Goal: Consume media (video, audio): Consume media (video, audio)

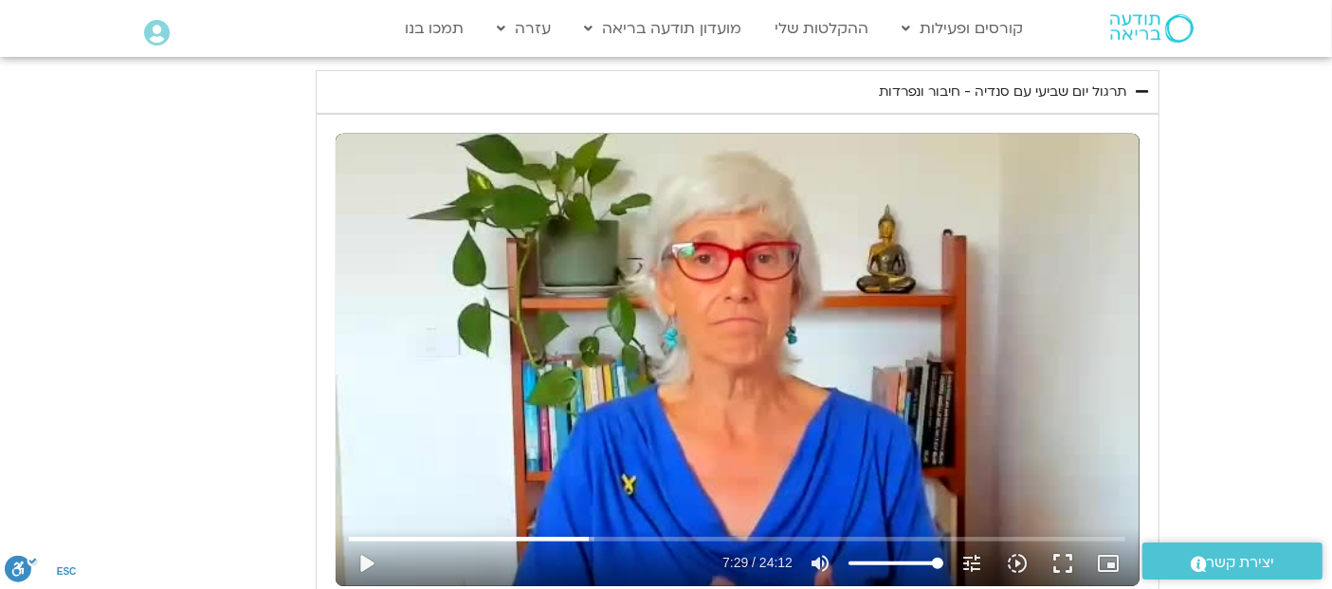
scroll to position [853, 0]
type input "3712.76"
click at [366, 560] on button "play_arrow" at bounding box center [365, 562] width 45 height 45
type input "449.401279"
type input "3712.76"
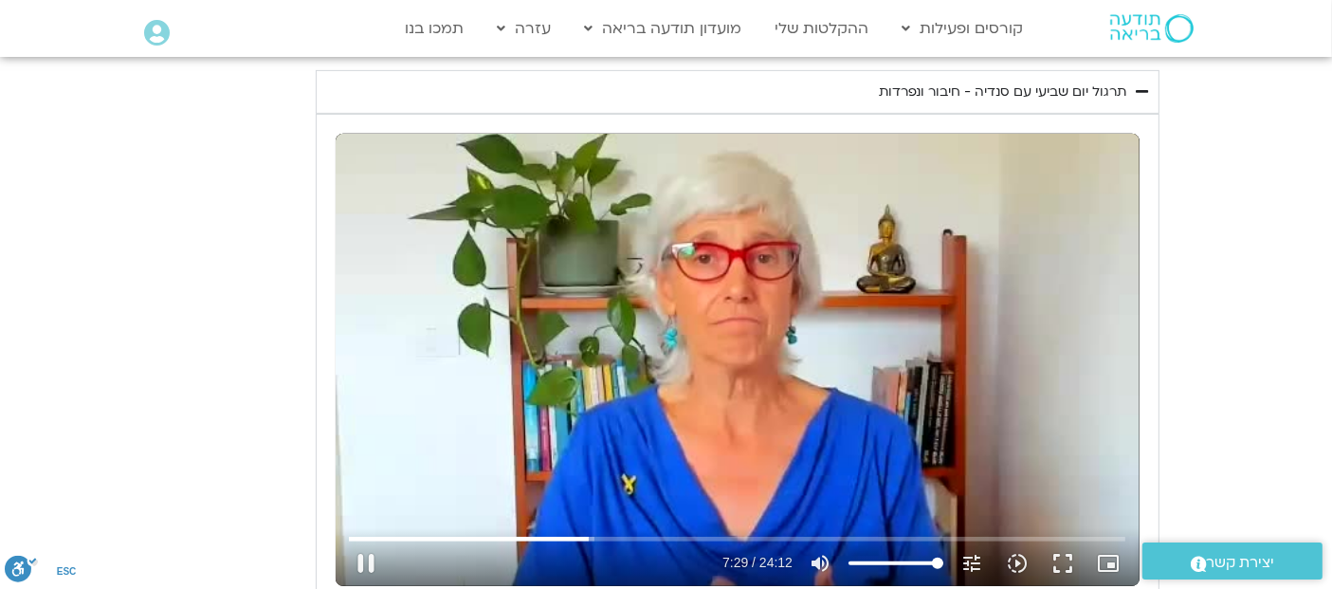
type input "449.487688"
type input "3712.76"
type input "449.622218"
type input "3712.76"
type input "449.739378"
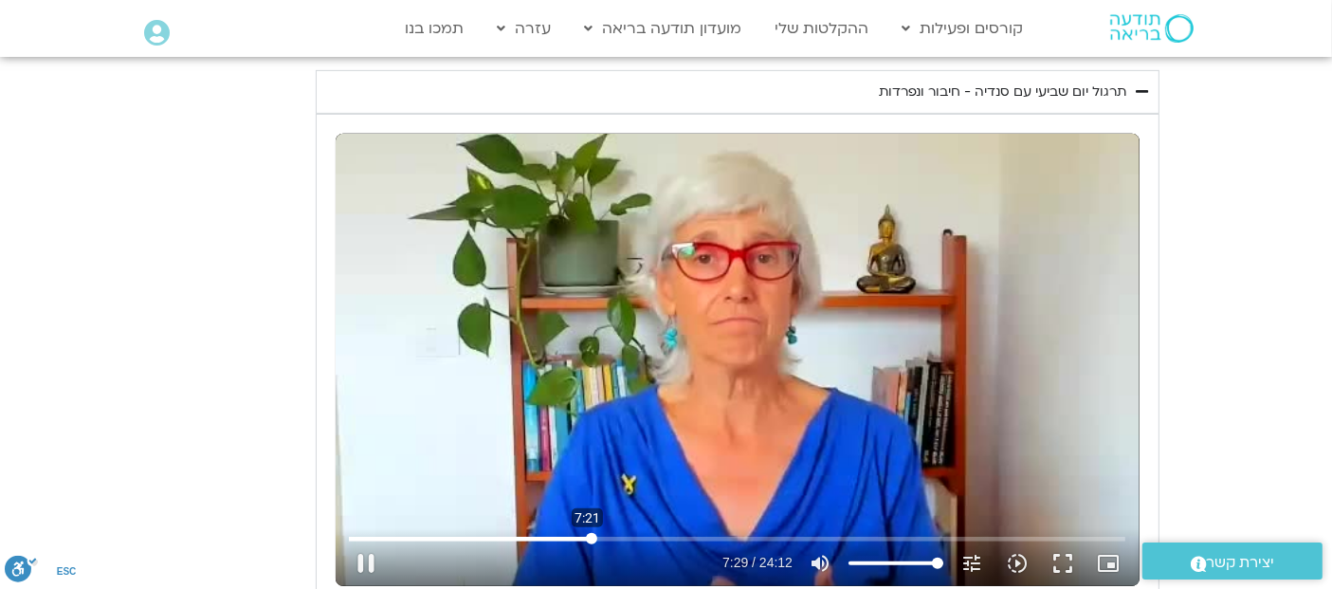
type input "3712.76"
type input "449.898249"
type input "3712.76"
type input "450.030628"
type input "3712.76"
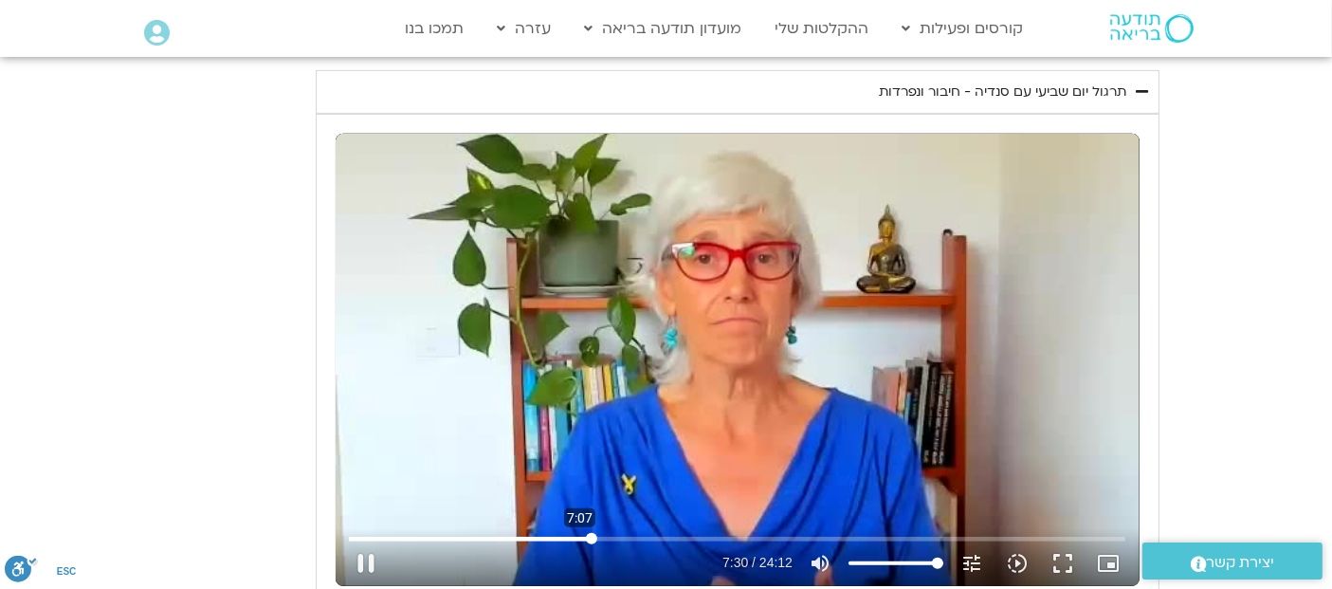
type input "450.161938"
type input "3712.76"
type input "428.226603035384"
type input "3712.76"
click at [579, 533] on input "البحث بالتمرير" at bounding box center [737, 538] width 776 height 11
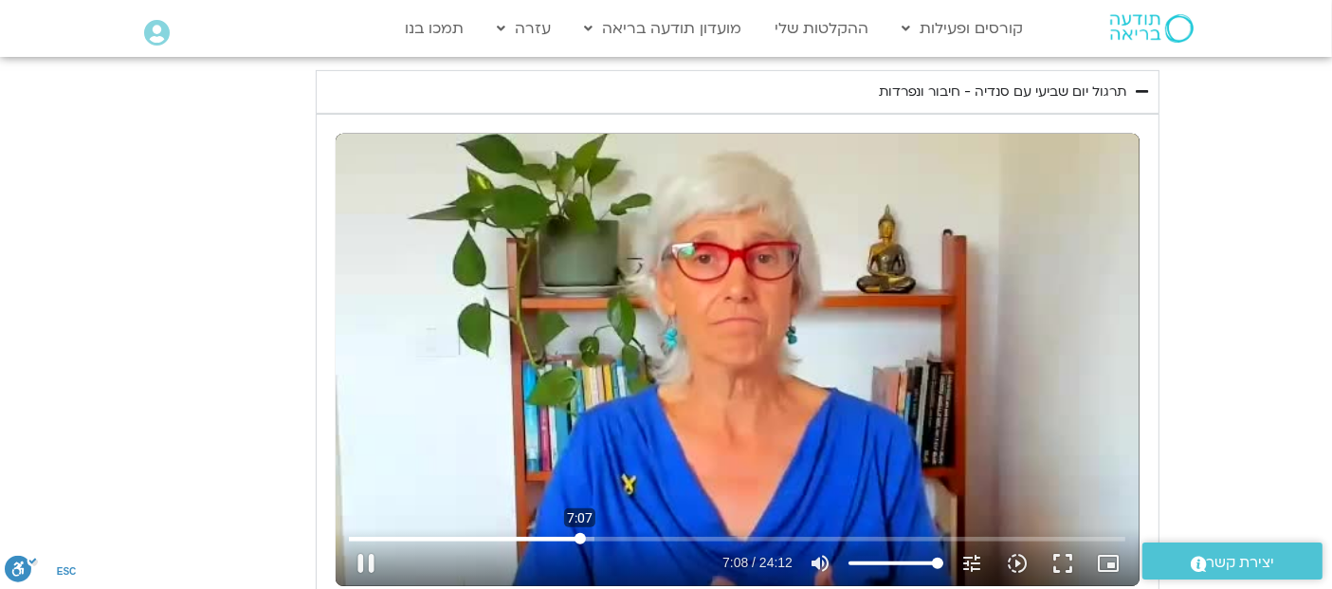
type input "428.254416"
type input "3712.76"
type input "428.383703"
type input "3712.76"
type input "428.518947"
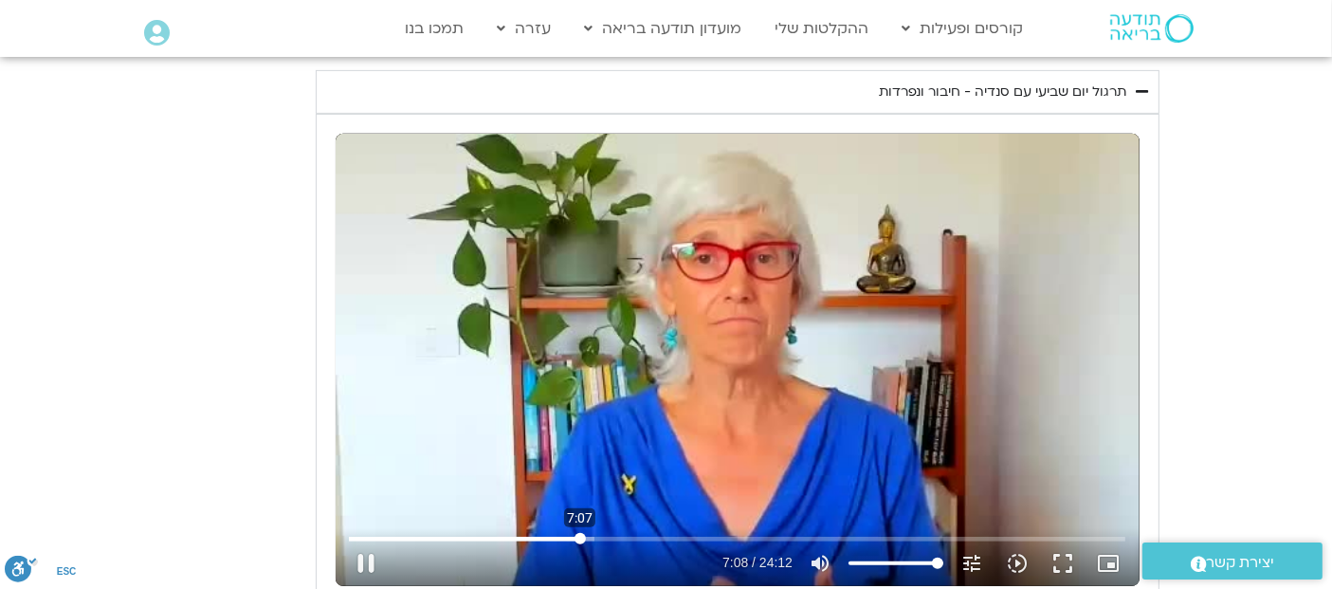
type input "3712.76"
type input "428.660513"
type input "3712.76"
type input "428.78964"
type input "3712.76"
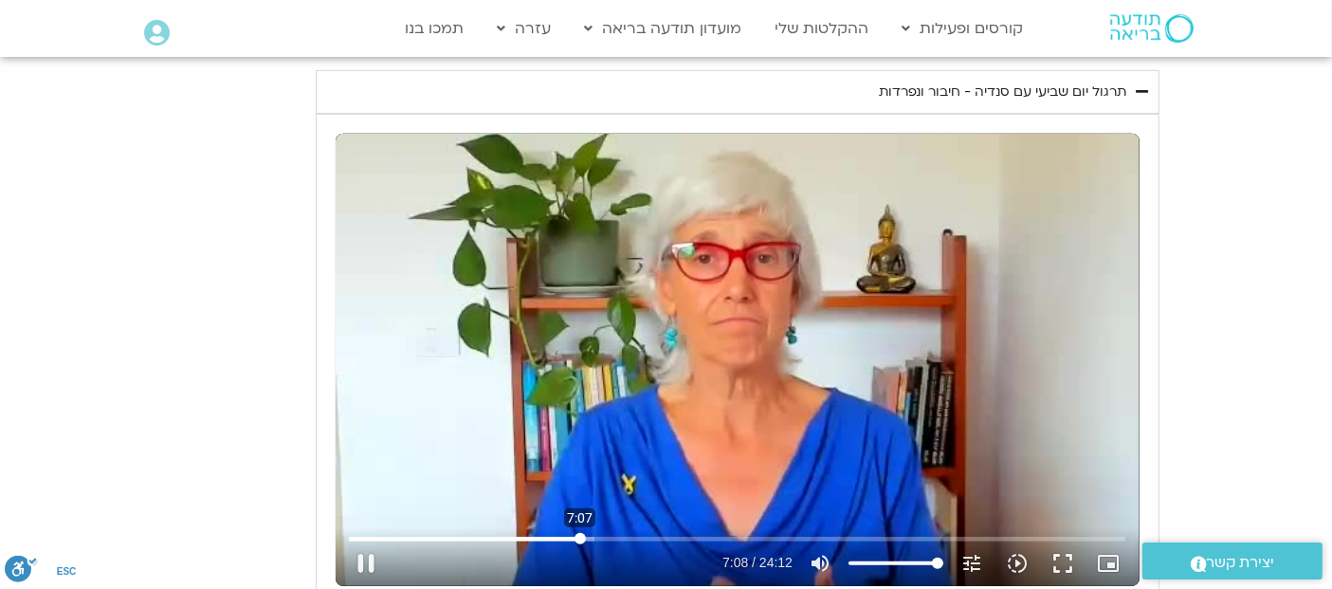
type input "428.919587"
type input "3712.76"
type input "429.047831"
type input "3712.76"
type input "429.091666"
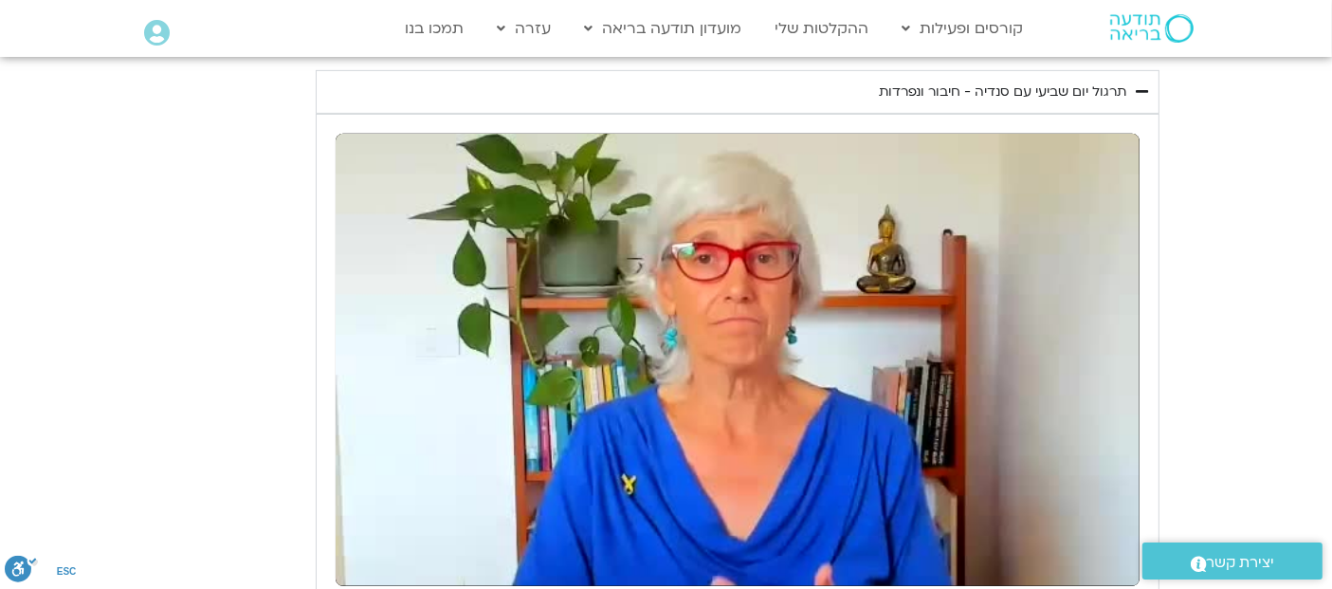
type input "3712.76"
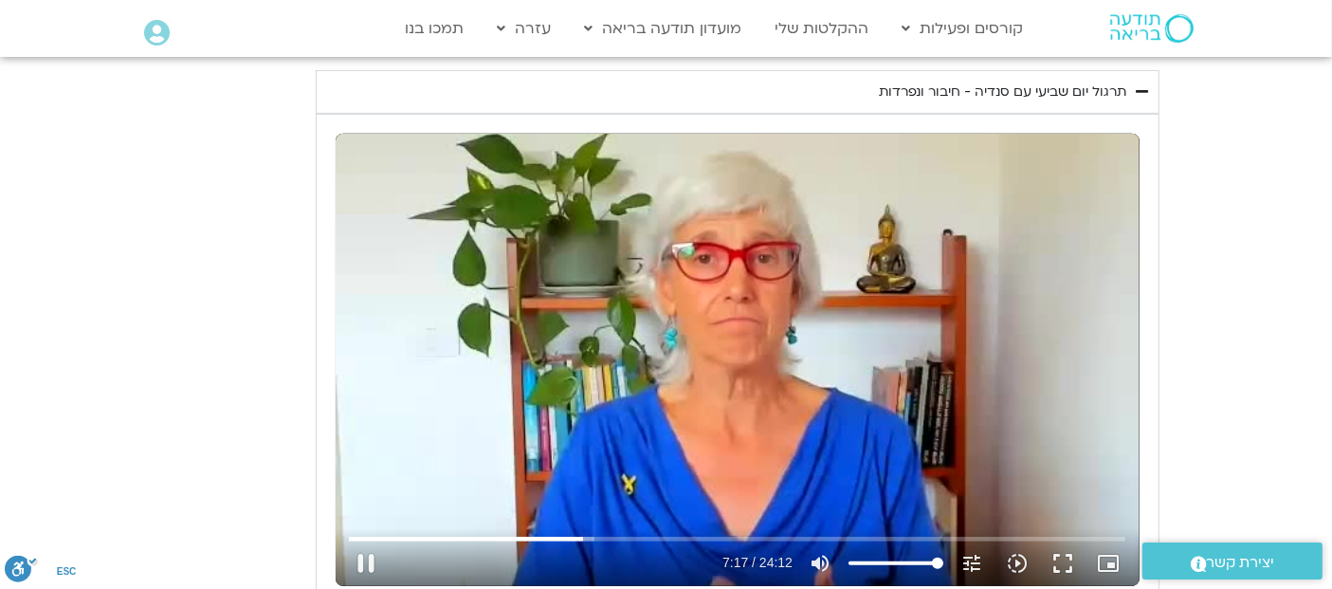
type input "437.341007"
type input "3712.76"
type input "437.473288"
type input "3712.76"
type input "437.491442"
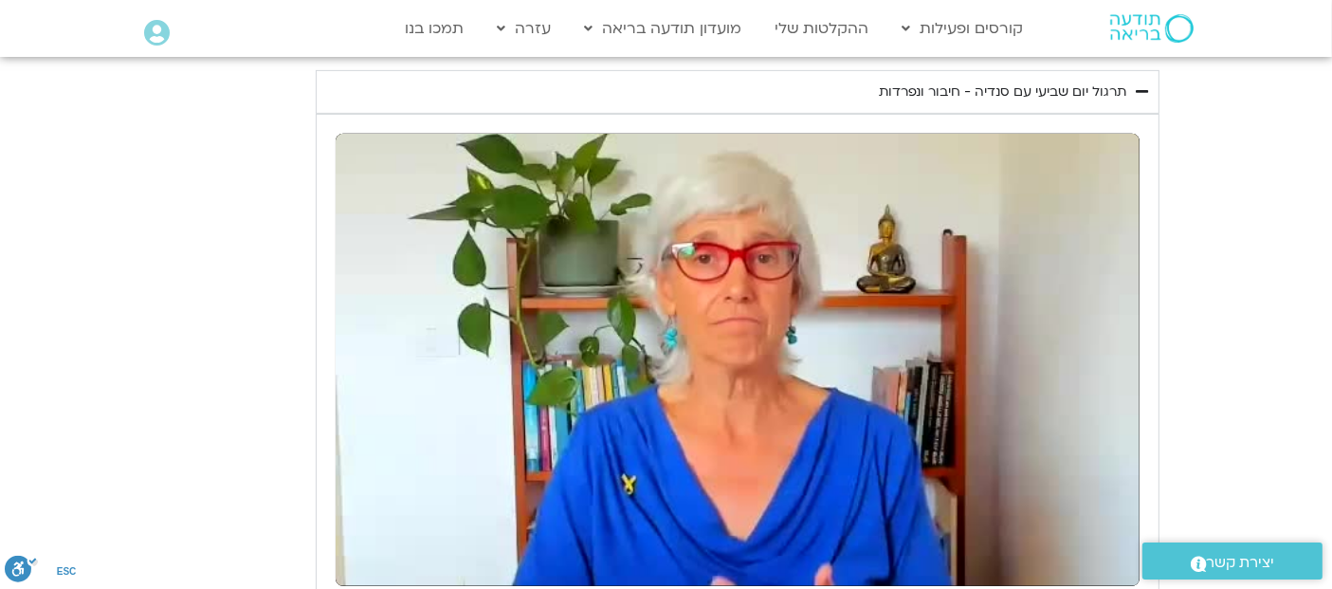
type input "3712.76"
type input "438.470994"
type input "3712.76"
type input "439.472782"
type input "3712.76"
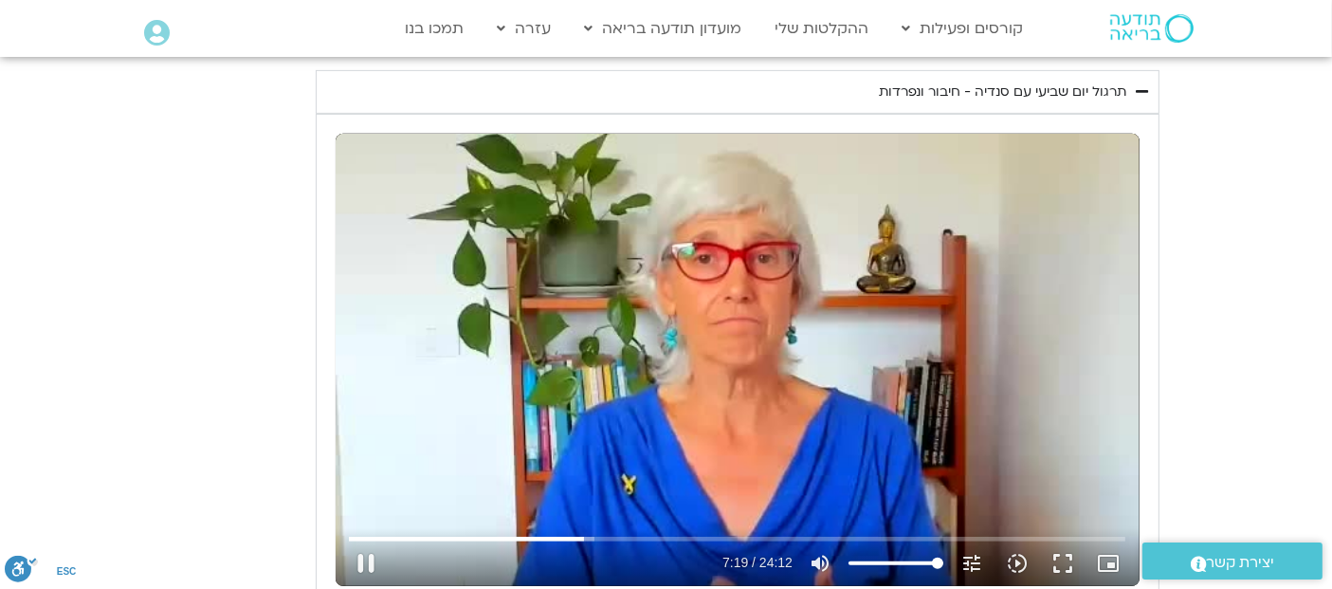
type input "439.589834"
type input "3712.76"
type input "439.721361"
type input "3712.76"
type input "439.860243"
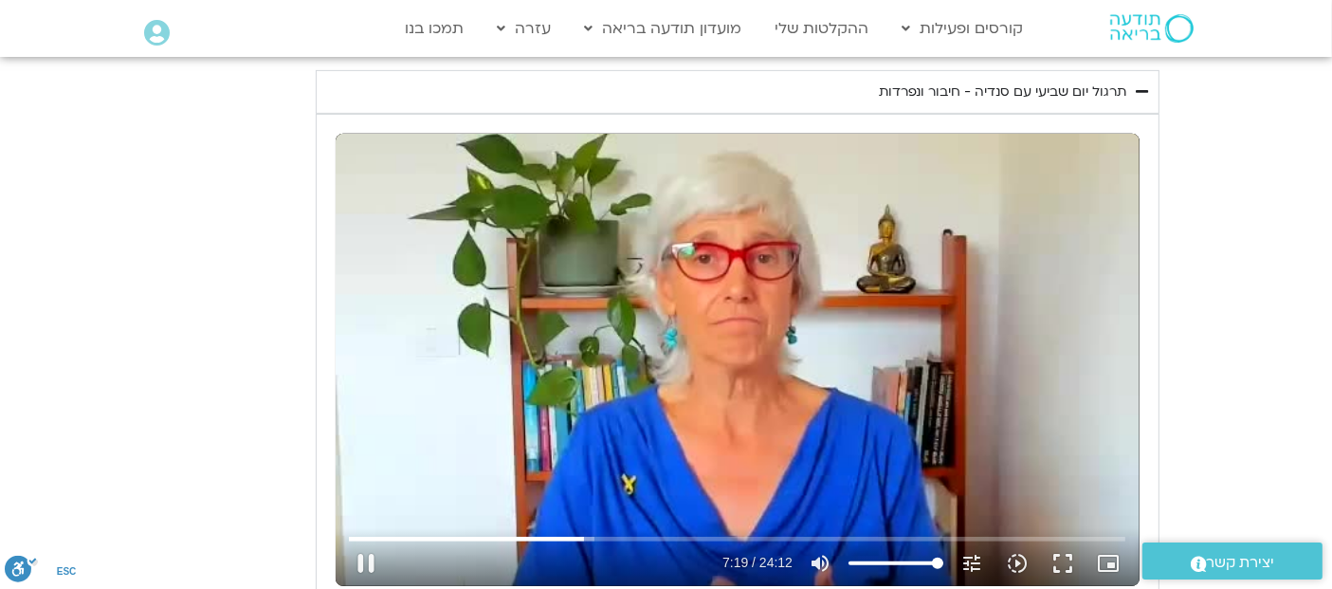
type input "3712.76"
type input "439.989985"
type input "3712.76"
type input "440.123841"
type input "3712.76"
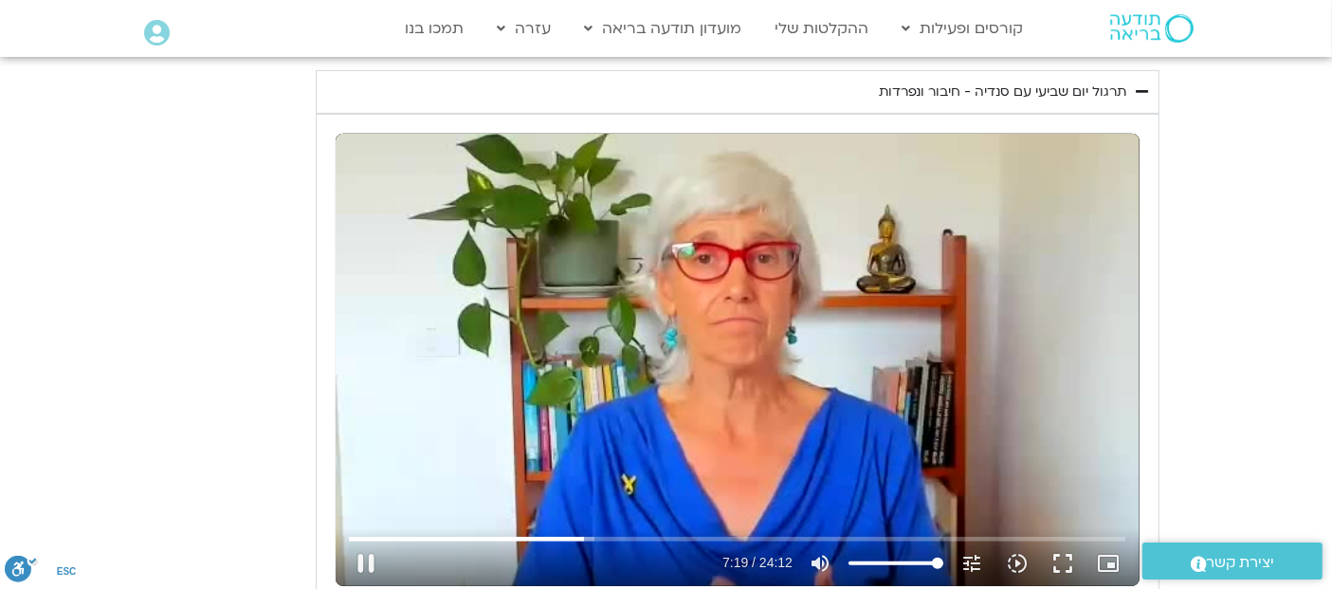
type input "440.256089"
type input "3712.76"
type input "440.389337"
type input "3712.76"
type input "440.521067"
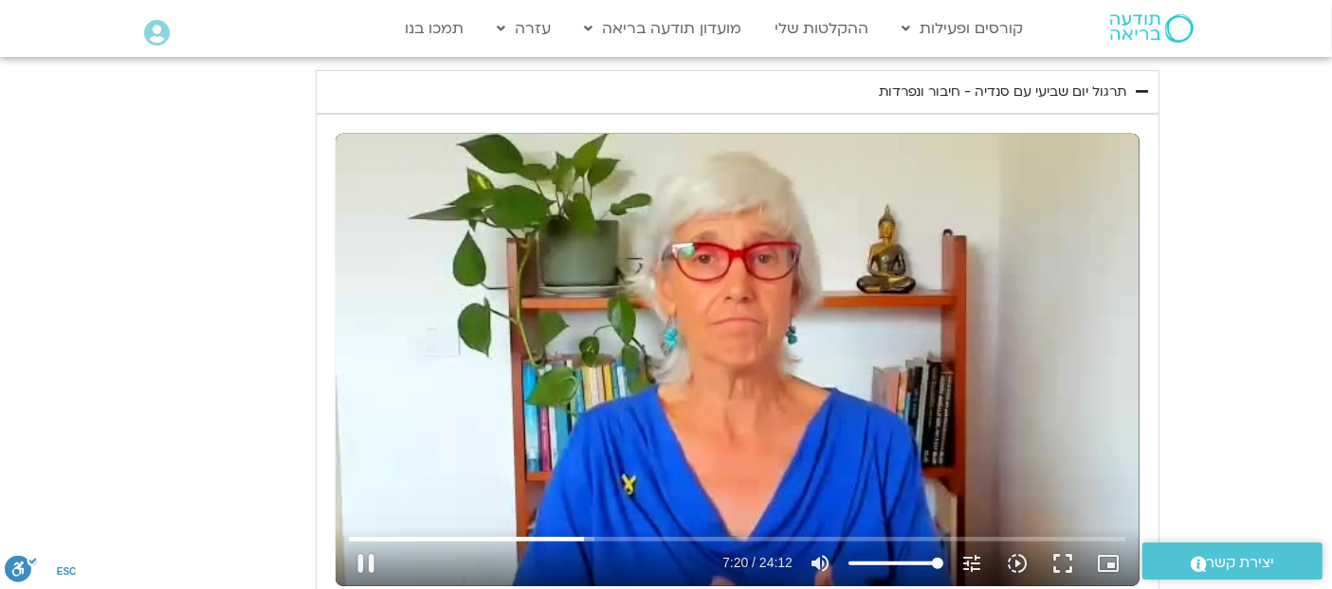
type input "3712.76"
type input "440.65518"
type input "3712.76"
type input "440.769837"
type input "3712.76"
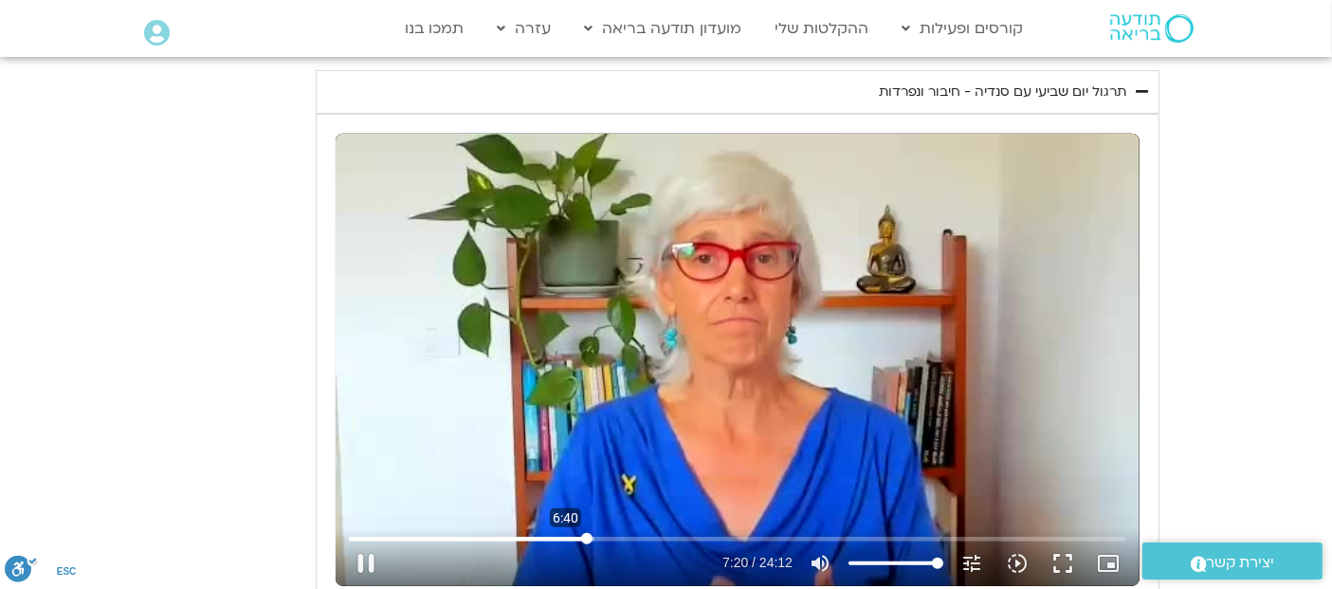
type input "440.896644"
type input "3712.76"
type input "441.022609"
type input "3712.76"
type input "441.154217"
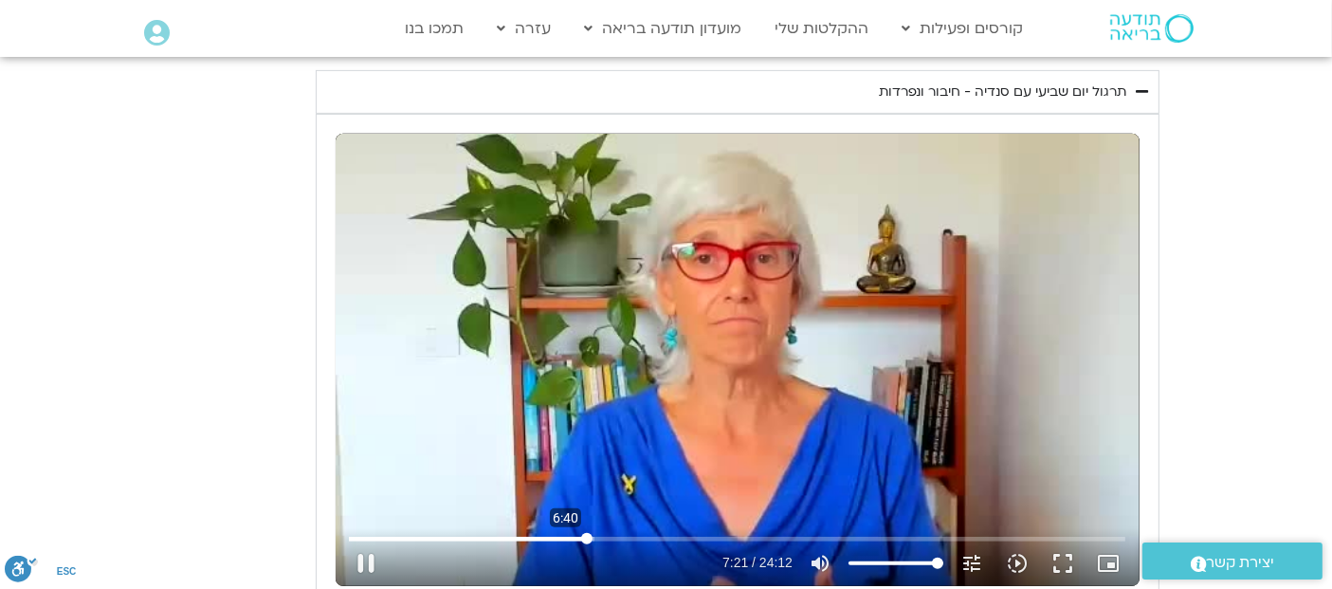
type input "3712.76"
type input "398.932805365665"
type input "3712.76"
click at [564, 535] on input "البحث بالتمرير" at bounding box center [737, 538] width 776 height 11
type input "398.932805"
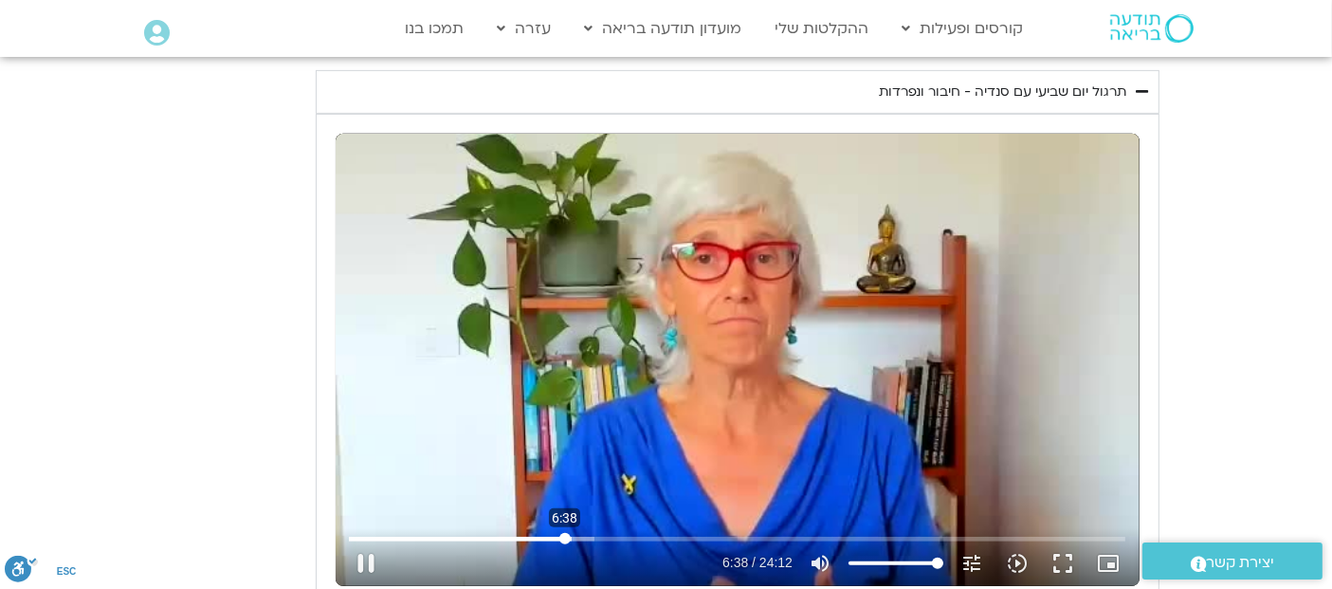
type input "3712.76"
type input "399.012359"
type input "3712.76"
type input "399.142486"
type input "3712.76"
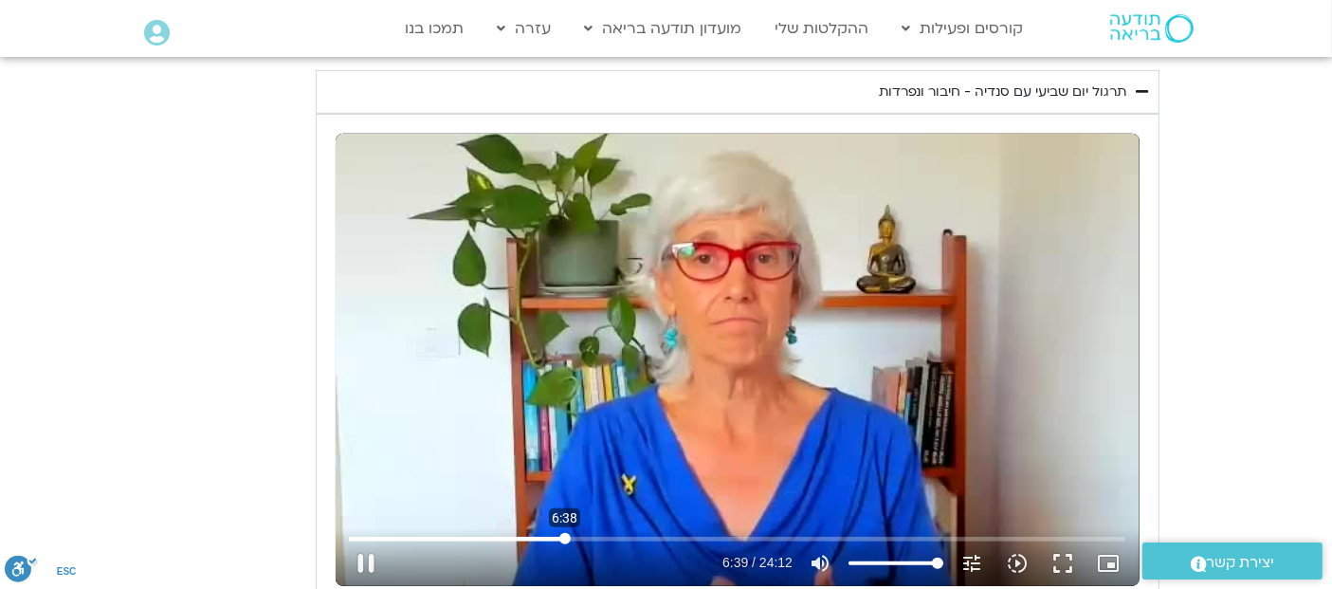
type input "399.278394"
type input "3712.76"
type input "399.406071"
type input "3712.76"
type input "399.534942"
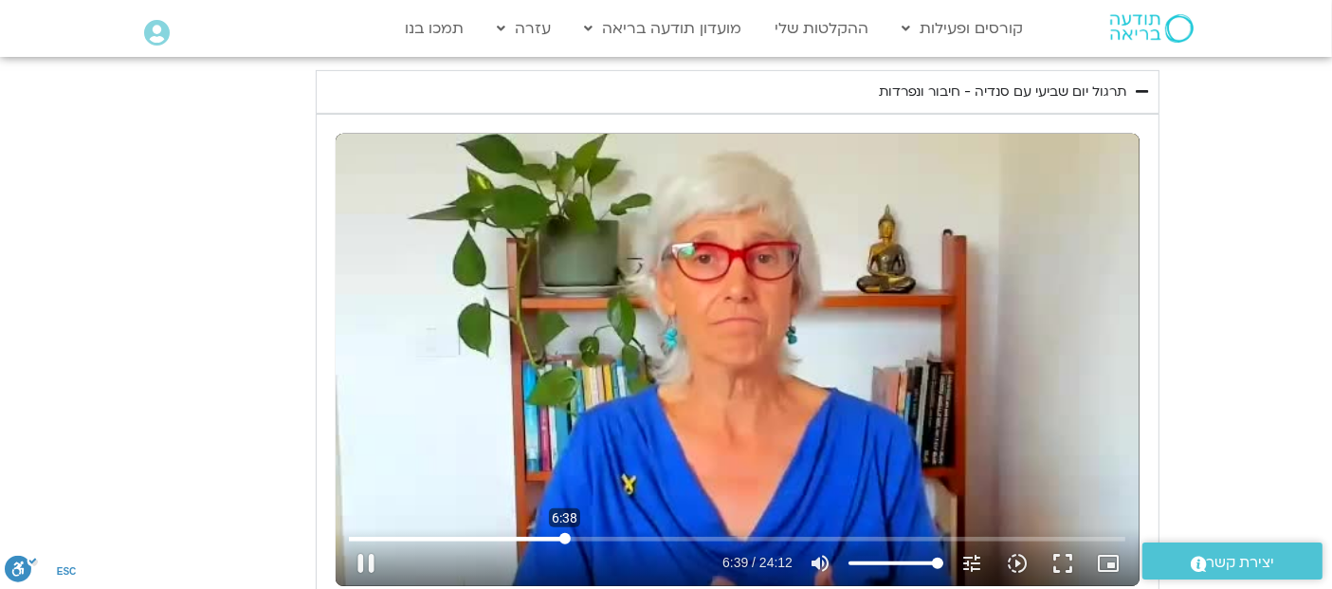
type input "3712.76"
type input "399.6679"
type input "3712.76"
type input "399.801104"
type input "3712.76"
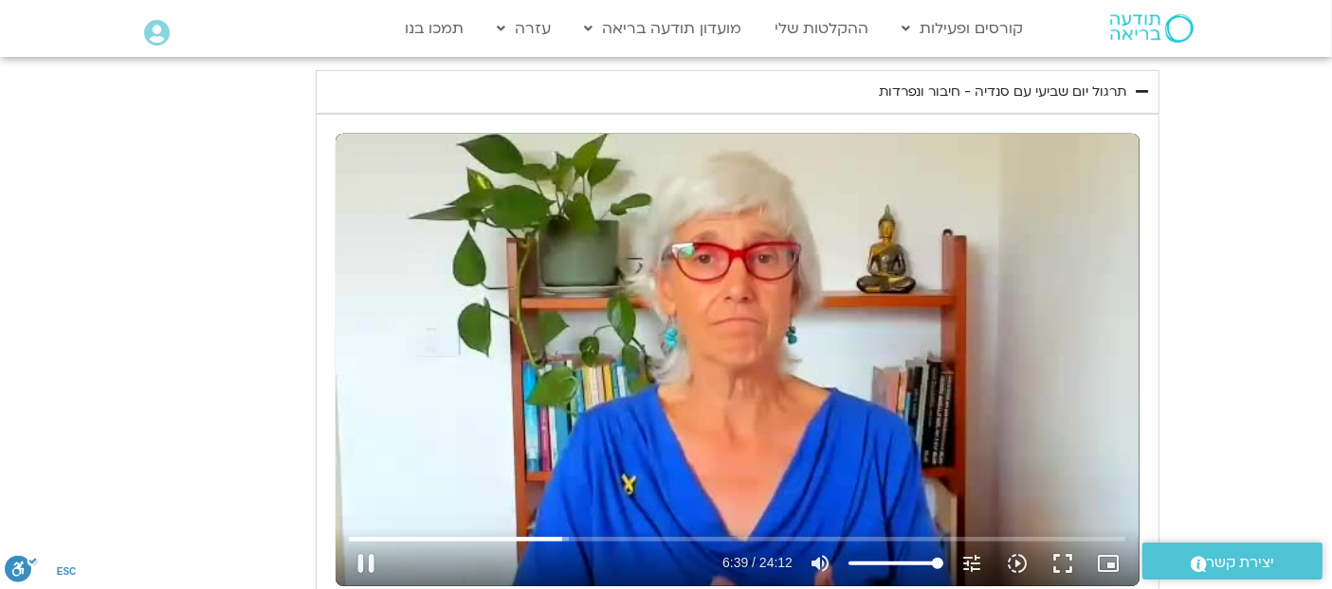
type input "399.816363"
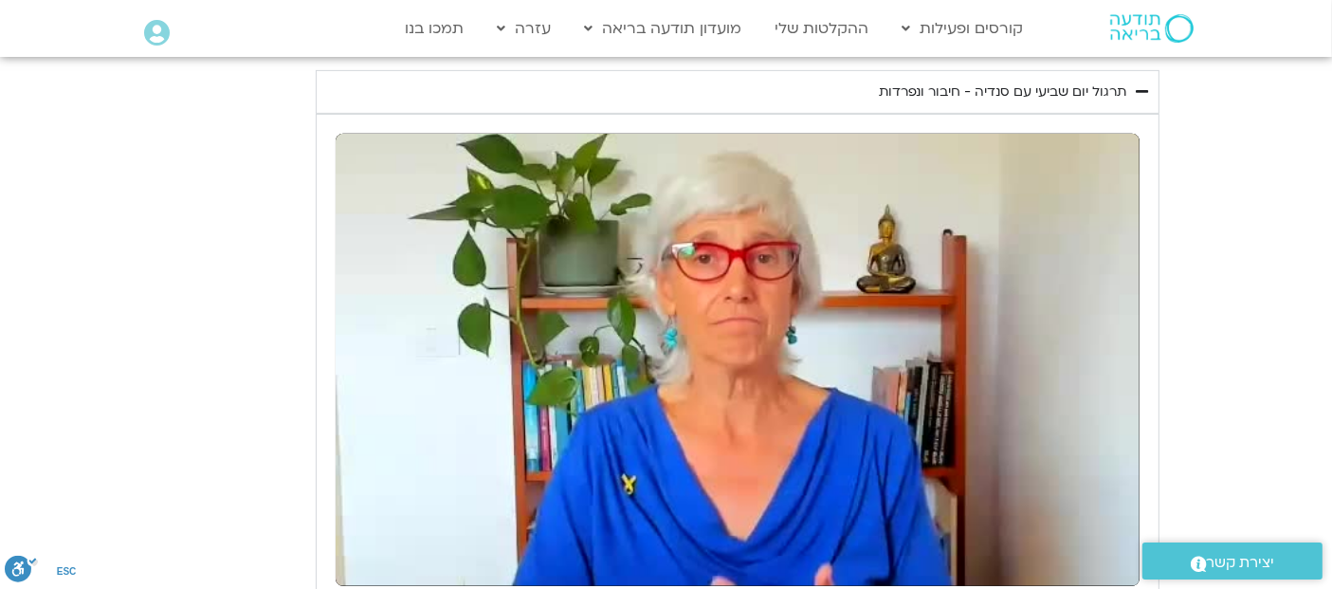
type input "3712.76"
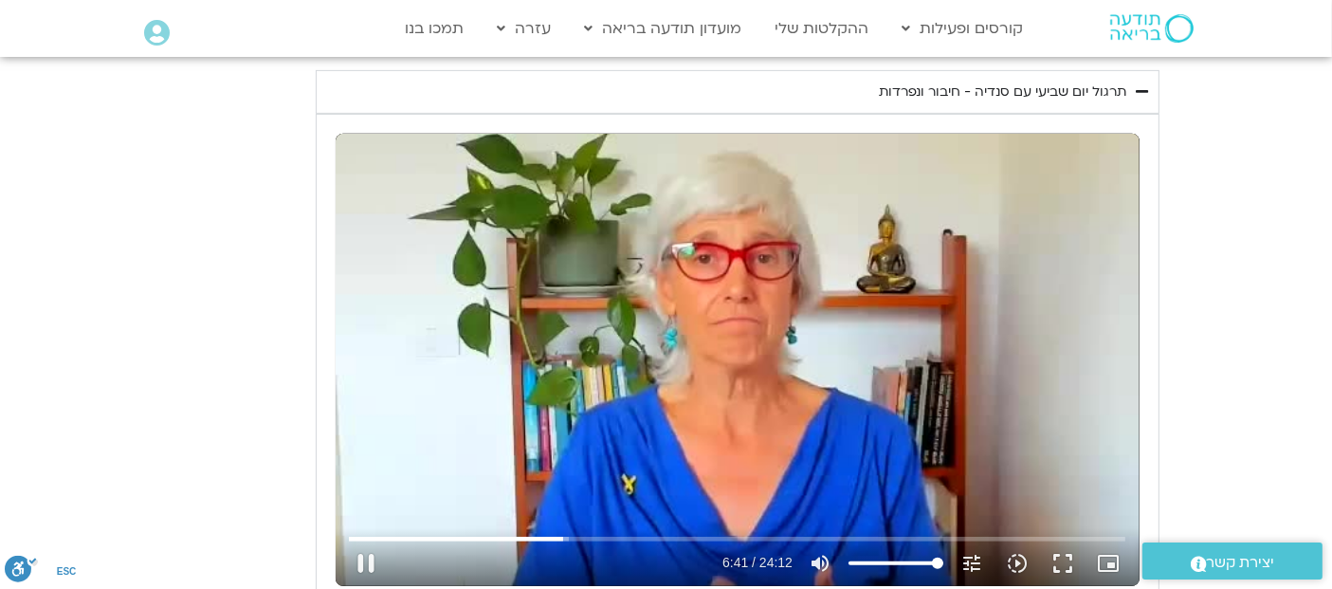
type input "401.76906"
type input "3712.76"
type input "401.900088"
type input "3712.76"
type input "402.029741"
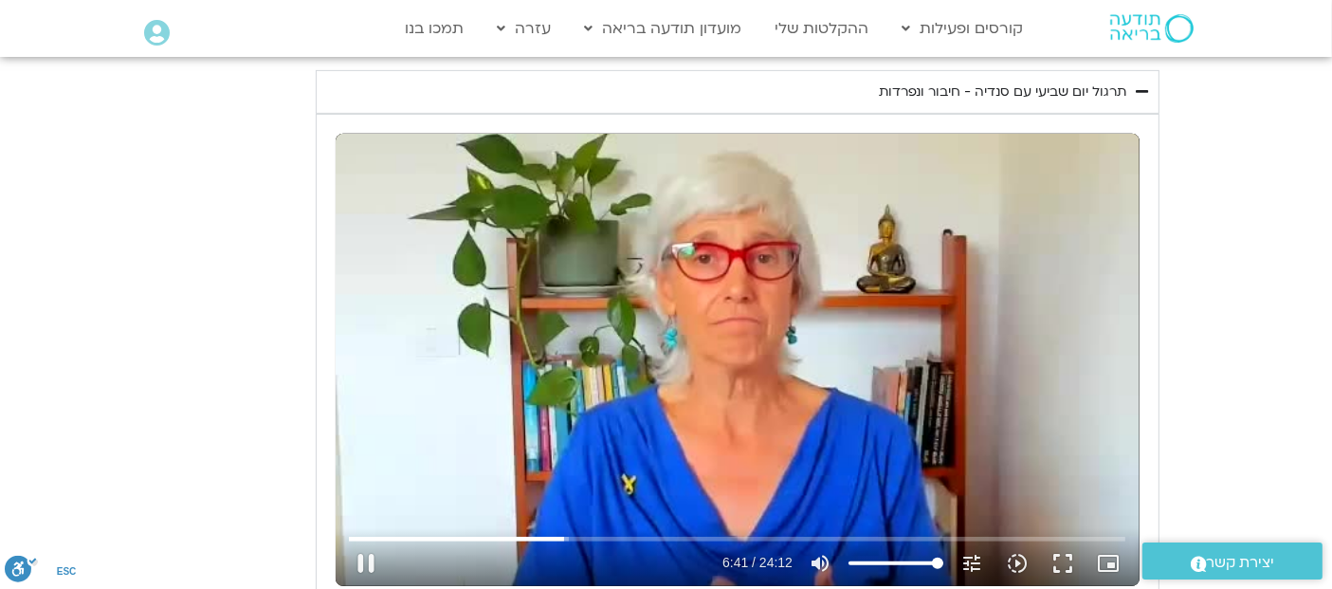
type input "3712.76"
type input "402.169086"
type input "3712.76"
type input "402.299974"
type input "3712.76"
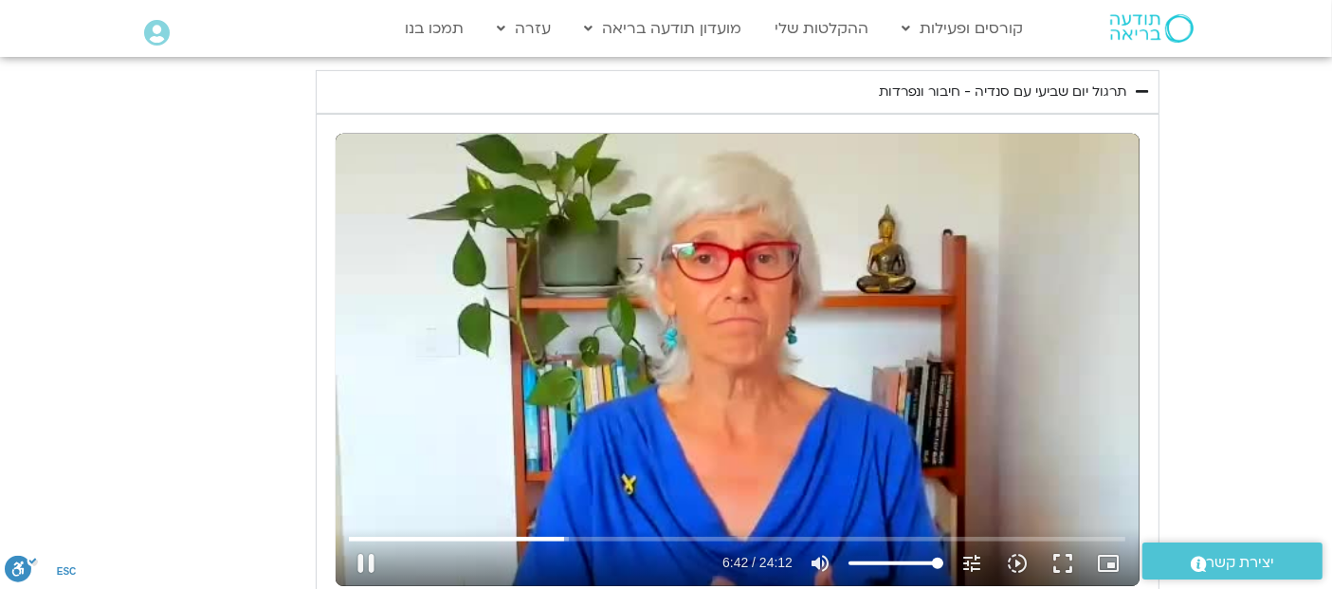
type input "402.450691"
type input "3712.76"
type input "402.568237"
type input "3712.76"
type input "402.699044"
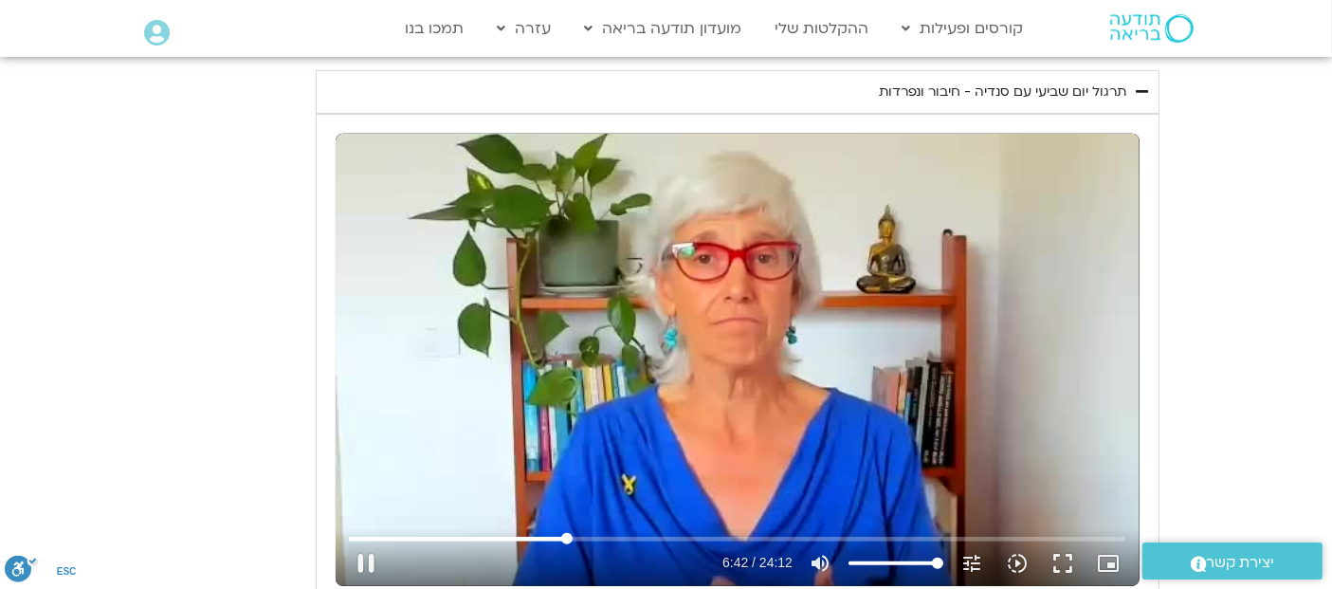
type input "3712.76"
type input "402.832249"
type input "3712.76"
type input "402.961978"
type input "3712.76"
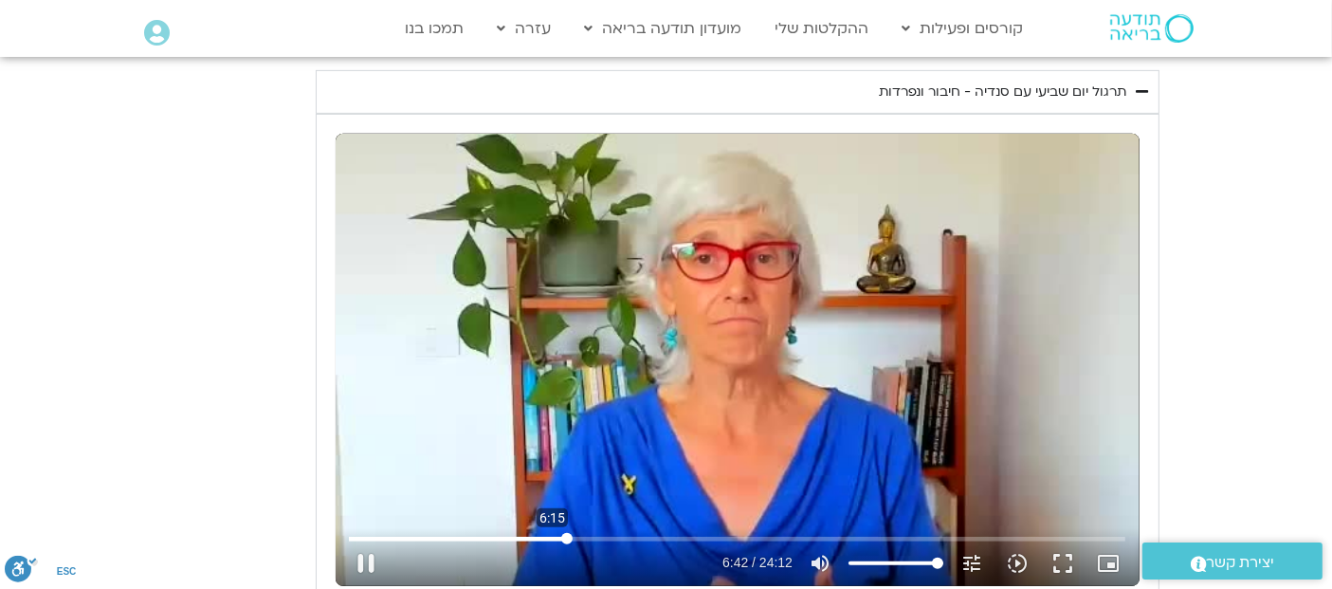
type input "403.094782"
type input "3712.76"
type input "376.280600771028"
type input "3712.76"
click at [552, 535] on input "البحث بالتمرير" at bounding box center [737, 538] width 776 height 11
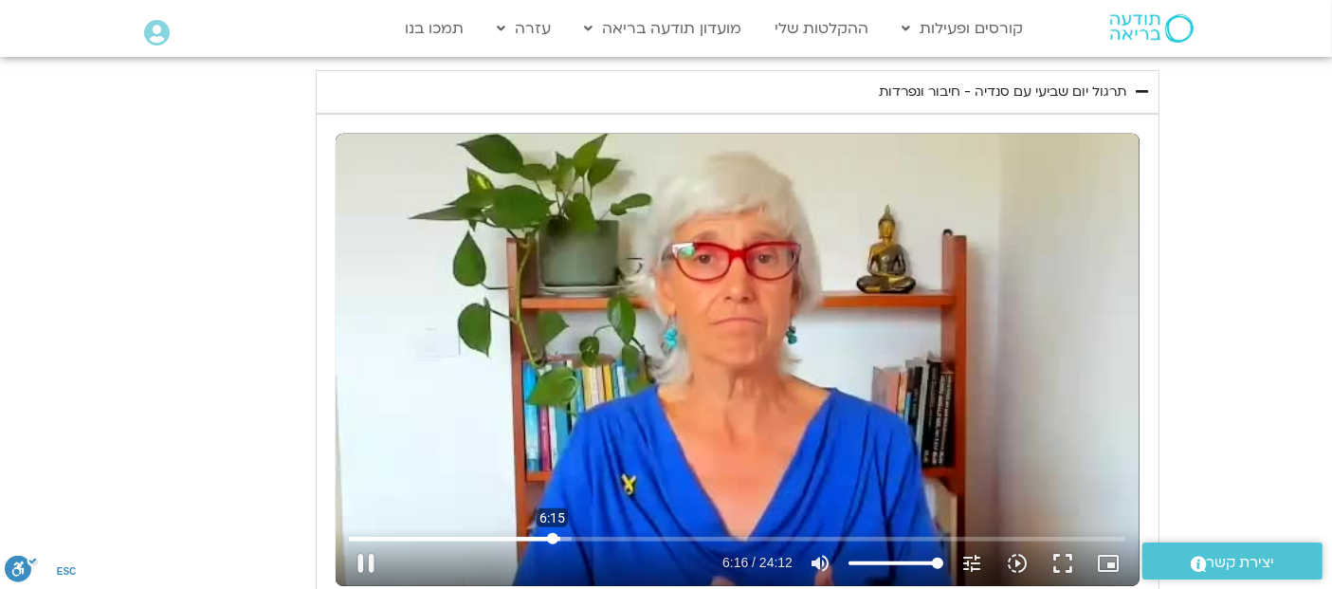
type input "376.300081"
type input "3712.76"
type input "376.41293"
type input "3712.76"
type input "376.543062"
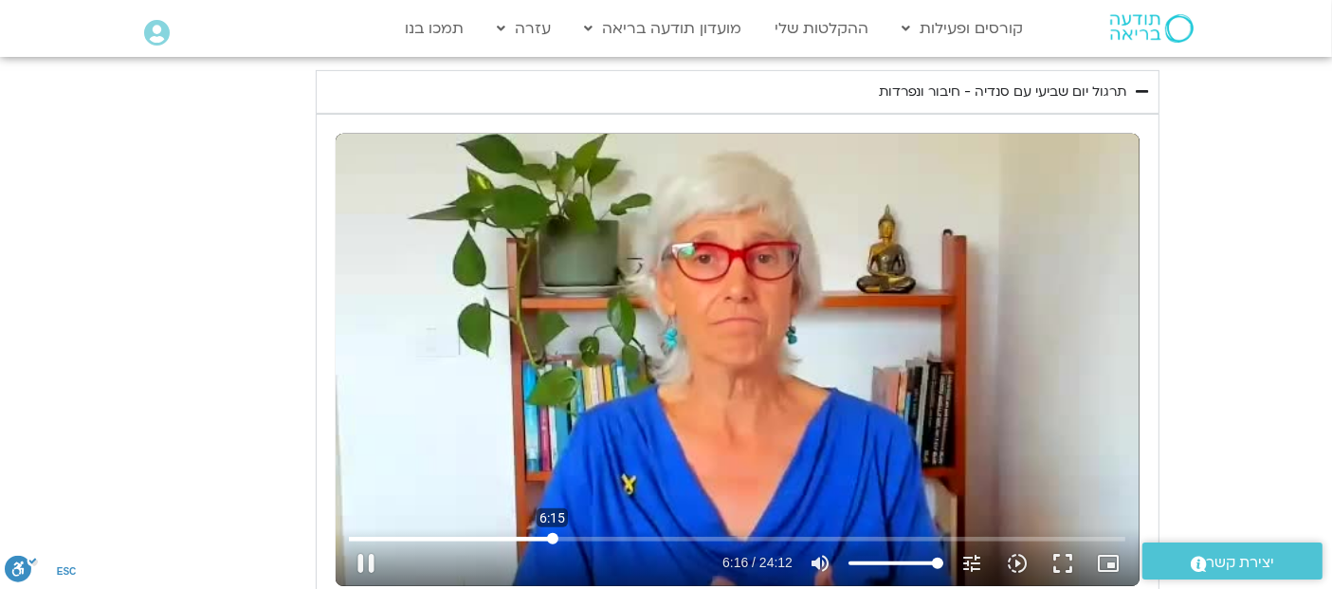
type input "3712.76"
type input "376.671348"
type input "3712.76"
type input "376.80368"
type input "3712.76"
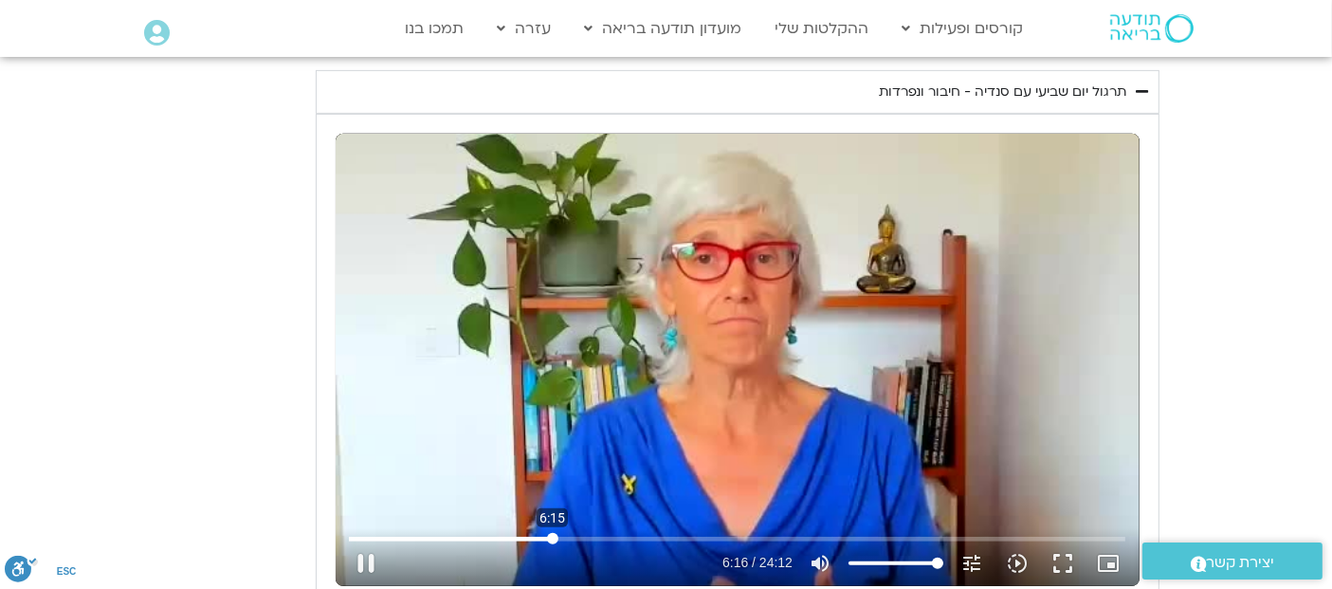
type input "376.933159"
type input "3712.76"
type input "377.060088"
type input "3712.76"
type input "377.15176"
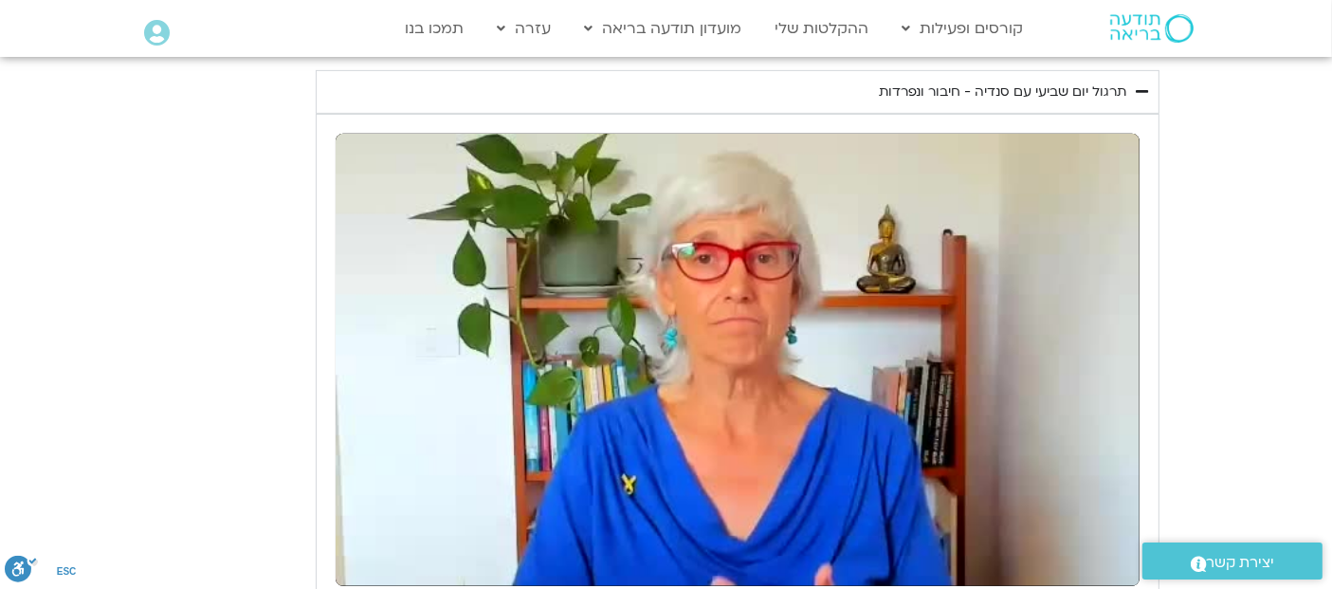
type input "3712.76"
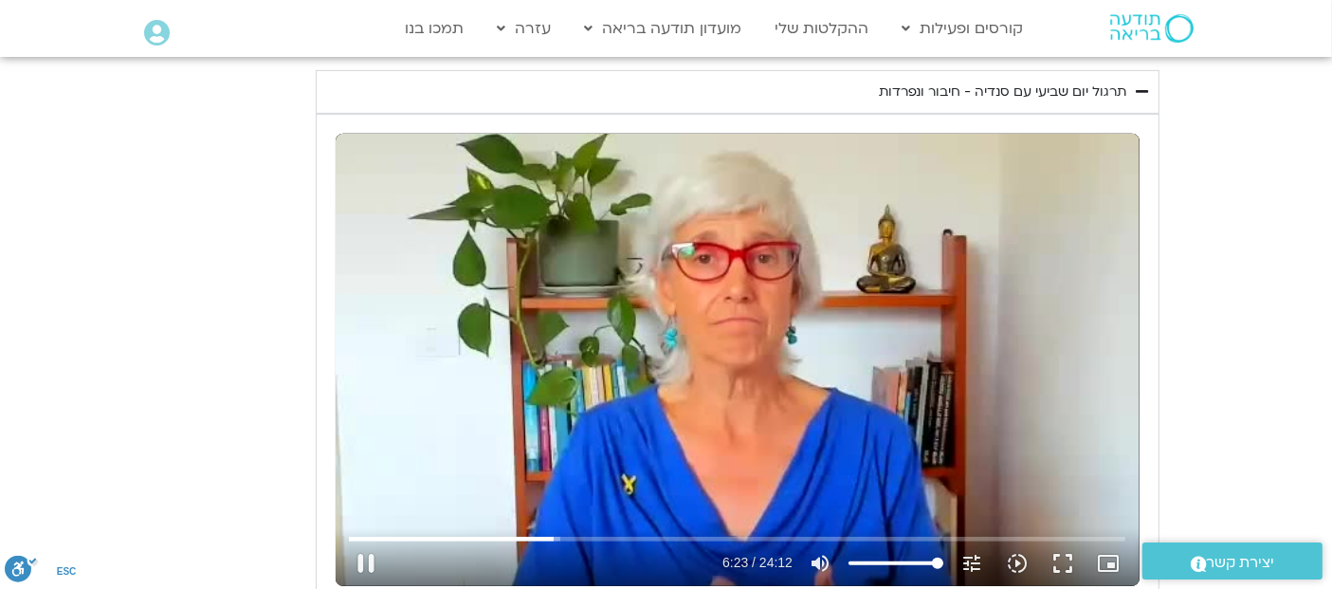
type input "383.792079"
type input "3712.76"
type input "383.817538"
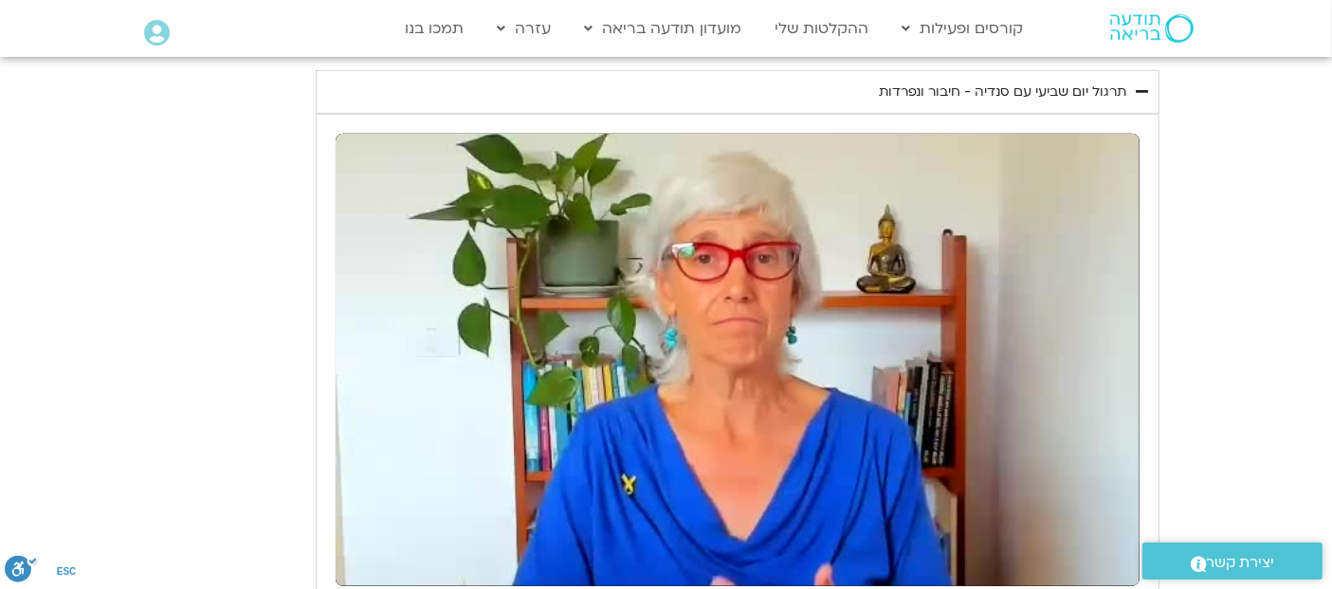
type input "3712.76"
type input "386.147982"
type input "3712.76"
type input "386.282253"
type input "3712.76"
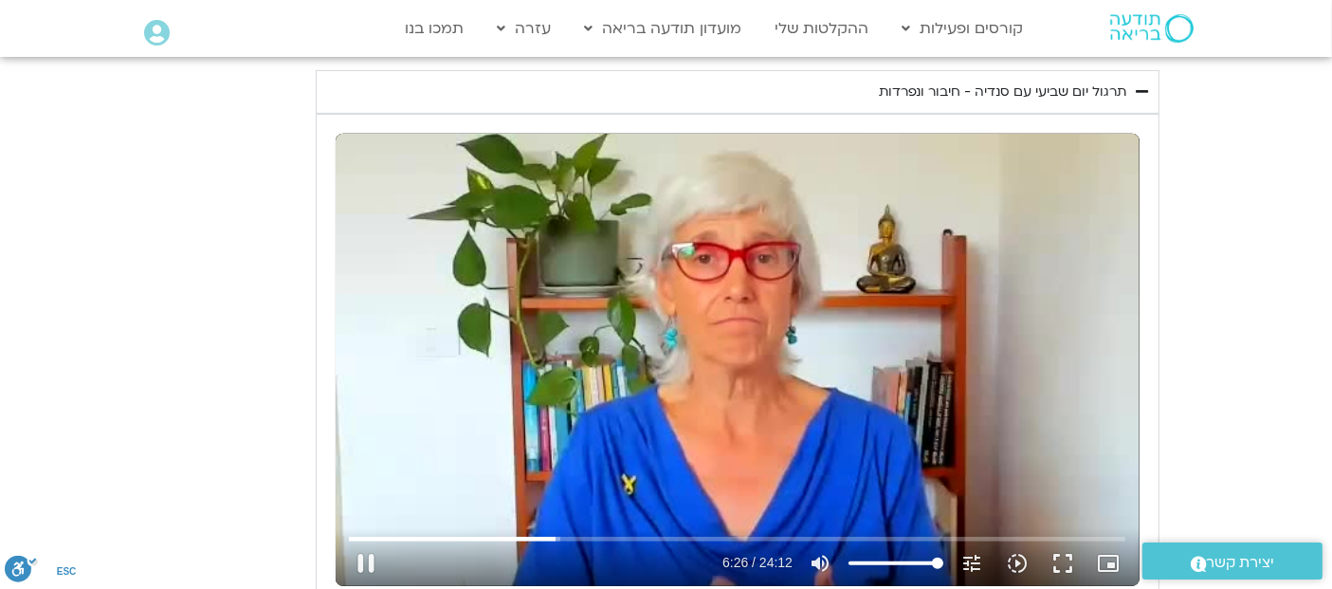
type input "386.415799"
type input "3712.76"
type input "386.552203"
type input "3712.76"
type input "386.685207"
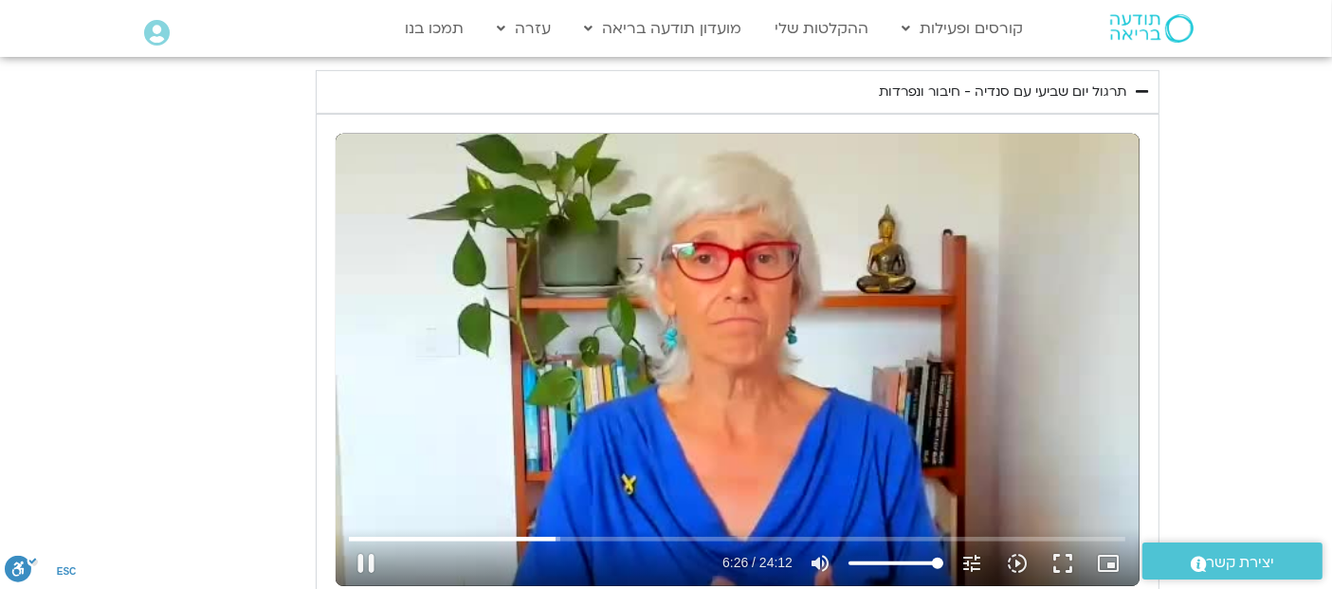
type input "3712.76"
type input "386.813034"
type input "3712.76"
type input "386.94289"
type input "3712.76"
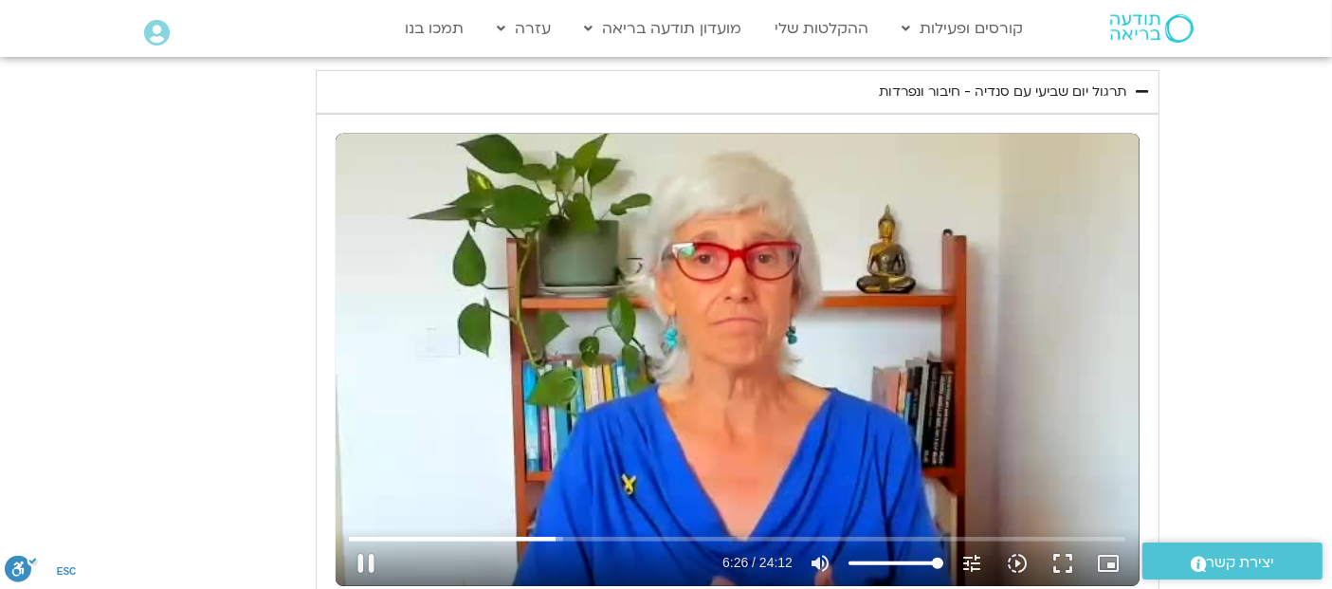
type input "387.082661"
type input "3712.76"
type input "387.211688"
type input "3712.76"
type input "387.344271"
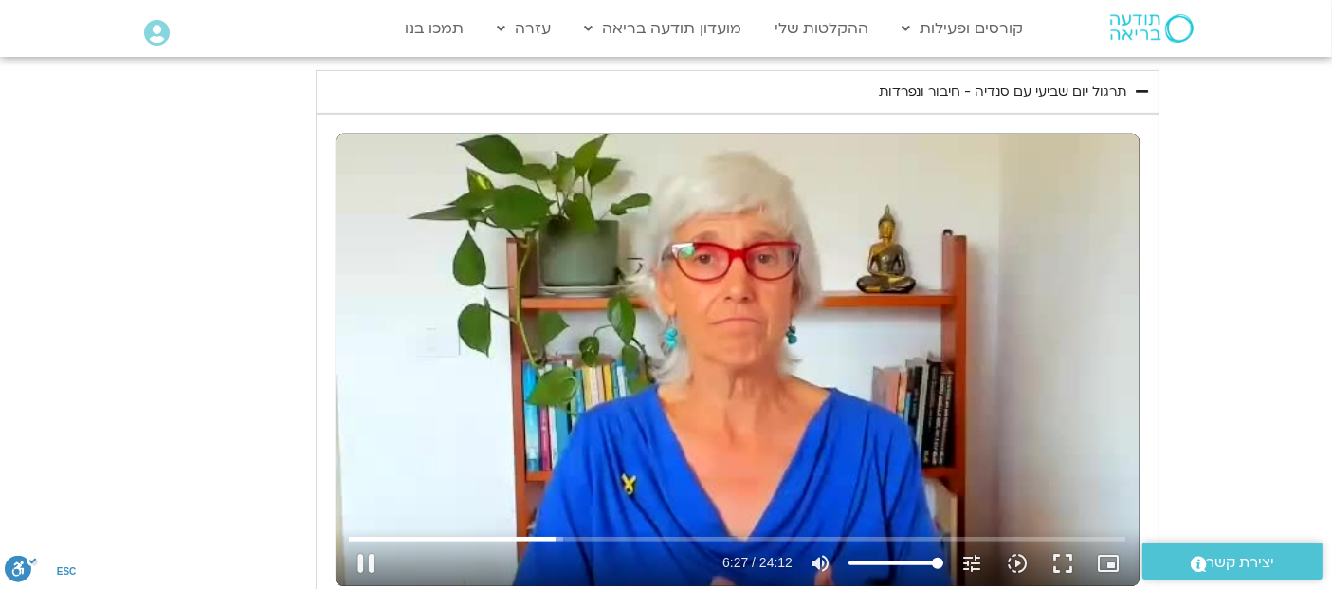
type input "3712.76"
type input "387.477251"
type input "3712.76"
type input "387.602998"
type input "3712.76"
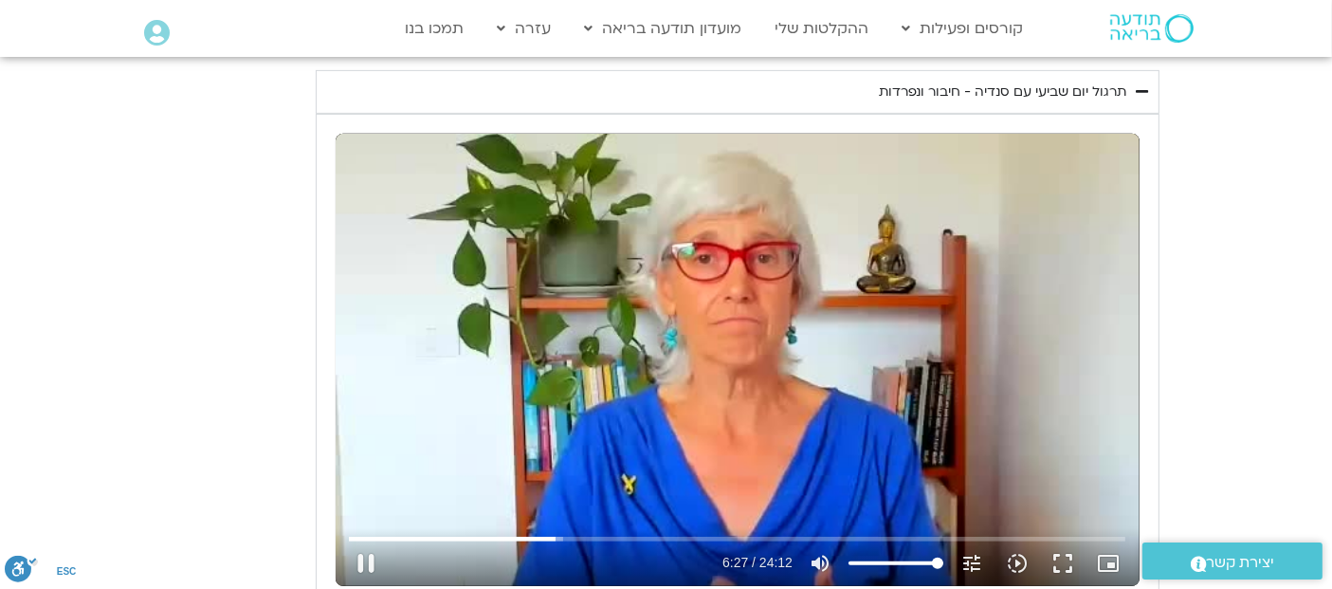
type input "387.729286"
type input "3712.76"
type input "387.862676"
type input "3712.76"
type input "387.989829"
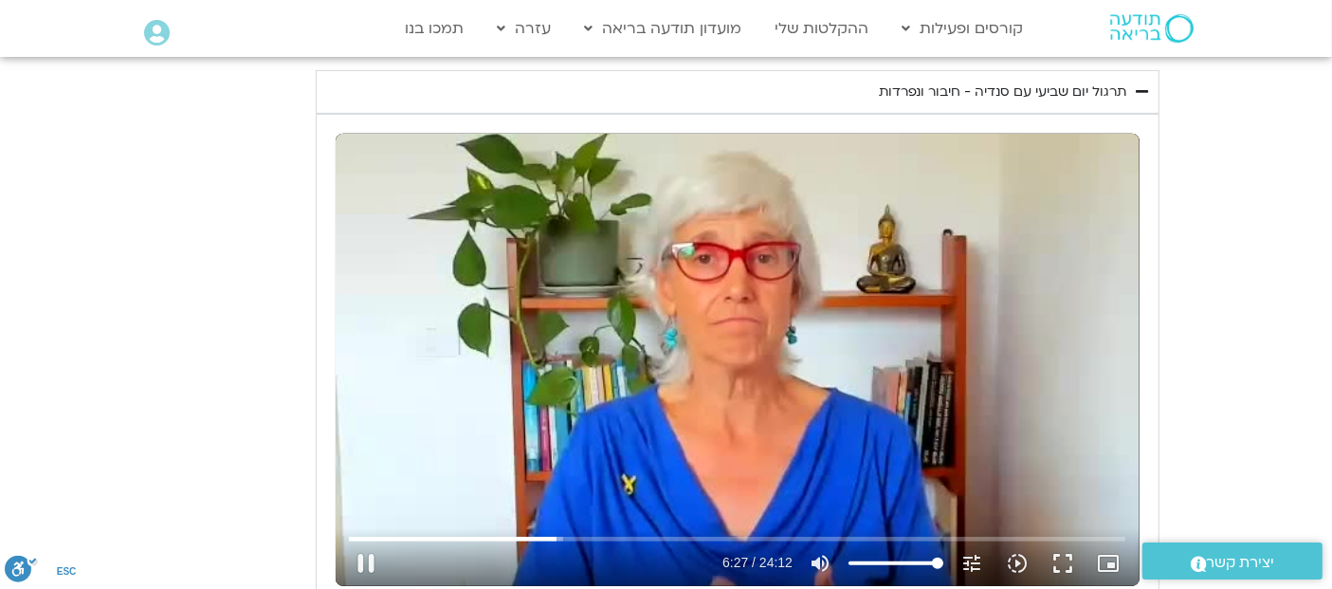
type input "3712.76"
type input "388.116321"
type input "3712.76"
type input "388.242898"
type input "3712.76"
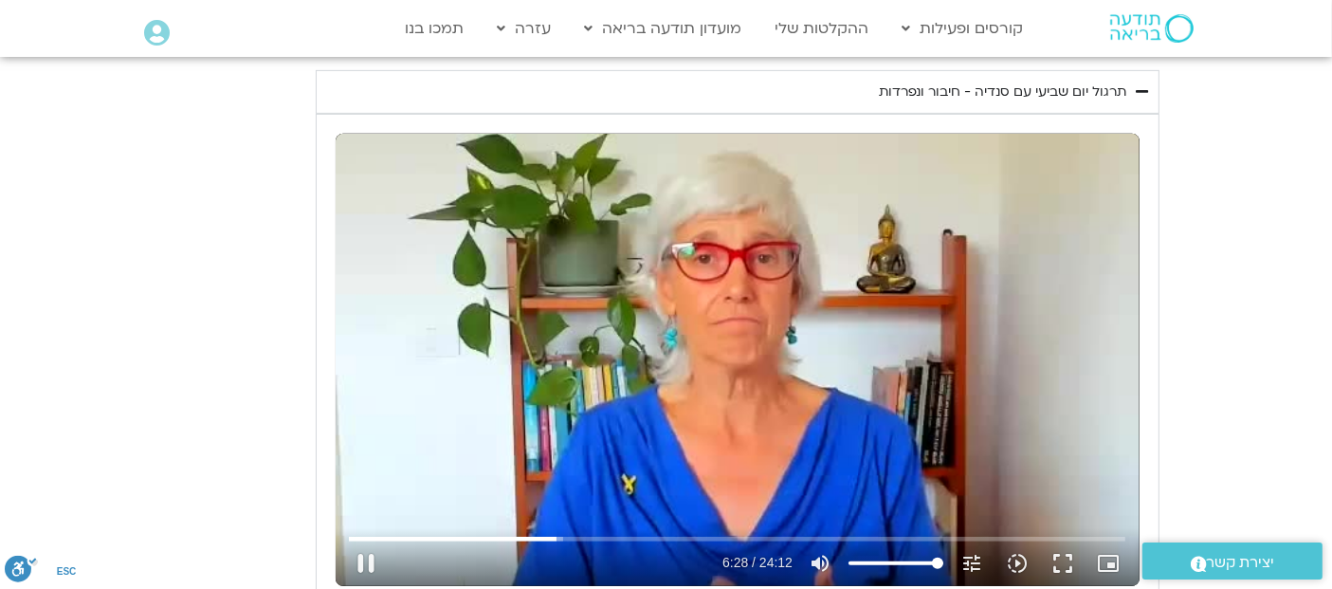
type input "388.381939"
type input "3712.76"
type input "388.514979"
type input "3712.76"
type input "388.642899"
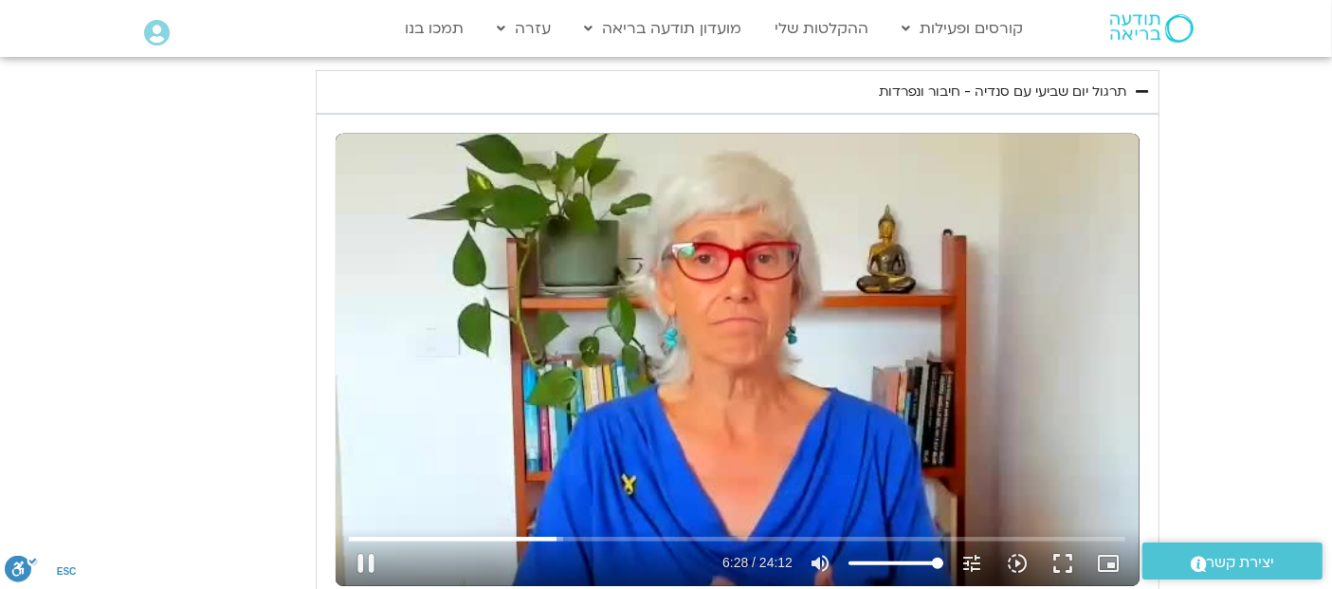
type input "3712.76"
type input "388.780481"
type input "3712.76"
type input "388.912294"
type input "3712.76"
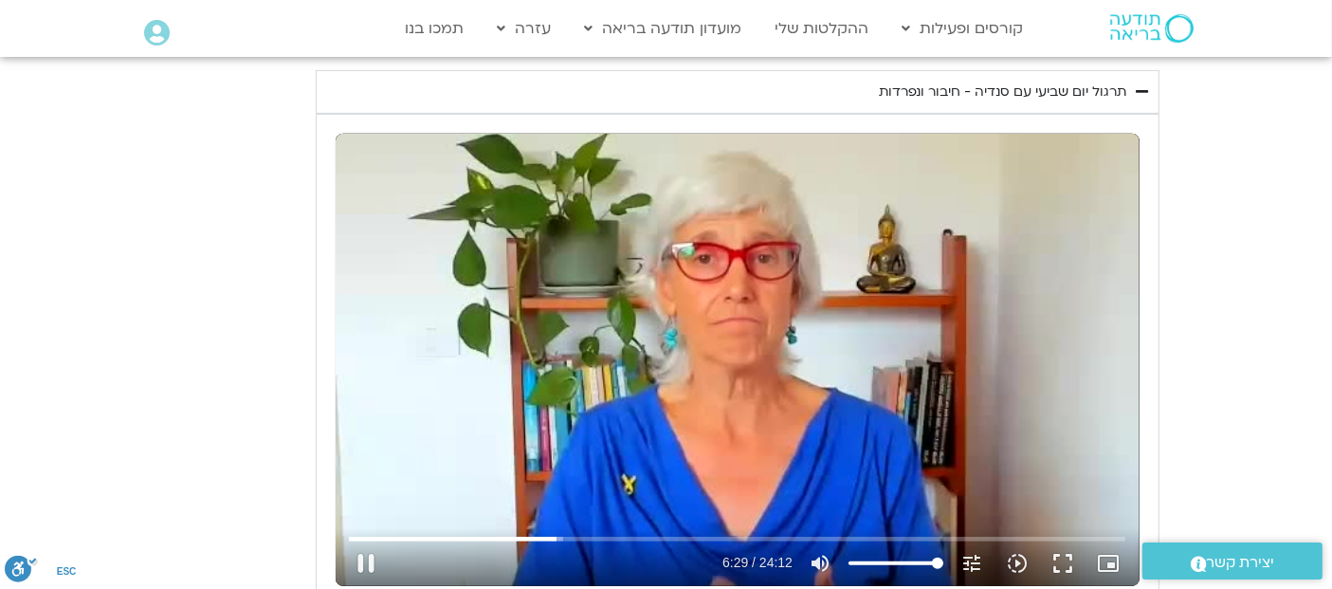
type input "389.043356"
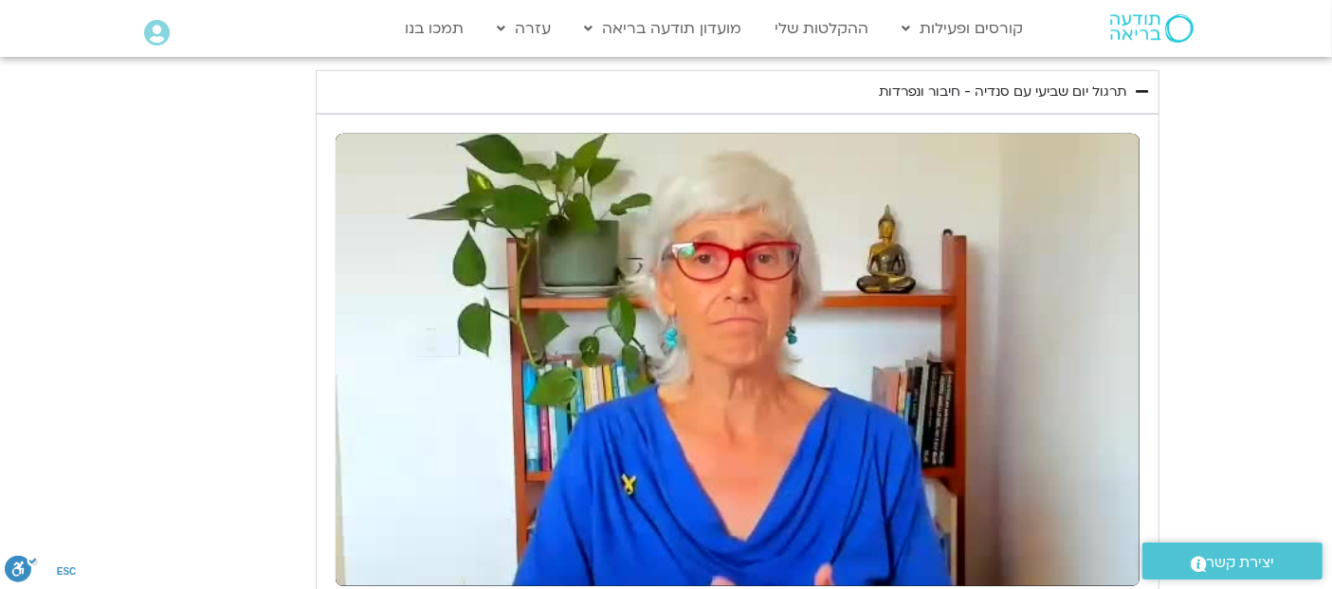
type input "3712.76"
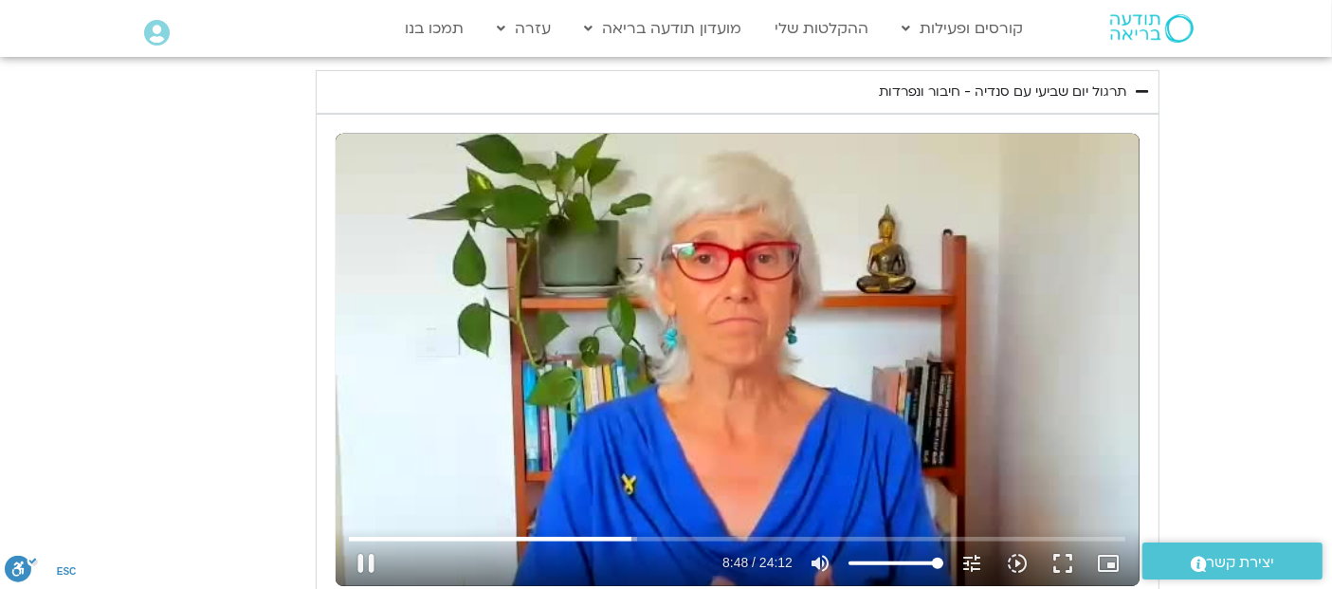
type input "528.579023"
type input "3712.76"
type input "528.727442"
type input "3712.76"
type input "528.860783"
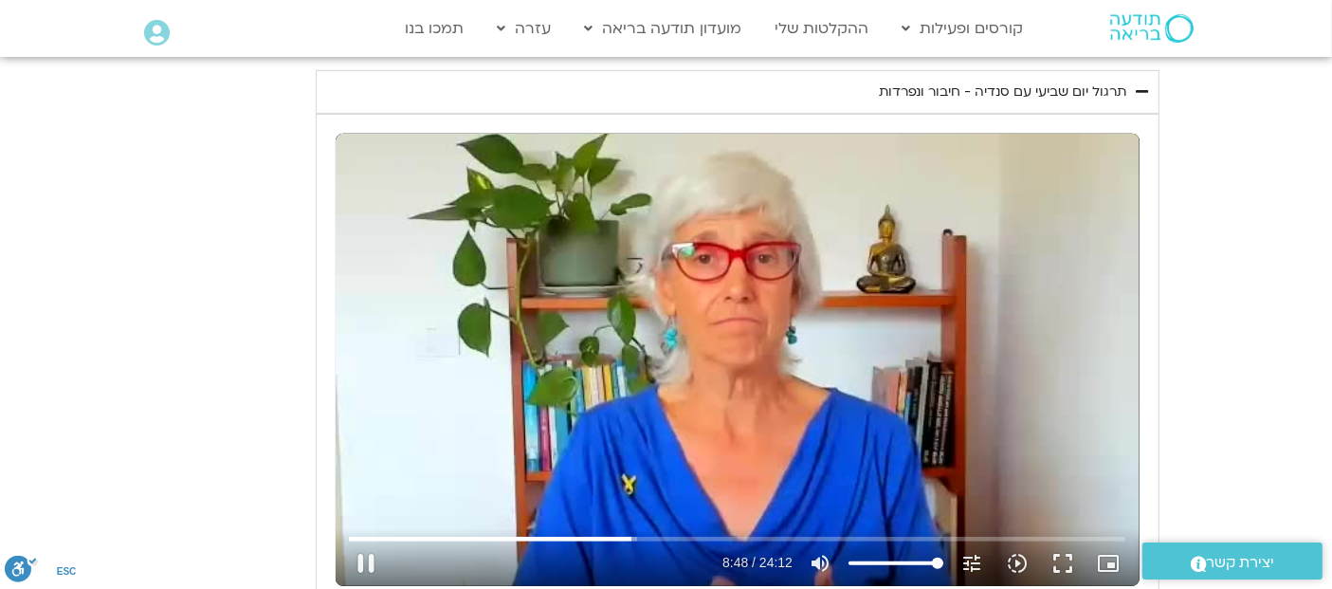
type input "3712.76"
type input "528.979317"
type input "3712.76"
type input "529.111937"
type input "3712.76"
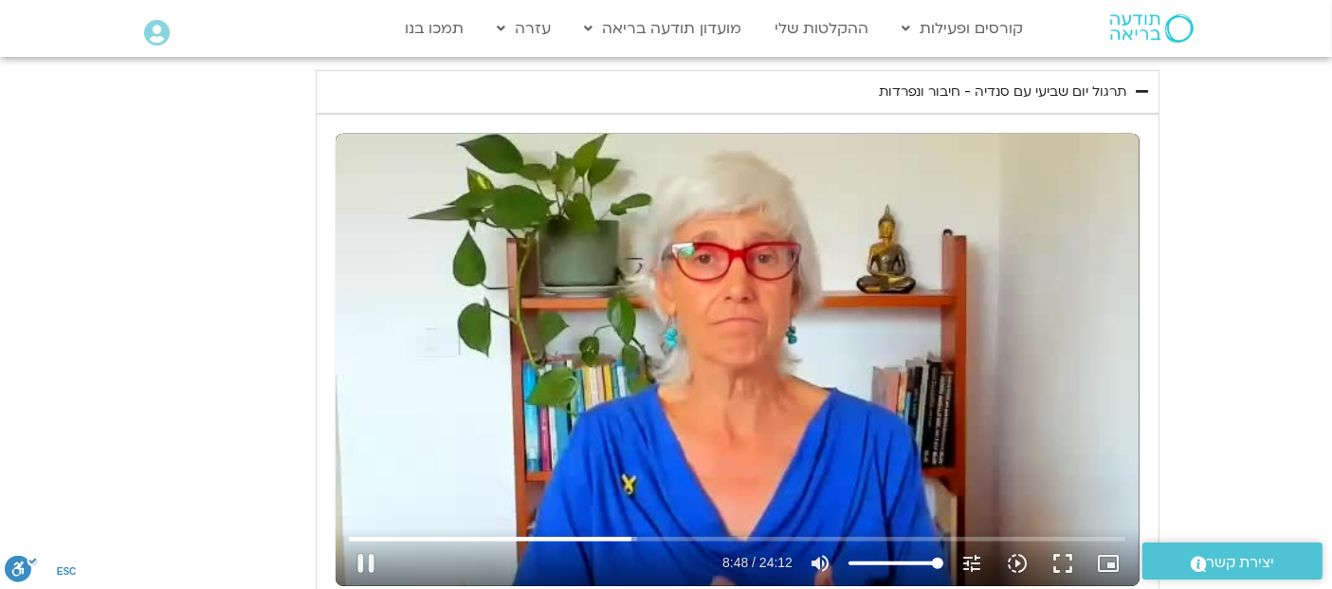
type input "529.244139"
type input "3712.76"
click at [654, 272] on div "تخطّي الإعلان 6:15 pause 8:49 / 24:12 volume_up كتم الصوت tune درجة الدقة تلقائ…" at bounding box center [737, 360] width 804 height 452
type input "529.383736"
type input "3712.76"
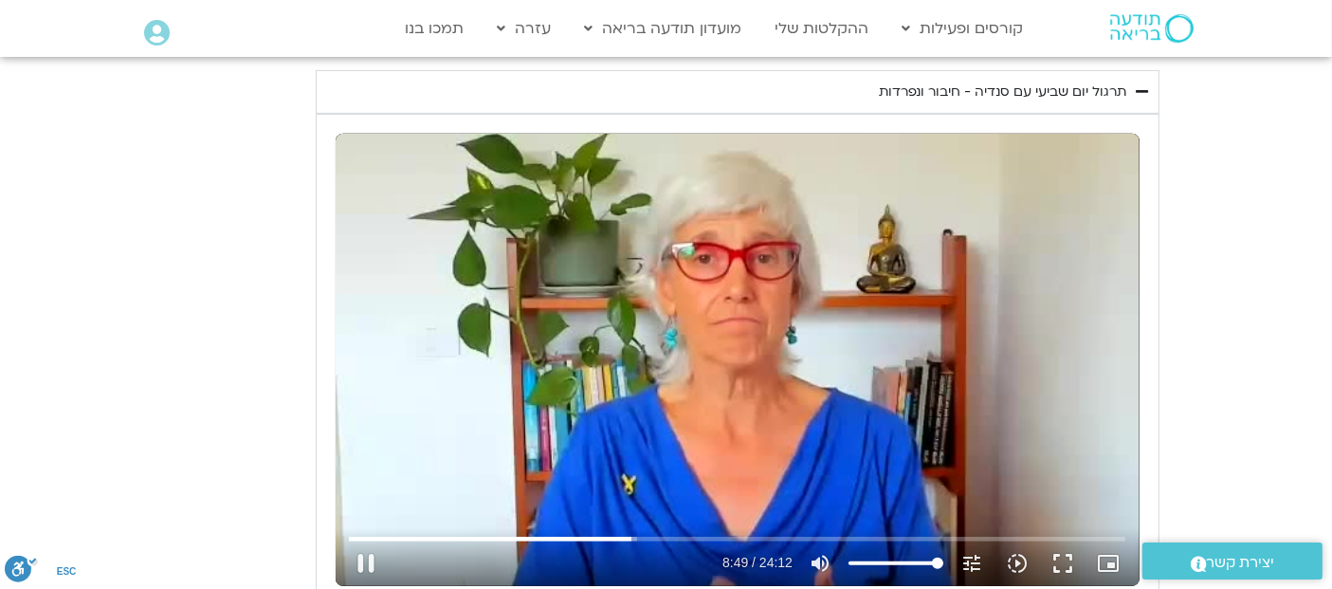
type input "529.400806"
type input "3712.76"
click at [758, 266] on div "تخطّي الإعلان 6:15 play_arrow 8:49 / 24:12 volume_up كتم الصوت tune درجة الدقة …" at bounding box center [737, 360] width 804 height 452
type input "529.400827"
type input "3712.76"
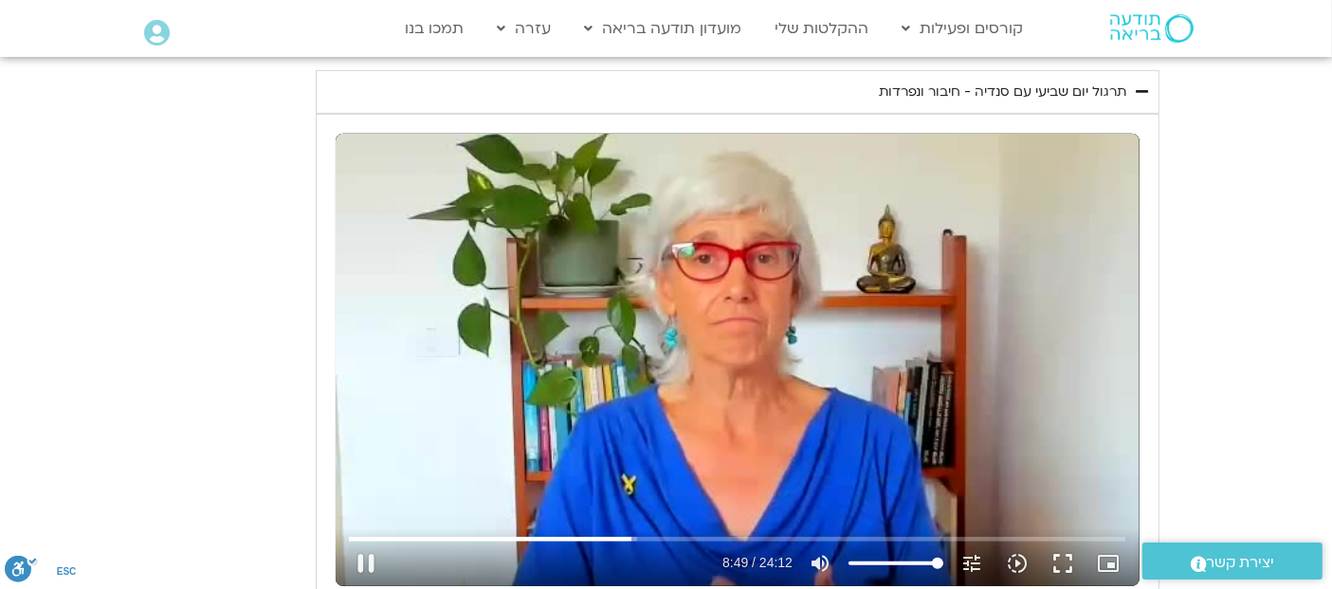
type input "529.406108"
type input "3712.76"
type input "529.505328"
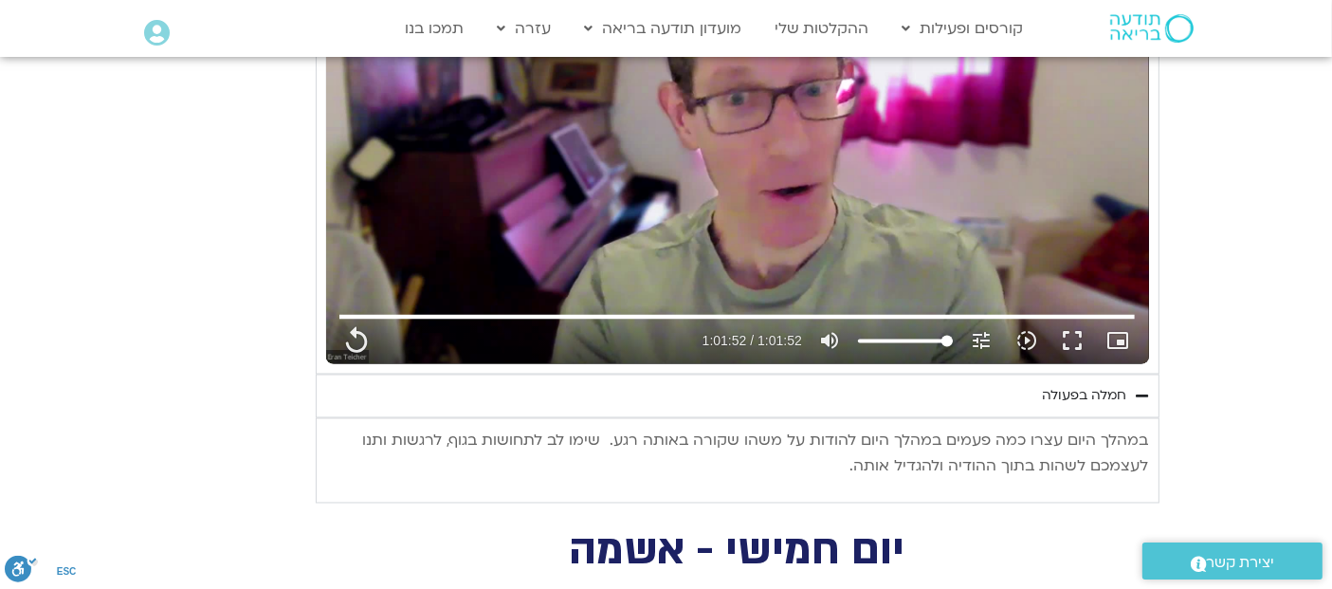
scroll to position [3376, 0]
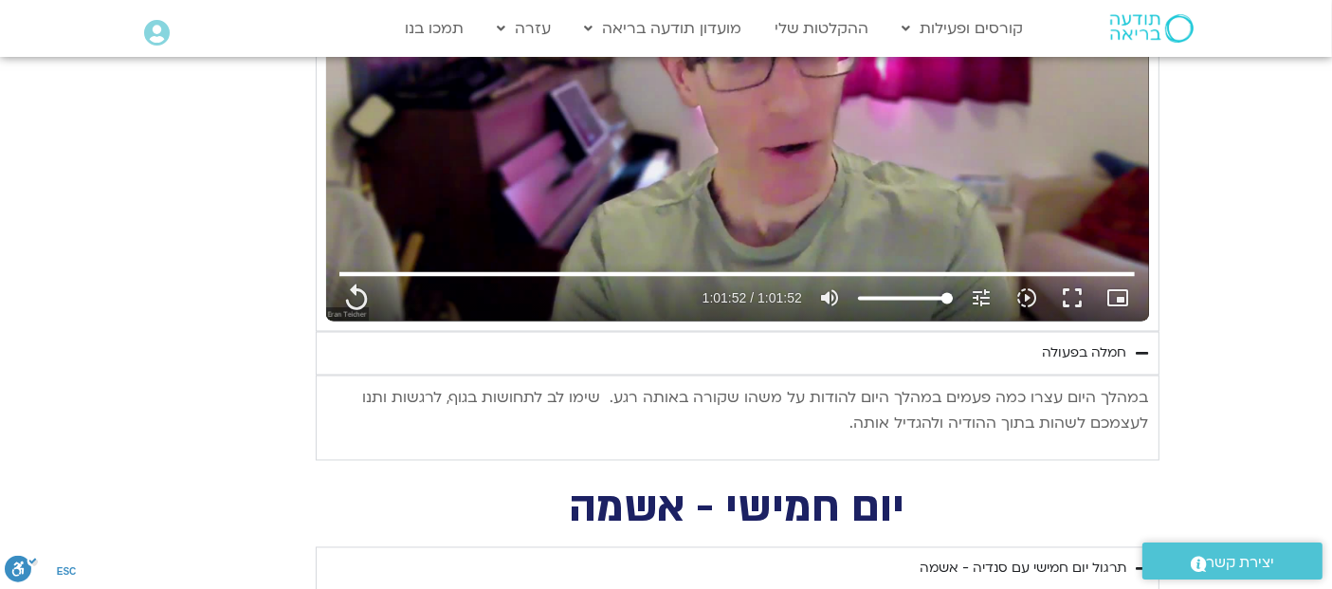
drag, startPoint x: 1328, startPoint y: 206, endPoint x: 1328, endPoint y: 226, distance: 19.9
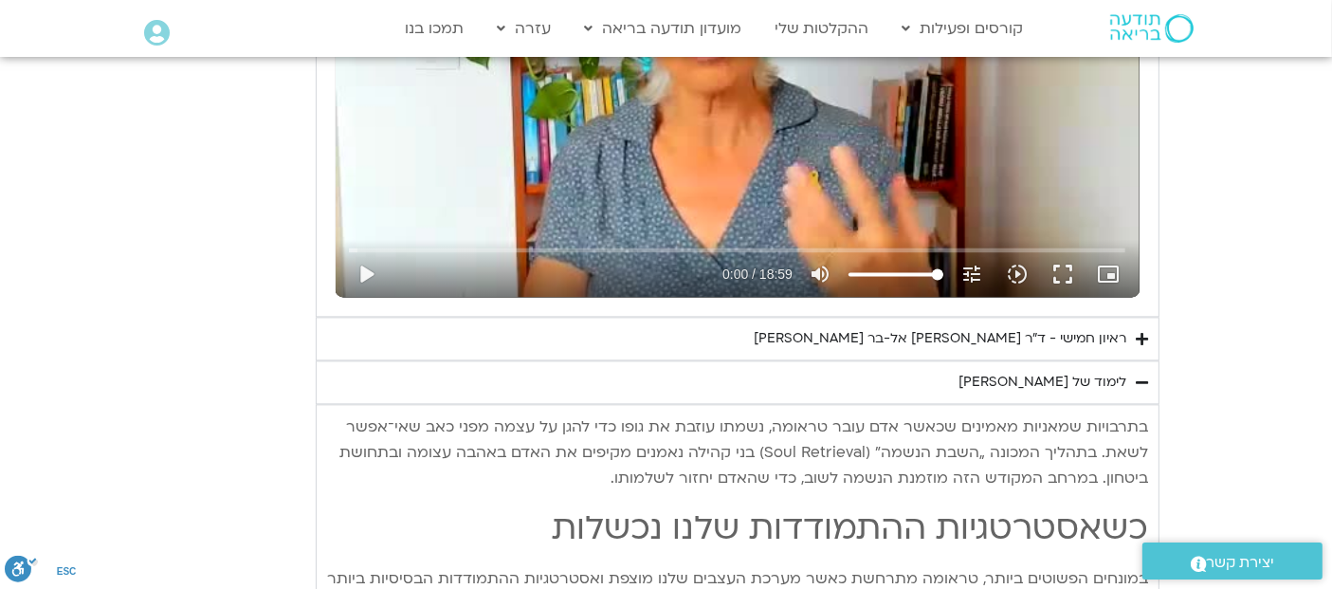
scroll to position [4170, 0]
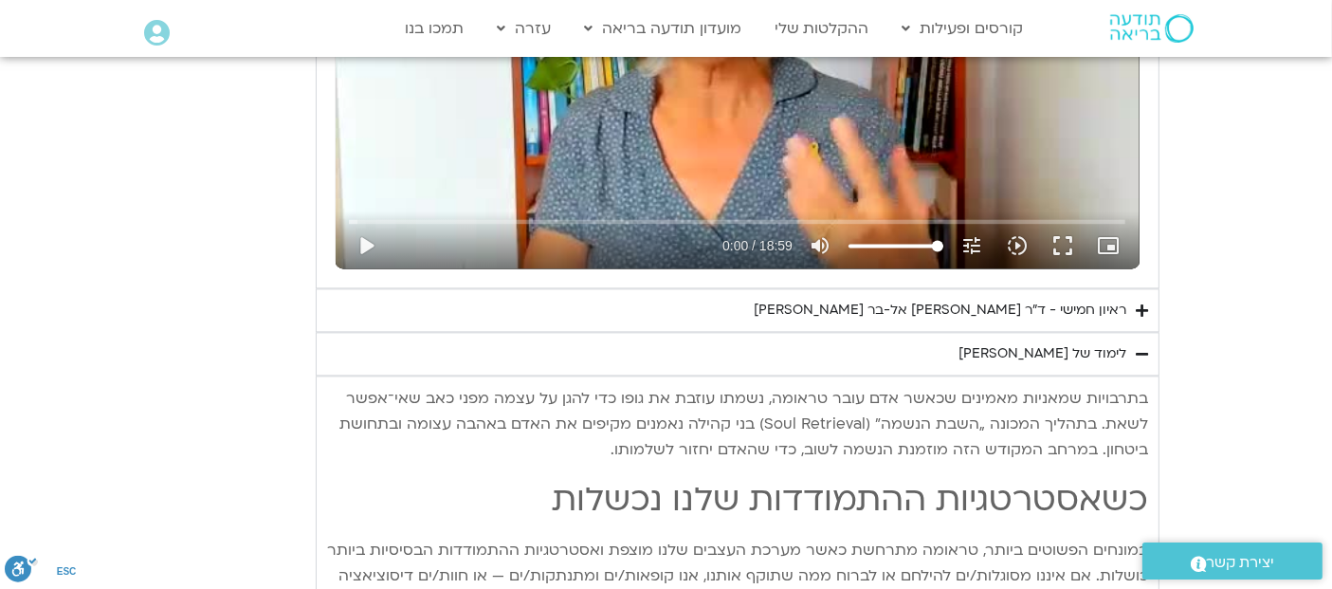
click at [1133, 302] on summary "ראיון חמישי - ד"ר אסף סטי אל-בר ודנה ברגר" at bounding box center [737, 310] width 843 height 44
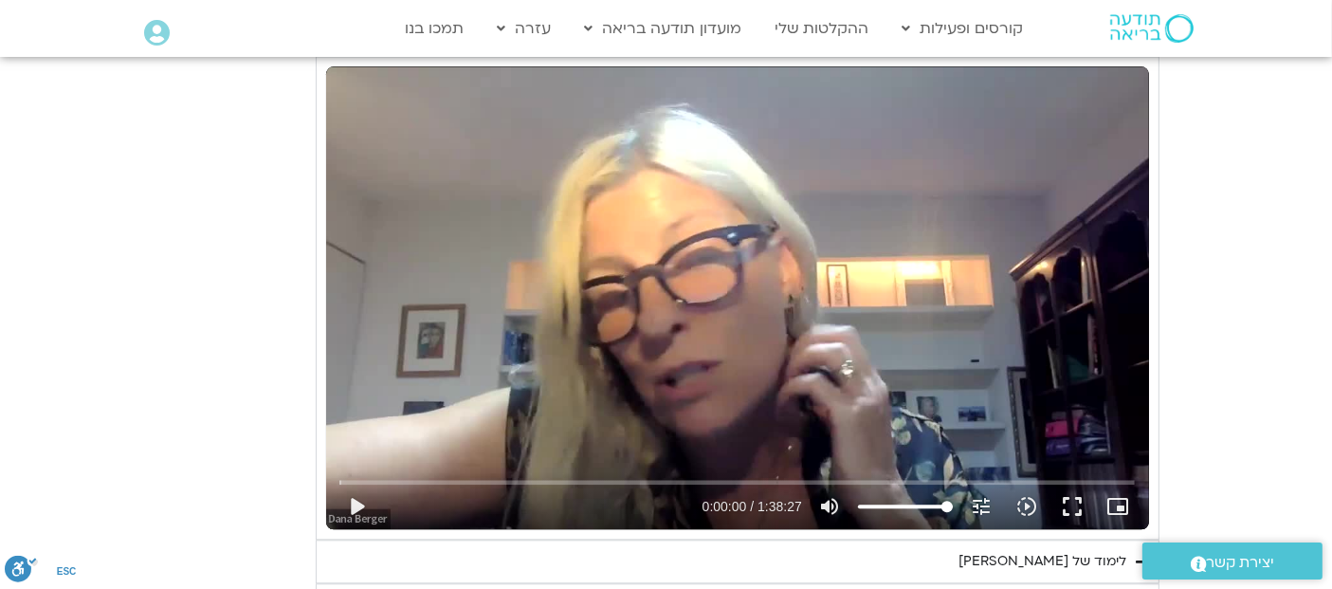
scroll to position [4550, 0]
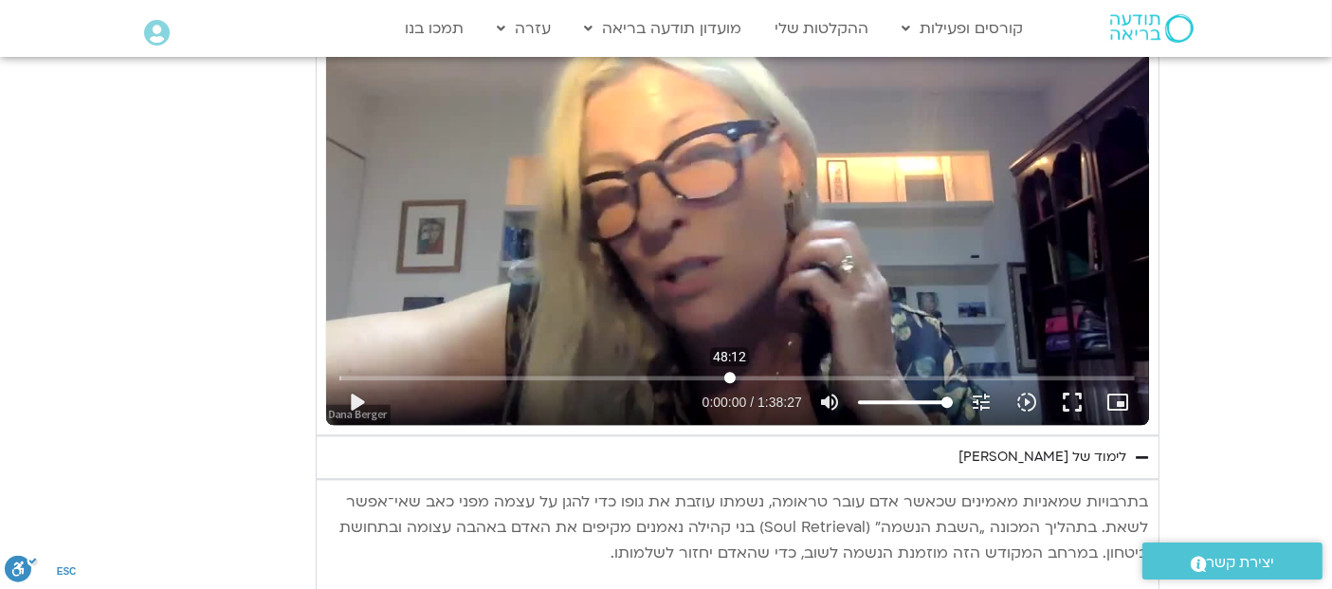
click at [729, 372] on input "البحث بالتمرير" at bounding box center [736, 377] width 795 height 11
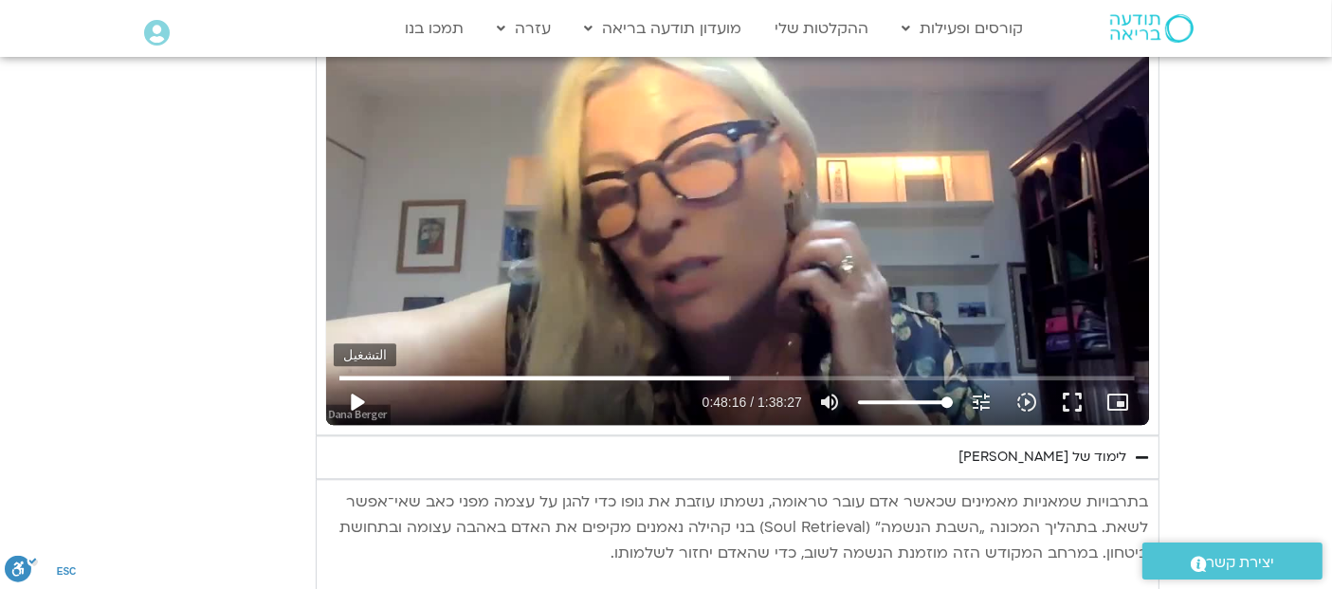
click at [352, 398] on button "play_arrow" at bounding box center [356, 401] width 45 height 45
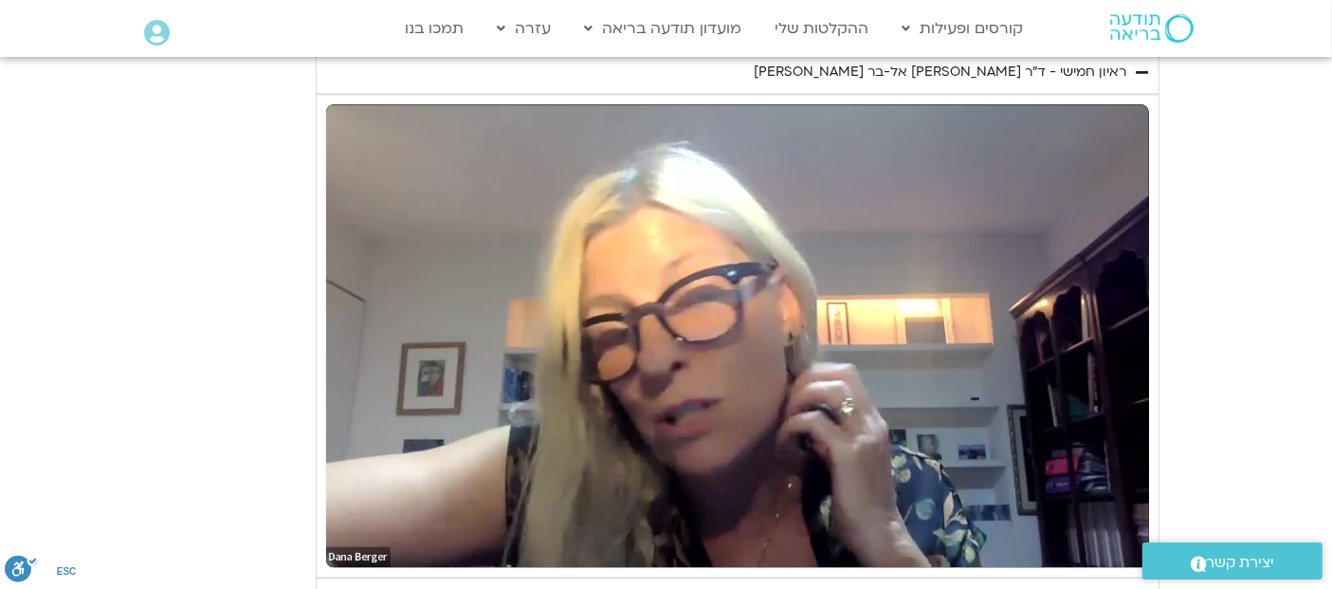
scroll to position [4423, 0]
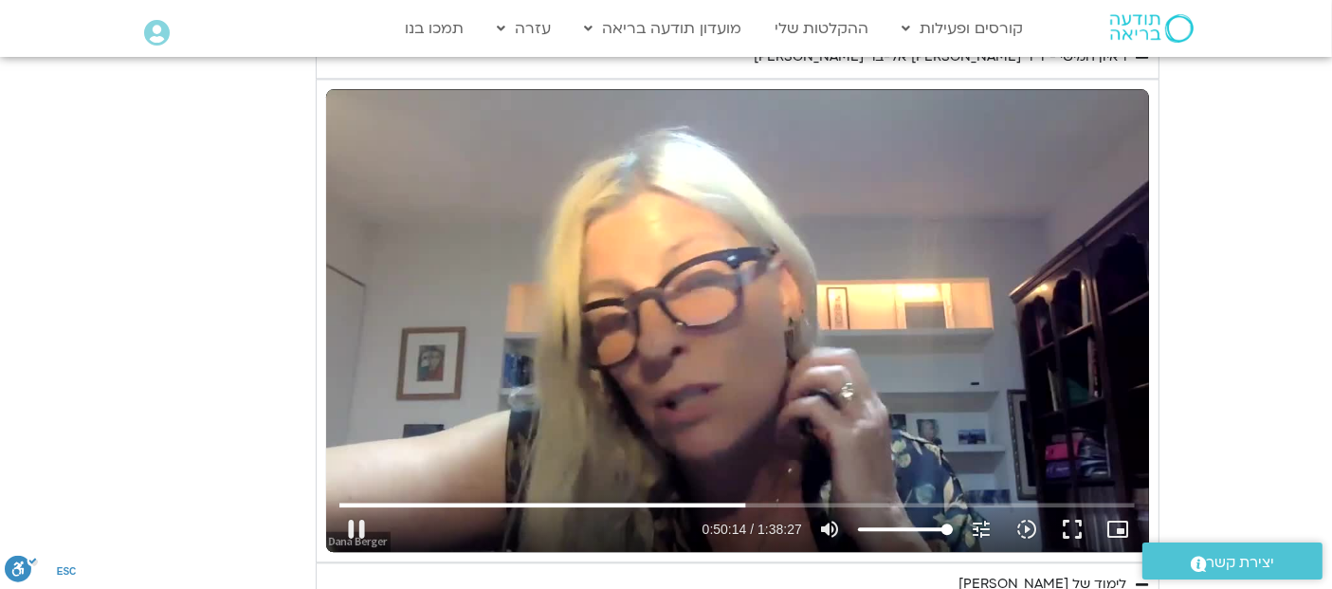
click at [692, 291] on div "تخطّي الإعلان 48:12 pause 0:50:14 / 1:38:27 volume_up كتم الصوت tune درجة الدقة…" at bounding box center [737, 320] width 823 height 462
click at [356, 526] on button "play_arrow" at bounding box center [356, 528] width 45 height 45
click at [790, 306] on div "تخطّي الإعلان 3:41 pause 0:59:50 / 1:38:27 volume_up كتم الصوت tune درجة الدقة …" at bounding box center [737, 320] width 823 height 462
click at [793, 199] on div "تخطّي الإعلان 3:41 play_arrow 0:59:50 / 1:38:27 volume_up كتم الصوت tune درجة ا…" at bounding box center [737, 320] width 823 height 462
click at [783, 317] on div "تخطّي الإعلان 1:18:55 pause 1:02:36 / 1:38:27 volume_up كتم الصوت tune درجة الد…" at bounding box center [737, 320] width 823 height 462
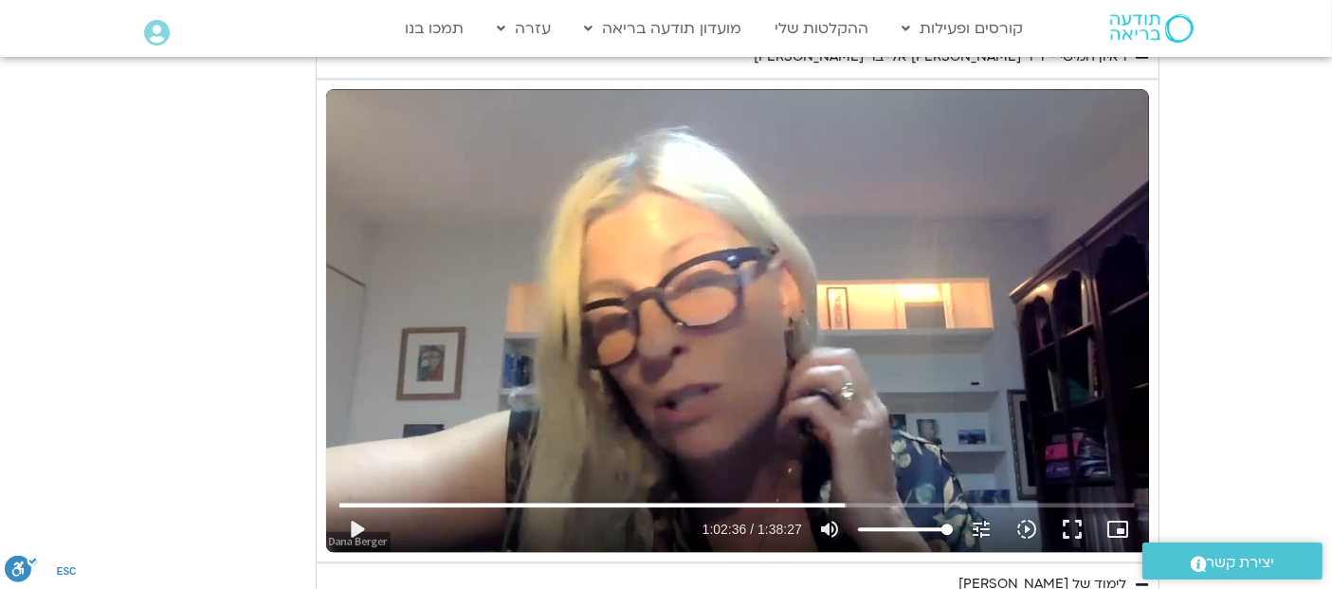
click at [652, 299] on div "تخطّي الإعلان 1:18:55 play_arrow 1:02:36 / 1:38:27 volume_up كتم الصوت tune درج…" at bounding box center [737, 320] width 823 height 462
click at [869, 260] on div "تخطّي الإعلان 1:18:55 pause 1:03:19 / 1:38:27 volume_up كتم الصوت tune درجة الد…" at bounding box center [737, 320] width 823 height 462
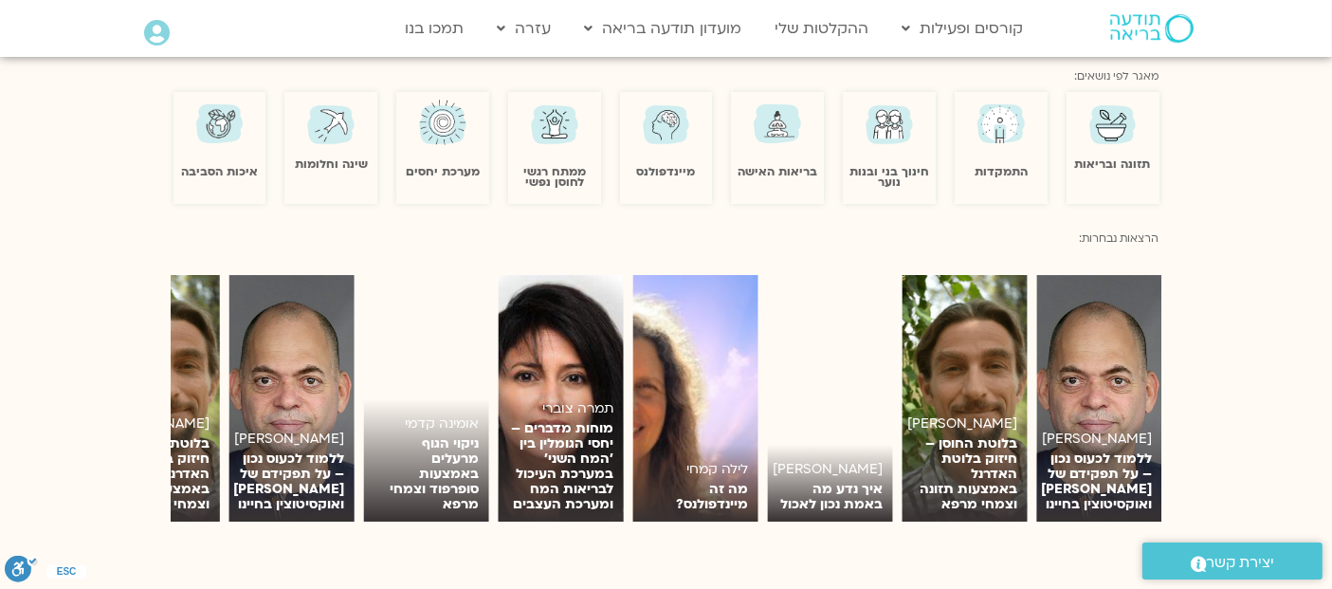
scroll to position [1318, 0]
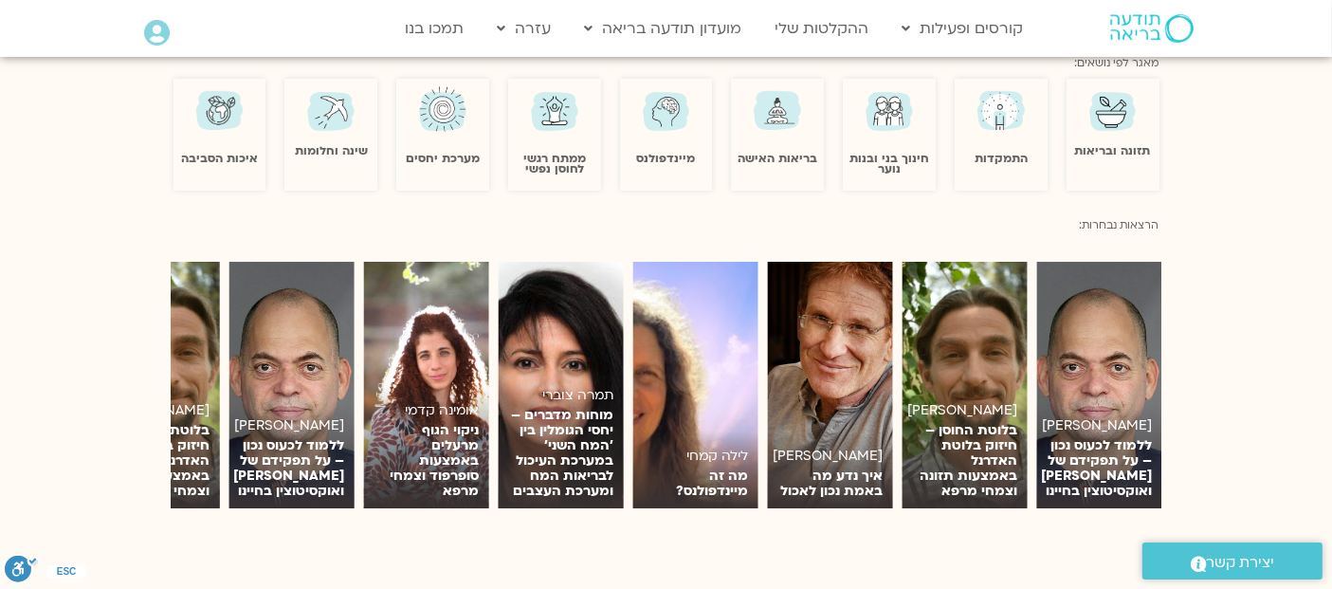
drag, startPoint x: 1347, startPoint y: 84, endPoint x: 1331, endPoint y: 301, distance: 217.6
click at [1331, 301] on html "דלג לתוכן Main Menu קורסים ופעילות לוח שידורים התכניות שלי קורסים ההקלטות שלי מ…" at bounding box center [666, 442] width 1332 height 3520
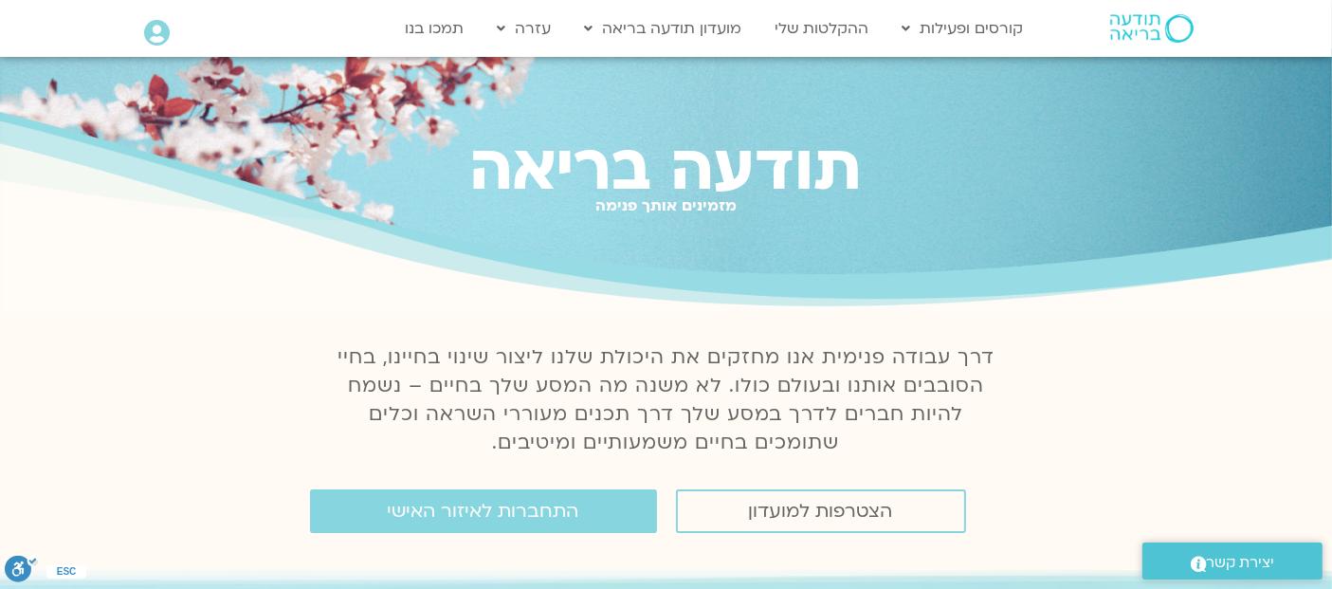
scroll to position [0, 0]
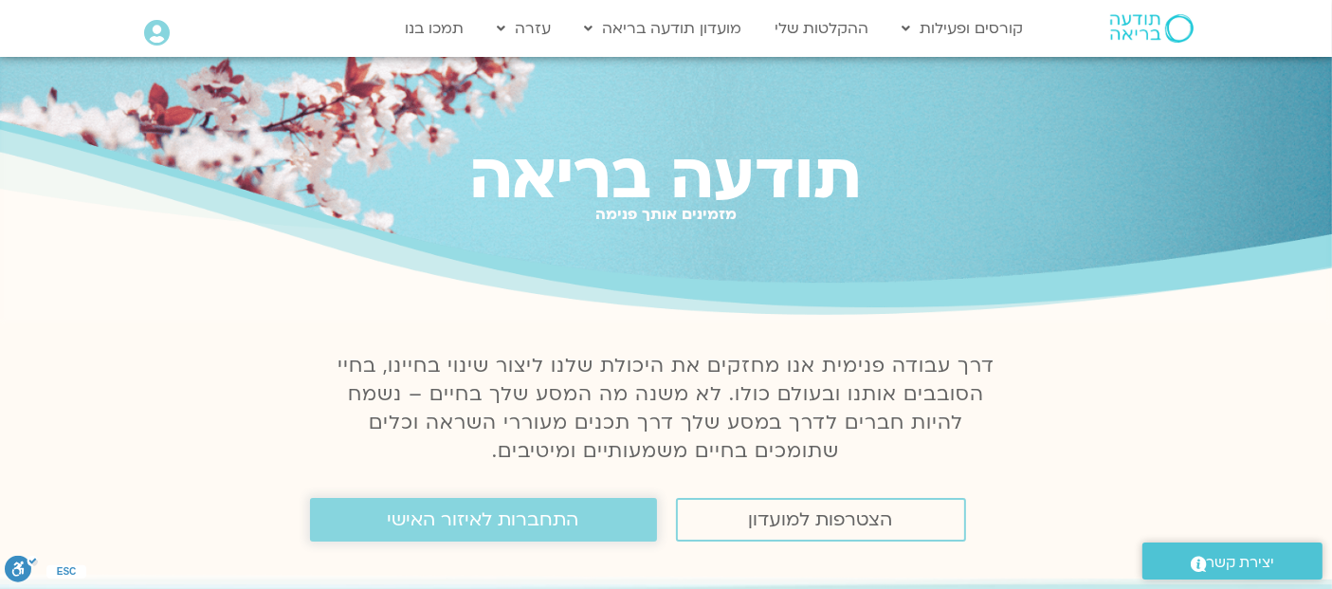
click at [446, 519] on span "התחברות לאיזור האישי" at bounding box center [483, 519] width 191 height 21
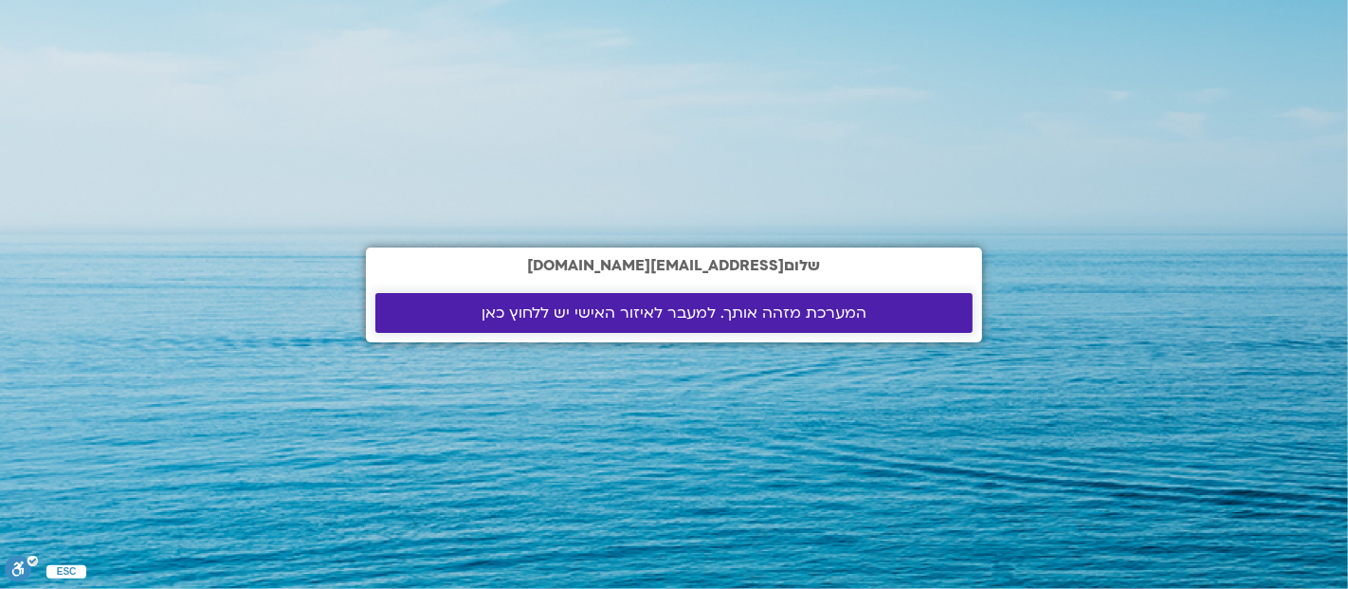
click at [756, 312] on span "המערכת מזהה אותך. למעבר לאיזור האישי יש ללחוץ כאן" at bounding box center [673, 312] width 385 height 17
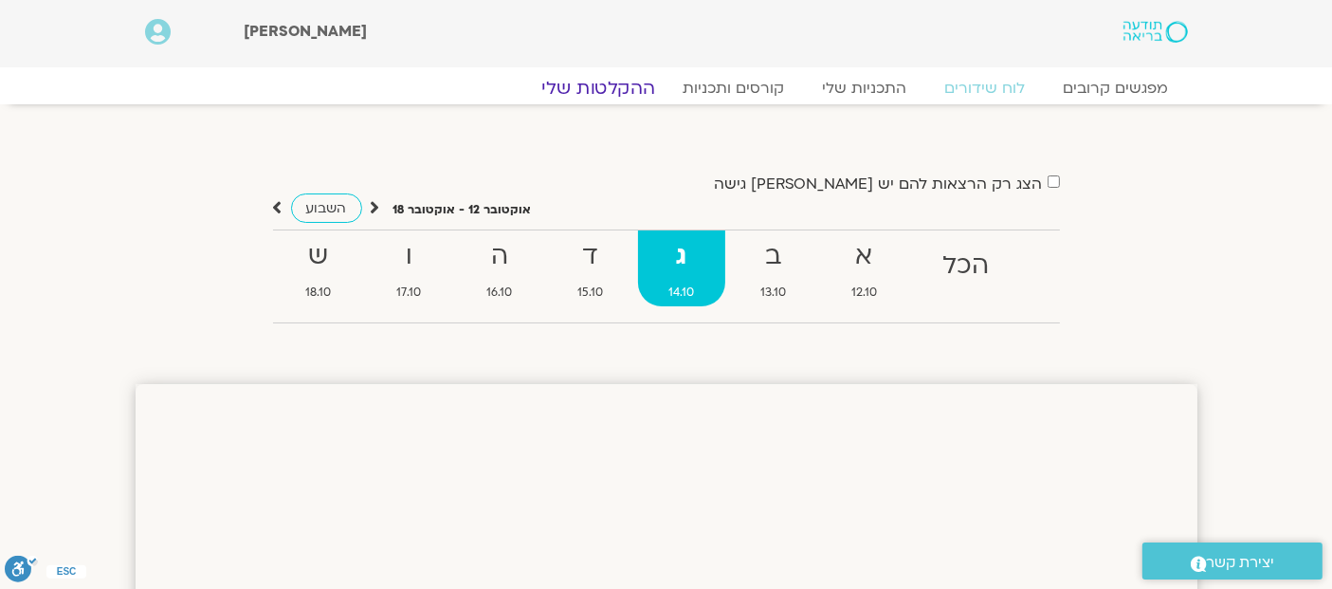
click at [620, 93] on link "ההקלטות שלי" at bounding box center [597, 88] width 159 height 23
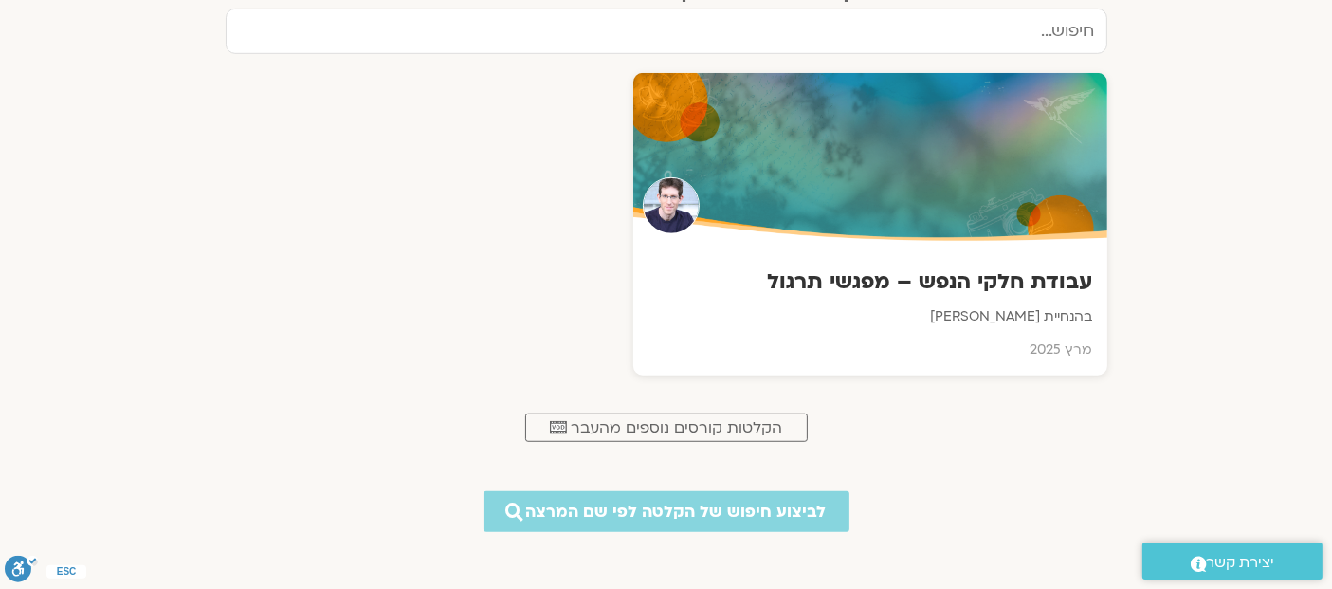
scroll to position [1190, 0]
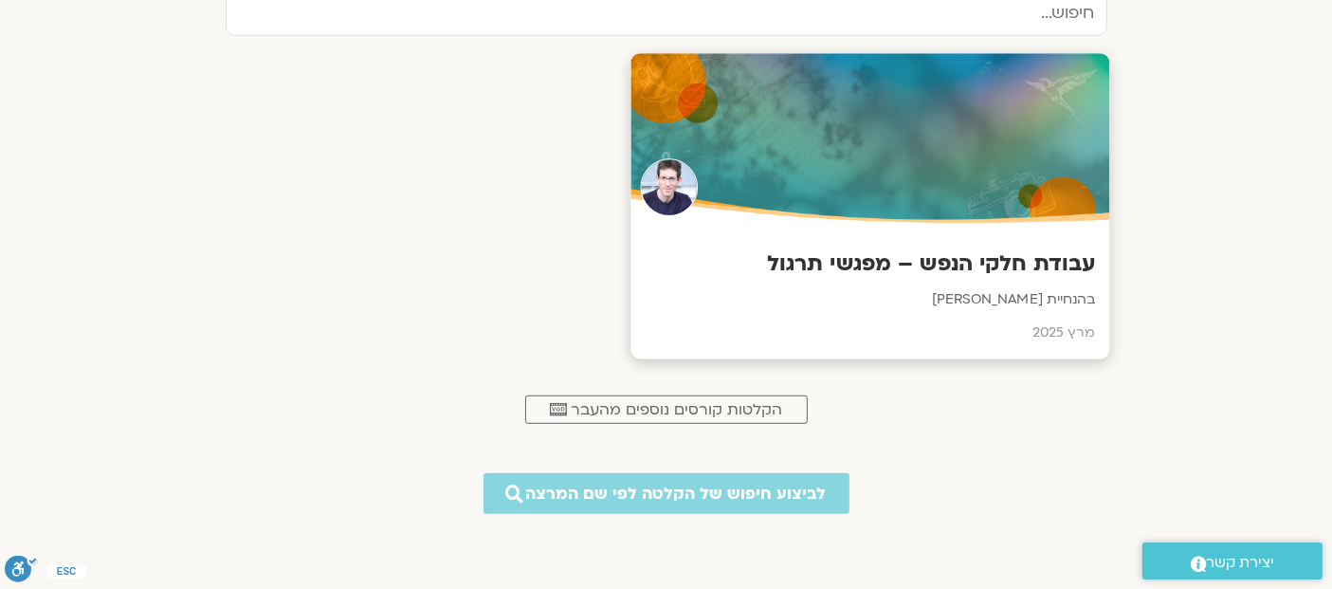
click at [930, 250] on h3 "עבודת חלקי הנפש – מפגשי תרגול" at bounding box center [869, 264] width 450 height 29
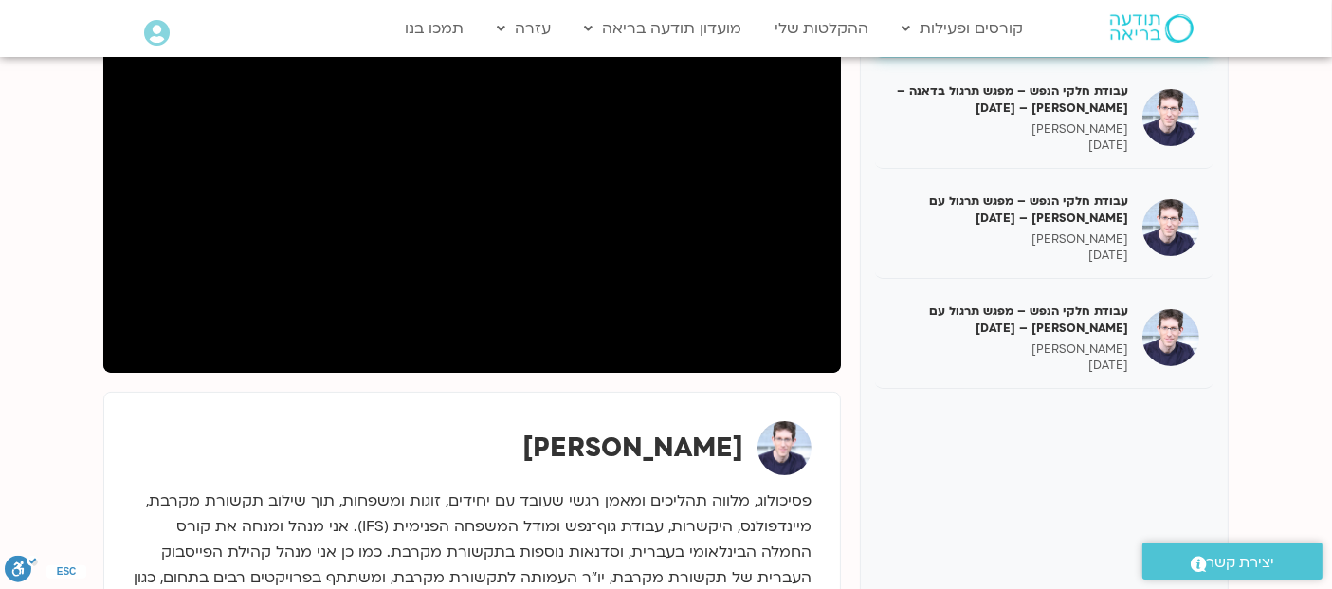
scroll to position [396, 0]
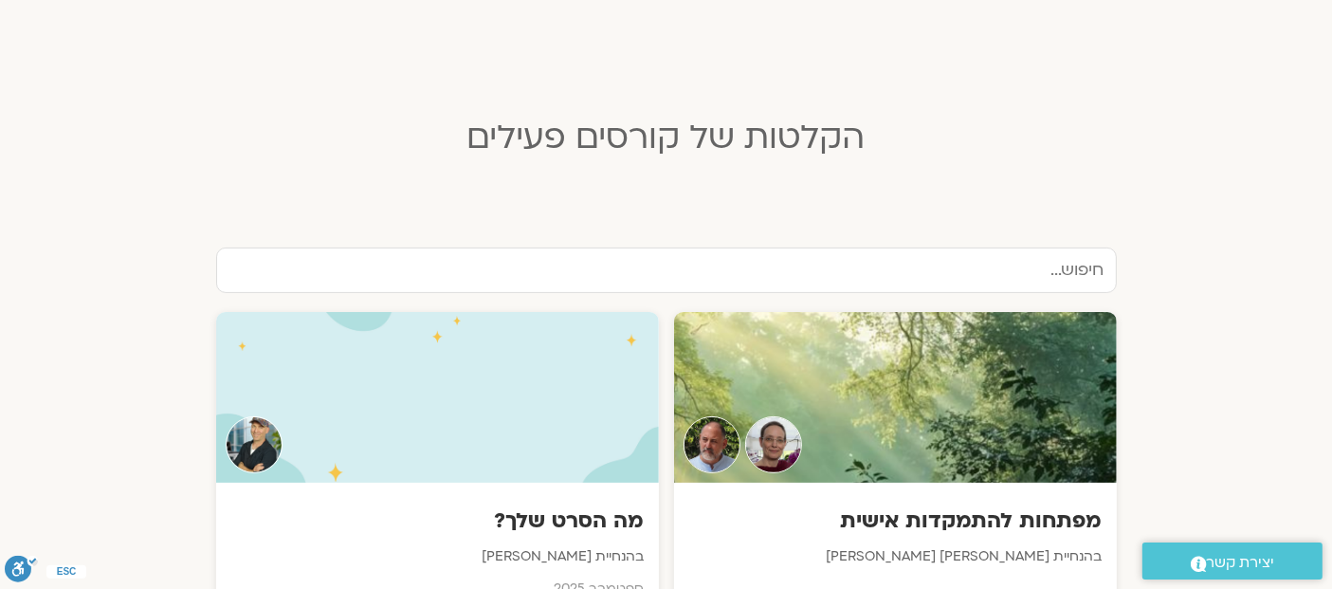
scroll to position [540, 0]
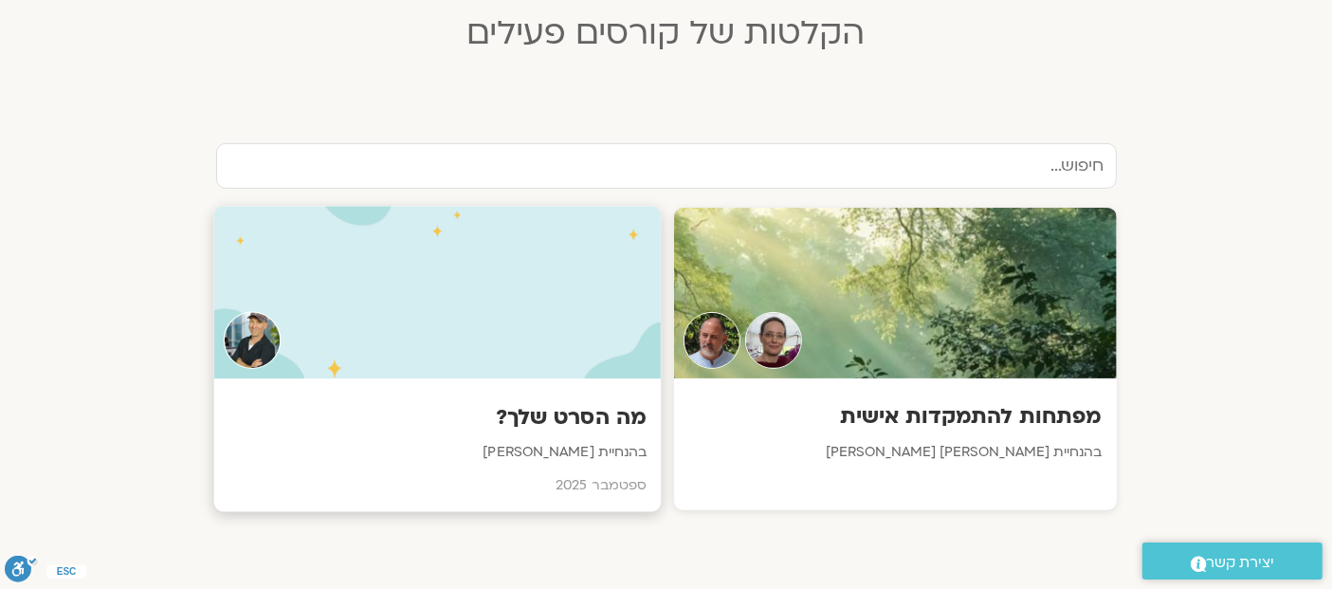
click at [568, 415] on h3 "מה הסרט שלך?" at bounding box center [436, 417] width 418 height 29
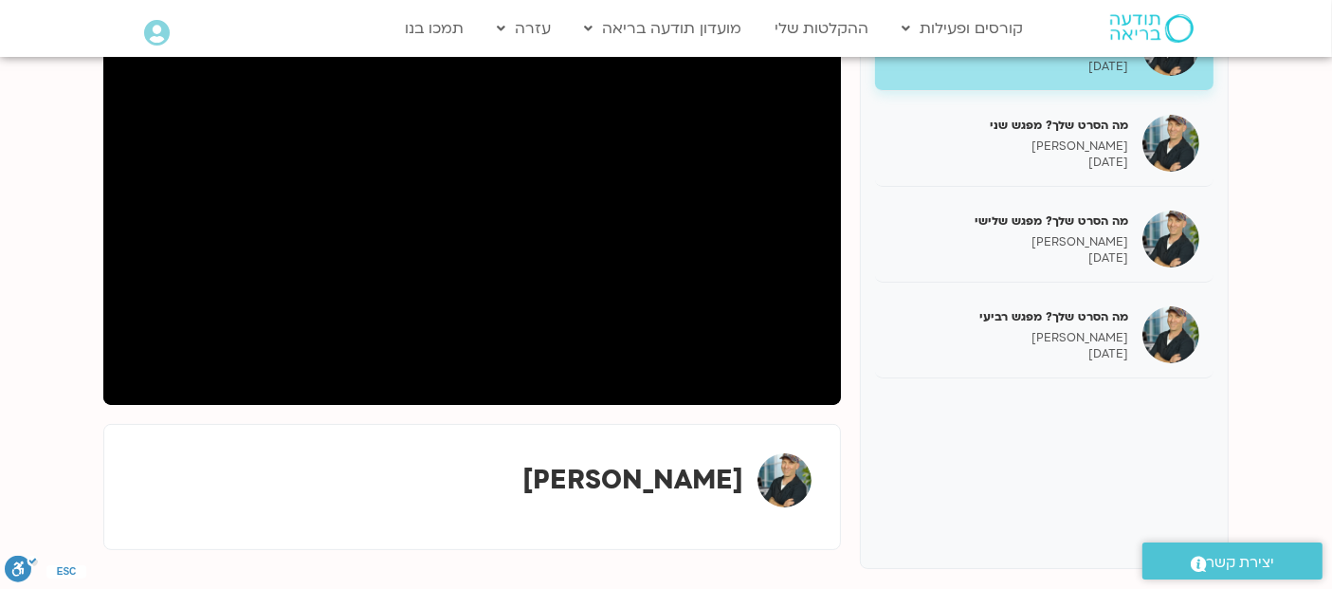
scroll to position [319, 0]
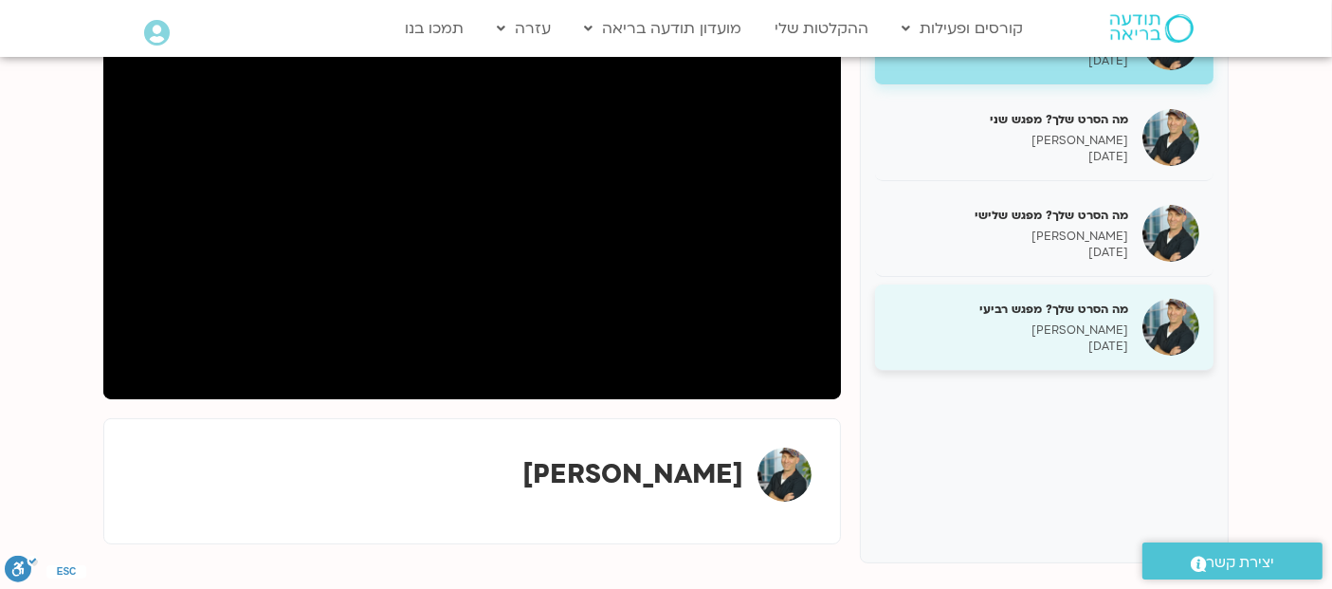
click at [1026, 317] on div "מה הסרט שלך? מפגש רביעי [PERSON_NAME] [DATE]" at bounding box center [1008, 327] width 239 height 54
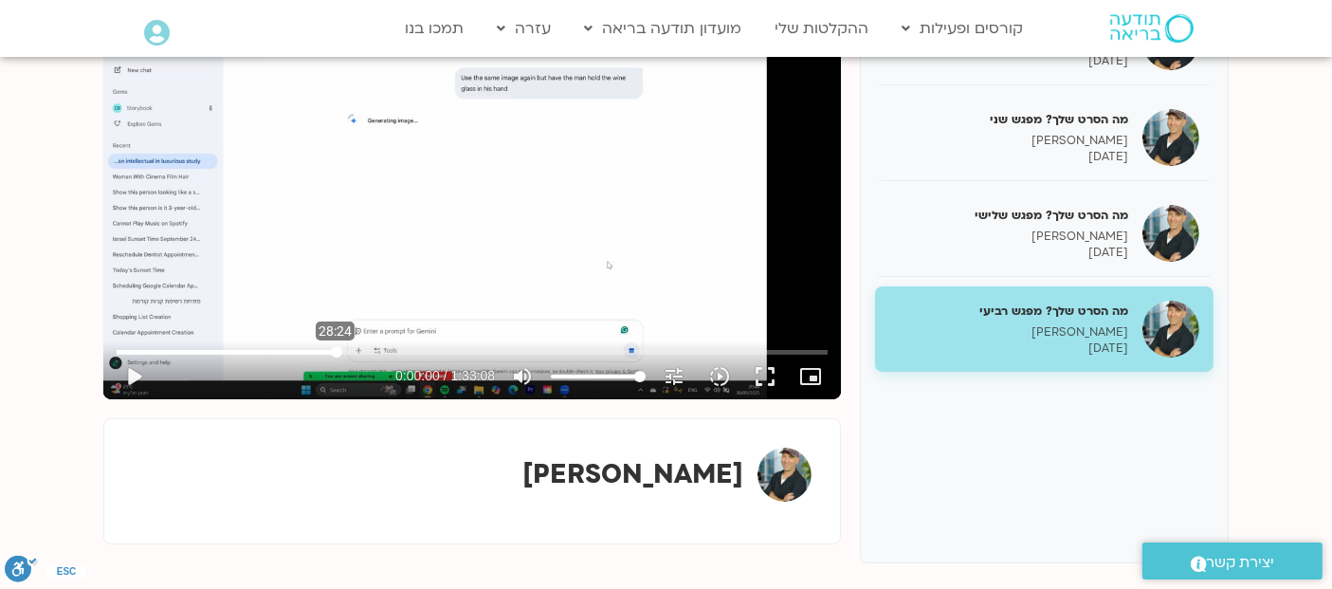
click at [335, 350] on input "البحث بالتمرير" at bounding box center [472, 351] width 711 height 11
click at [308, 353] on input "البحث بالتمرير" at bounding box center [472, 351] width 711 height 11
click at [135, 370] on button "play_arrow" at bounding box center [133, 376] width 45 height 45
click at [292, 351] on input "البحث بالتمرير" at bounding box center [472, 351] width 711 height 11
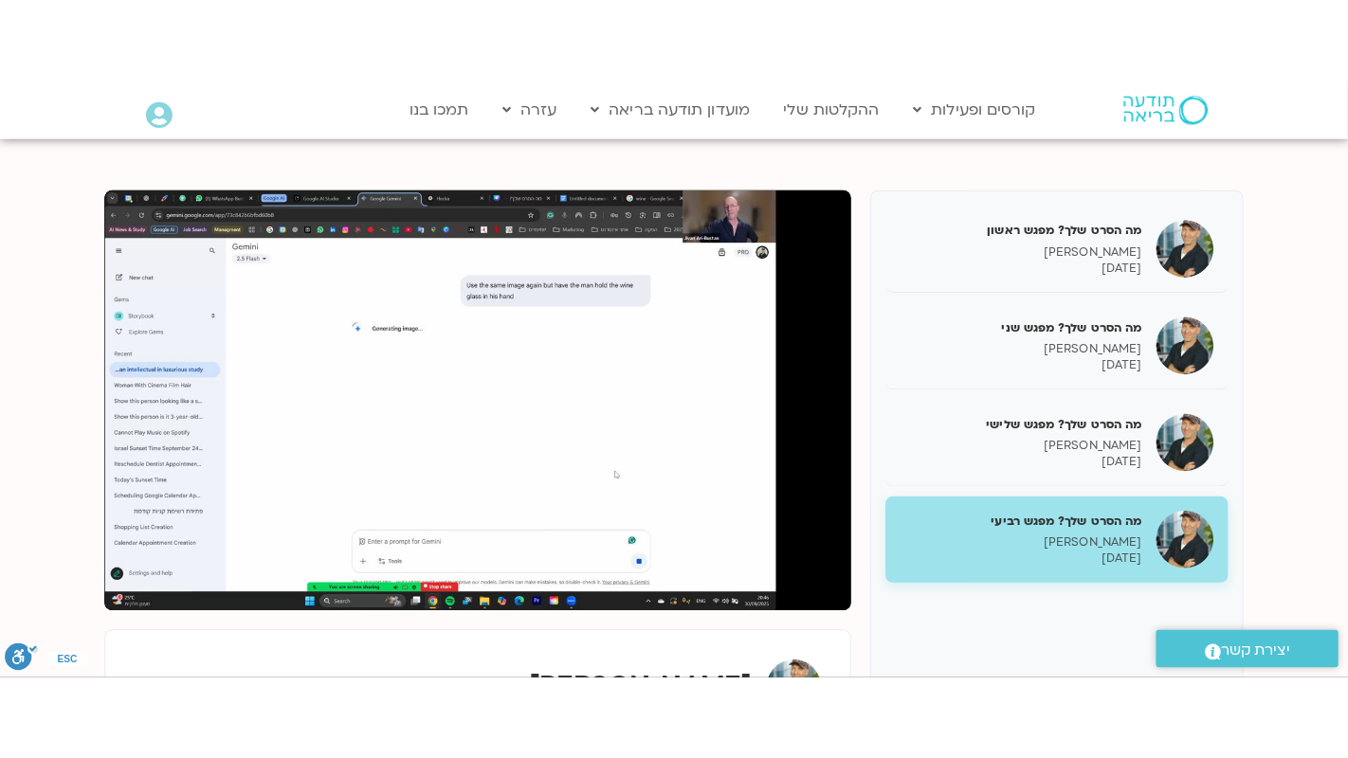
scroll to position [202, 0]
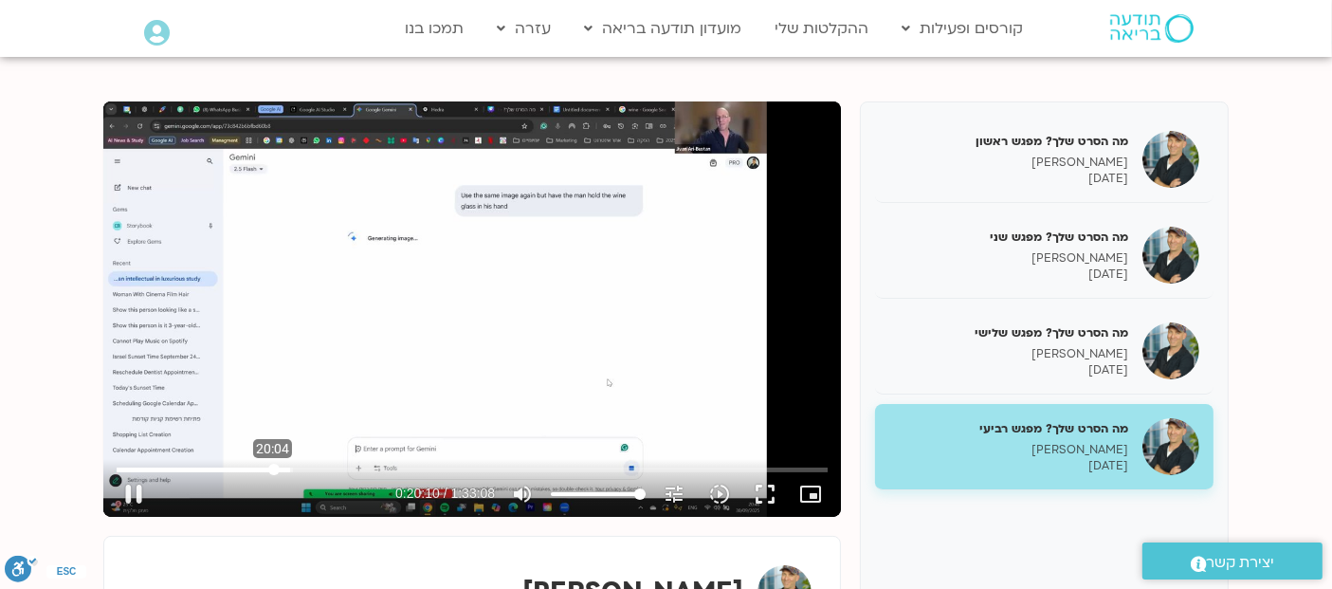
click at [273, 467] on input "البحث بالتمرير" at bounding box center [472, 468] width 711 height 11
click at [118, 469] on input "البحث بالتمرير" at bounding box center [472, 468] width 711 height 11
click at [709, 496] on icon "slow_motion_video" at bounding box center [719, 493] width 23 height 23
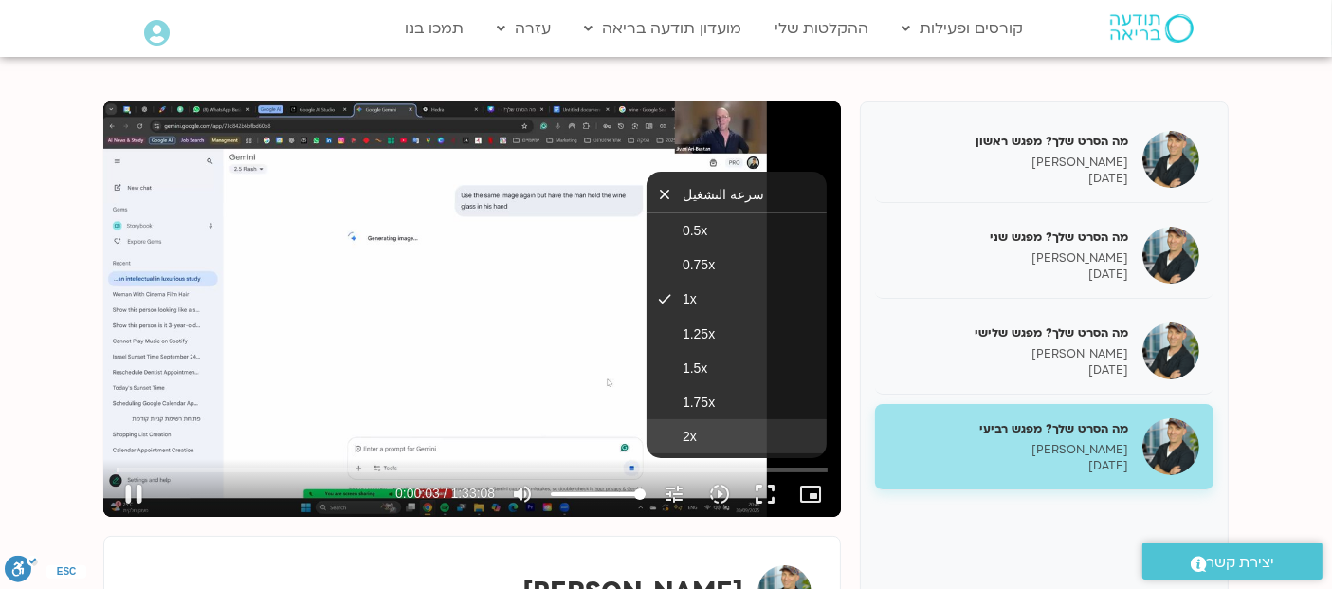
click at [684, 433] on span "2x" at bounding box center [689, 435] width 14 height 15
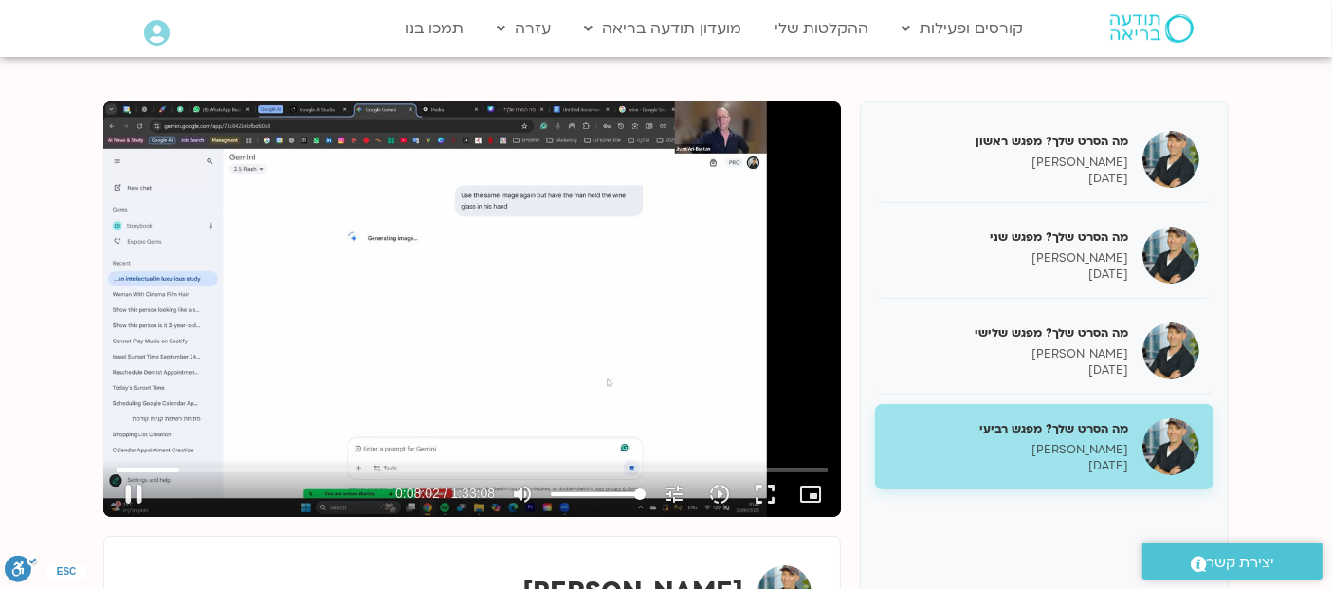
click at [538, 265] on div "تخطّي الإعلان 35:43 pause 0:08:02 / 1:33:08 volume_up كتم الصوت tune درجة الدقة…" at bounding box center [471, 308] width 737 height 415
click at [633, 245] on div "تخطّي الإعلان 35:43 play_arrow 0:08:02 / 1:33:08 volume_up كتم الصوت tune درجة …" at bounding box center [471, 308] width 737 height 415
click at [633, 245] on div "تخطّي الإعلان 35:43 pause 0:08:02 / 1:33:08 volume_up كتم الصوت tune درجة الدقة…" at bounding box center [471, 308] width 737 height 415
click at [612, 325] on div "تخطّي الإعلان 35:43 play_arrow 0:08:03 / 1:33:08 volume_up كتم الصوت tune درجة …" at bounding box center [471, 308] width 737 height 415
click at [174, 467] on input "البحث بالتمرير" at bounding box center [472, 468] width 711 height 11
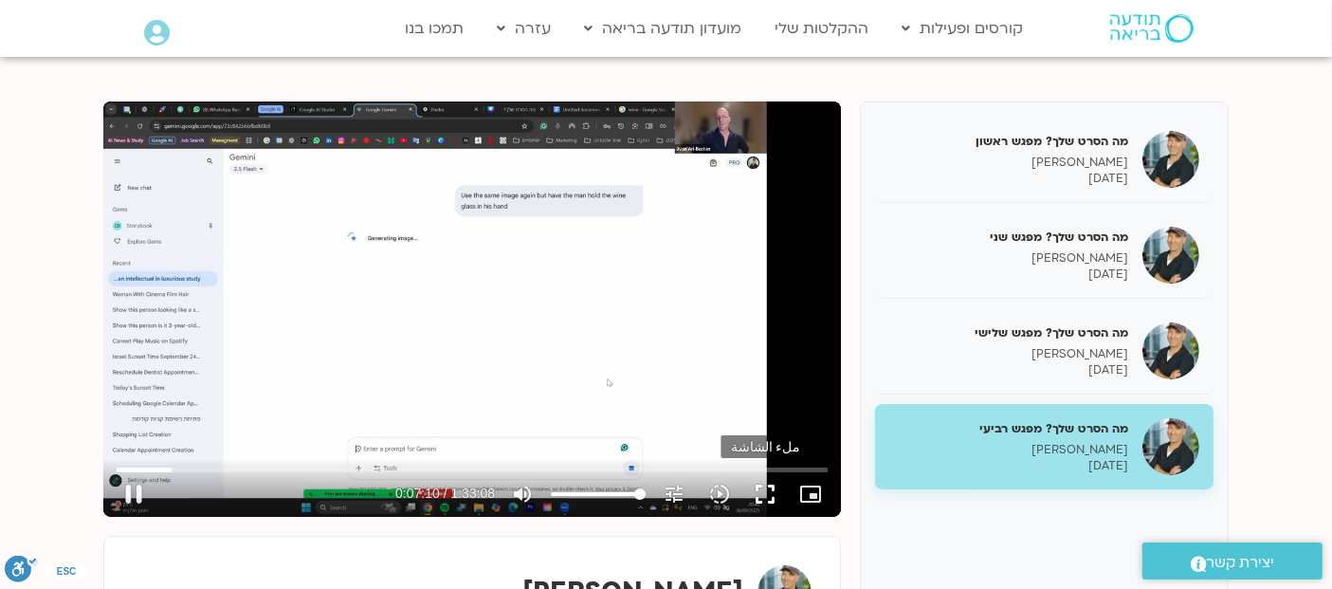
click at [766, 491] on button "fullscreen" at bounding box center [764, 493] width 45 height 45
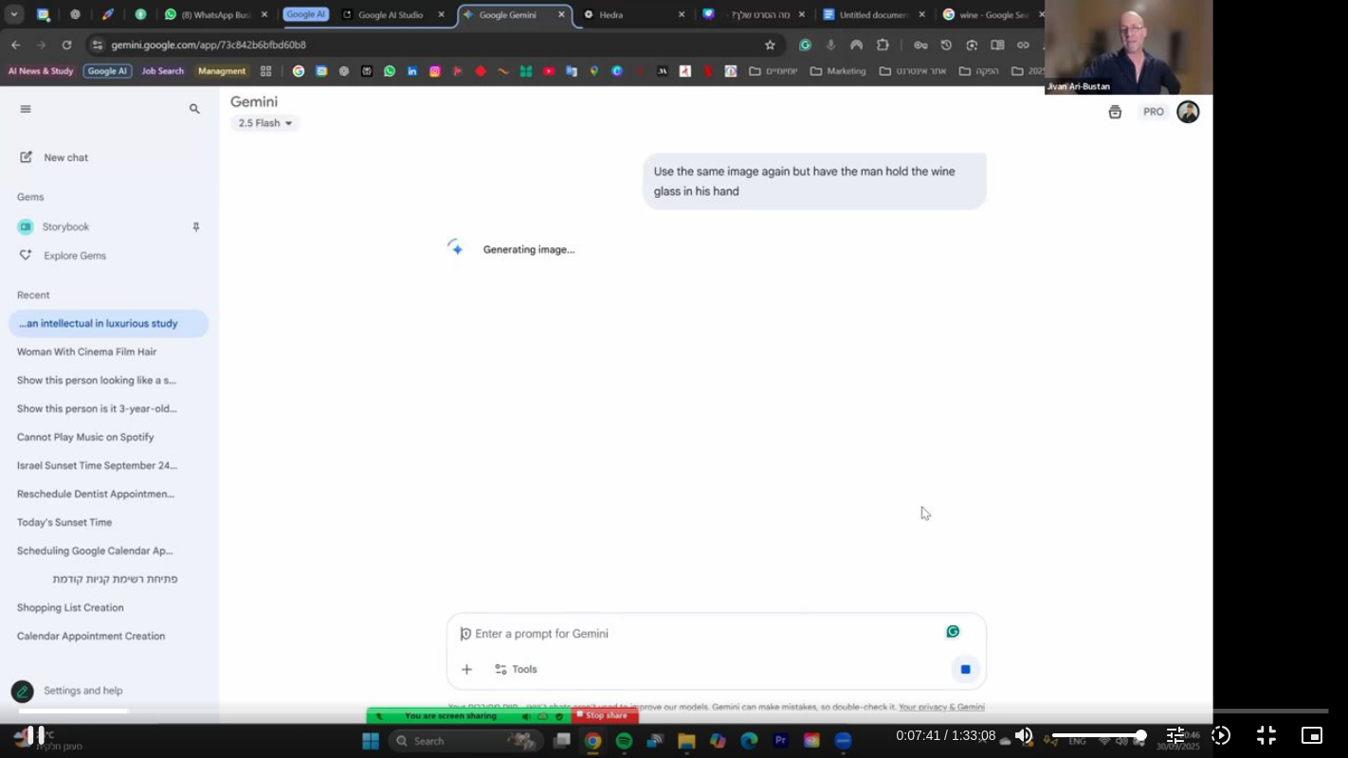
click at [372, 490] on div "تخطّي الإعلان 33:34 pause 0:07:41 / 1:33:08 volume_up كتم الصوت tune درجة الدقة…" at bounding box center [674, 379] width 1348 height 758
click at [372, 490] on div "تخطّي الإعلان 33:34 play_arrow 0:07:41 / 1:33:08 volume_up كتم الصوت tune درجة …" at bounding box center [674, 379] width 1348 height 758
click at [355, 461] on div "تخطّي الإعلان 33:34 pause 0:07:45 / 1:33:08 volume_up كتم الصوت tune درجة الدقة…" at bounding box center [674, 379] width 1348 height 758
click at [1224, 731] on icon "slow_motion_video" at bounding box center [1220, 735] width 23 height 23
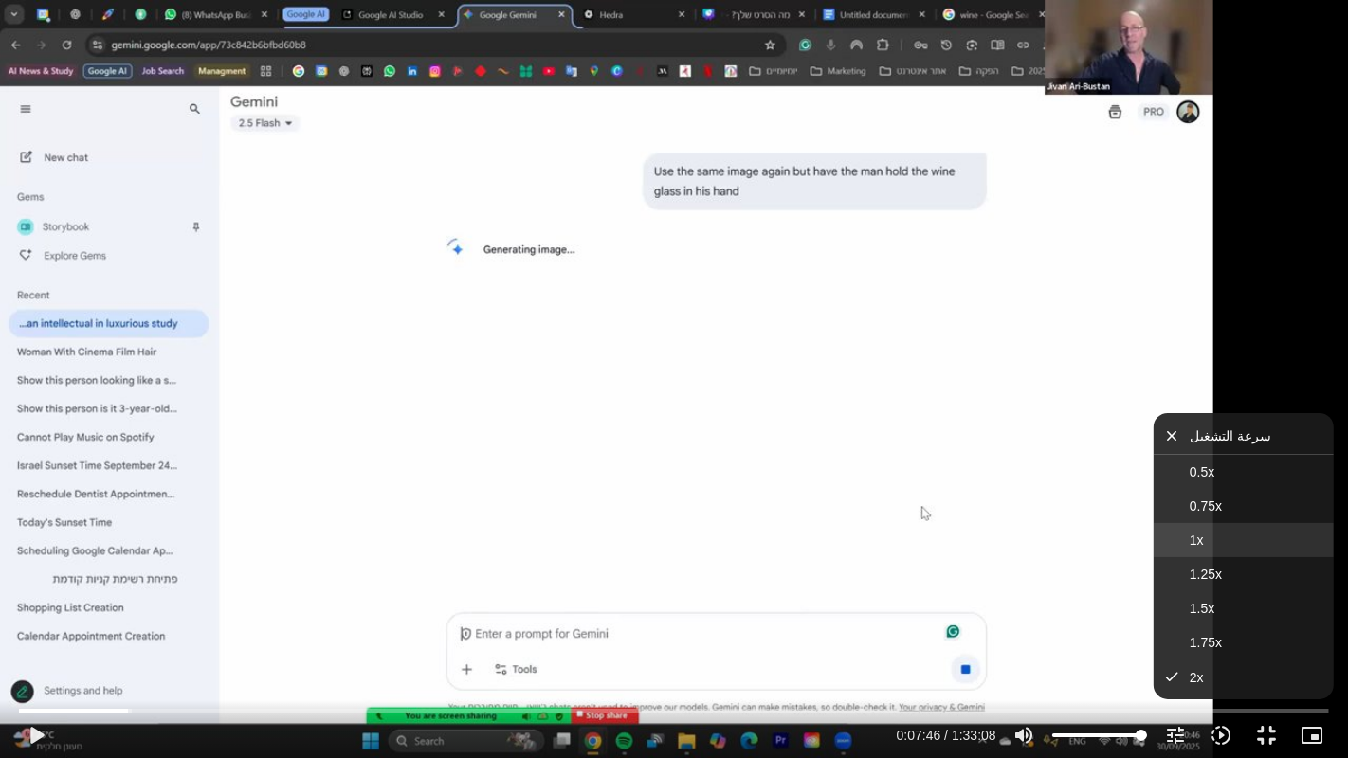
click at [1197, 535] on span "1x" at bounding box center [1196, 540] width 14 height 15
click at [493, 341] on div "تخطّي الإعلان 1:25:15 play_arrow 0:07:46 / 1:33:08 volume_up كتم الصوت tune درج…" at bounding box center [674, 379] width 1348 height 758
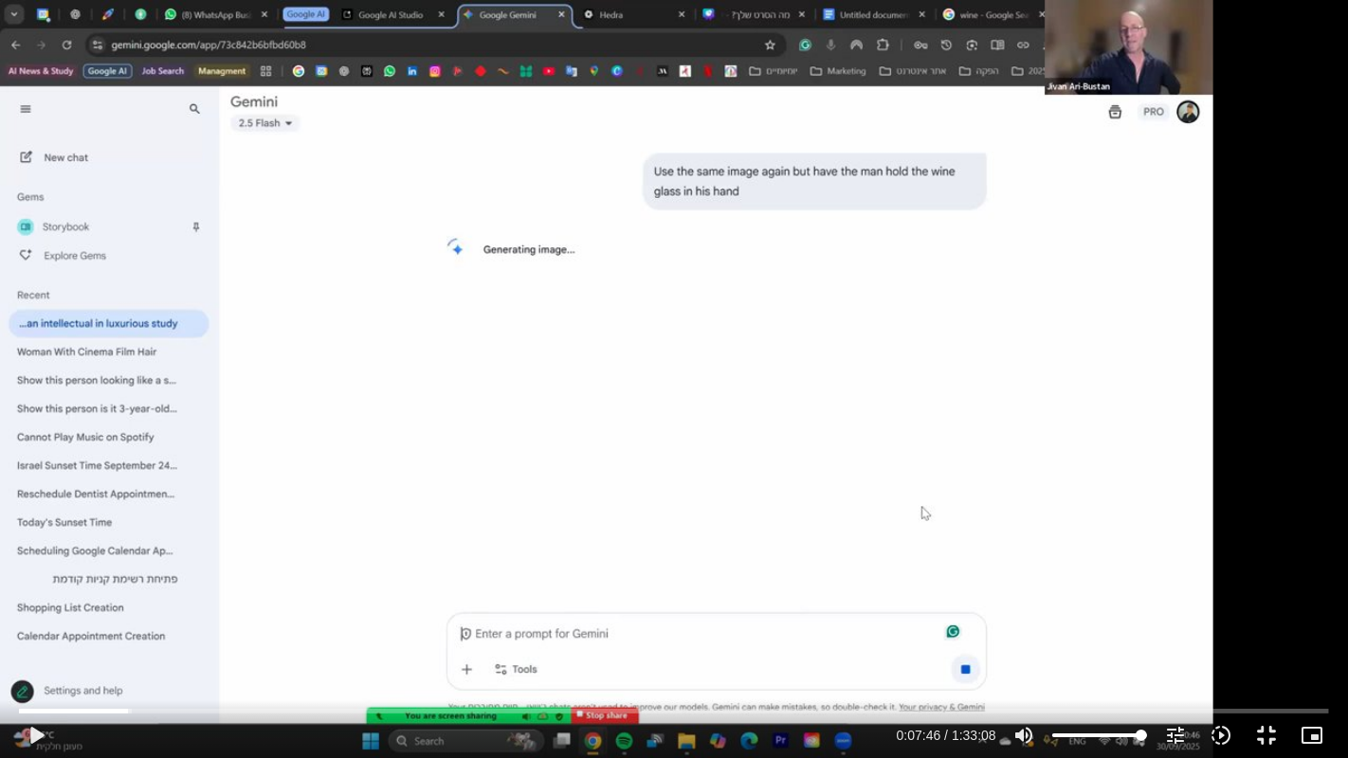
click at [493, 341] on div "تخطّي الإعلان 1:25:15 play_arrow 0:07:46 / 1:33:08 volume_up كتم الصوت tune درج…" at bounding box center [674, 379] width 1348 height 758
click at [540, 461] on div "تخطّي الإعلان 1:25:15 pause 0:07:59 / 1:33:08 volume_up كتم الصوت tune درجة الد…" at bounding box center [674, 379] width 1348 height 758
type input "480.093623"
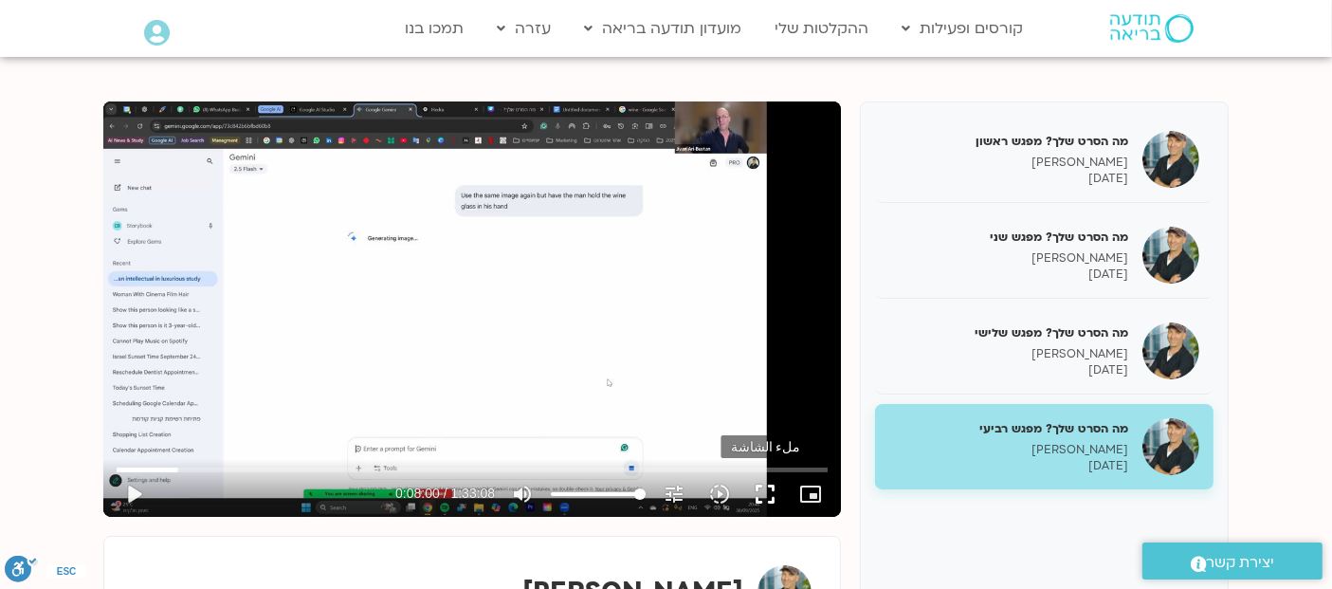
click at [767, 495] on button "fullscreen" at bounding box center [764, 493] width 45 height 45
click at [766, 503] on button "fullscreen" at bounding box center [764, 493] width 45 height 45
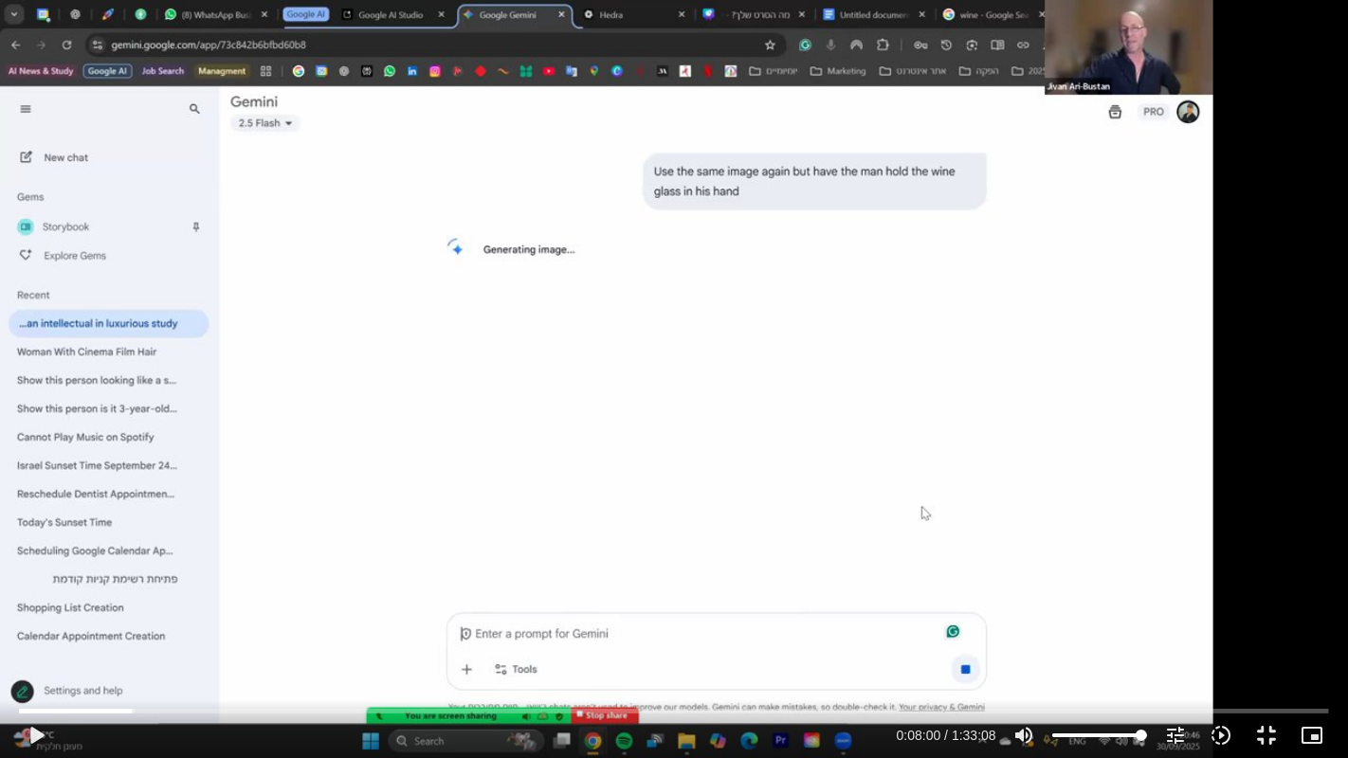
click at [661, 248] on div "تخطّي الإعلان 1:23:08 play_arrow 0:08:00 / 1:33:08 volume_up كتم الصوت tune درج…" at bounding box center [674, 379] width 1348 height 758
click at [535, 317] on div "تخطّي الإعلان 1:23:08 pause 0:08:01 / 1:33:08 volume_up كتم الصوت tune درجة الد…" at bounding box center [674, 379] width 1348 height 758
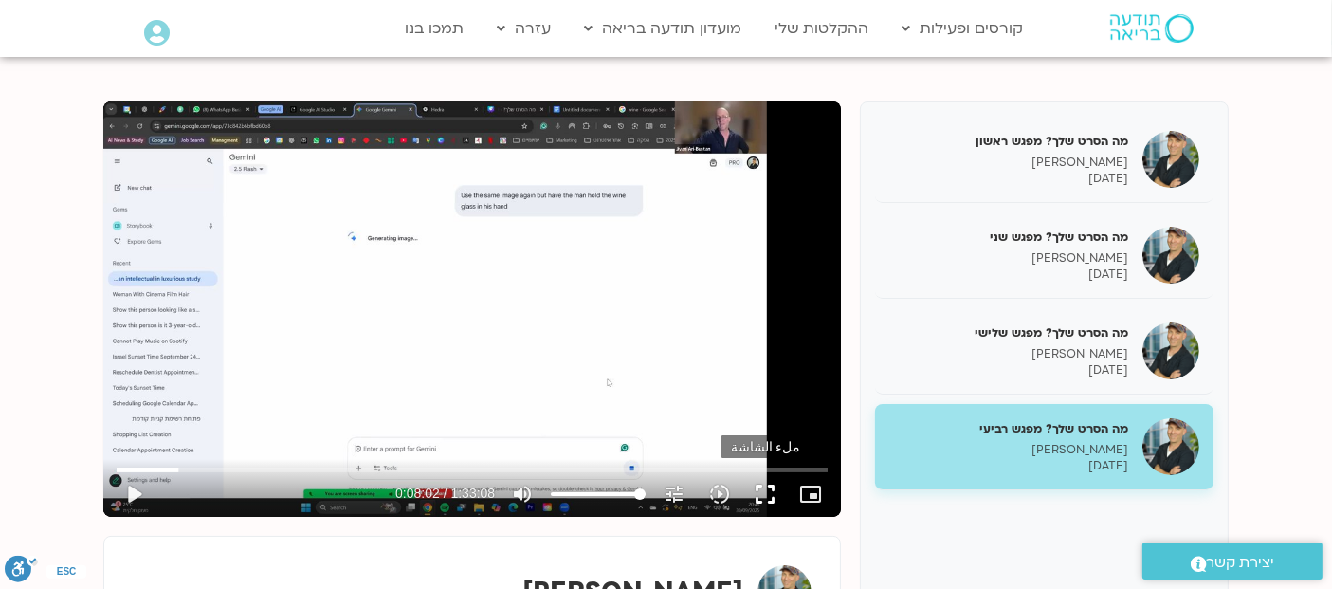
click at [760, 495] on button "fullscreen" at bounding box center [764, 493] width 45 height 45
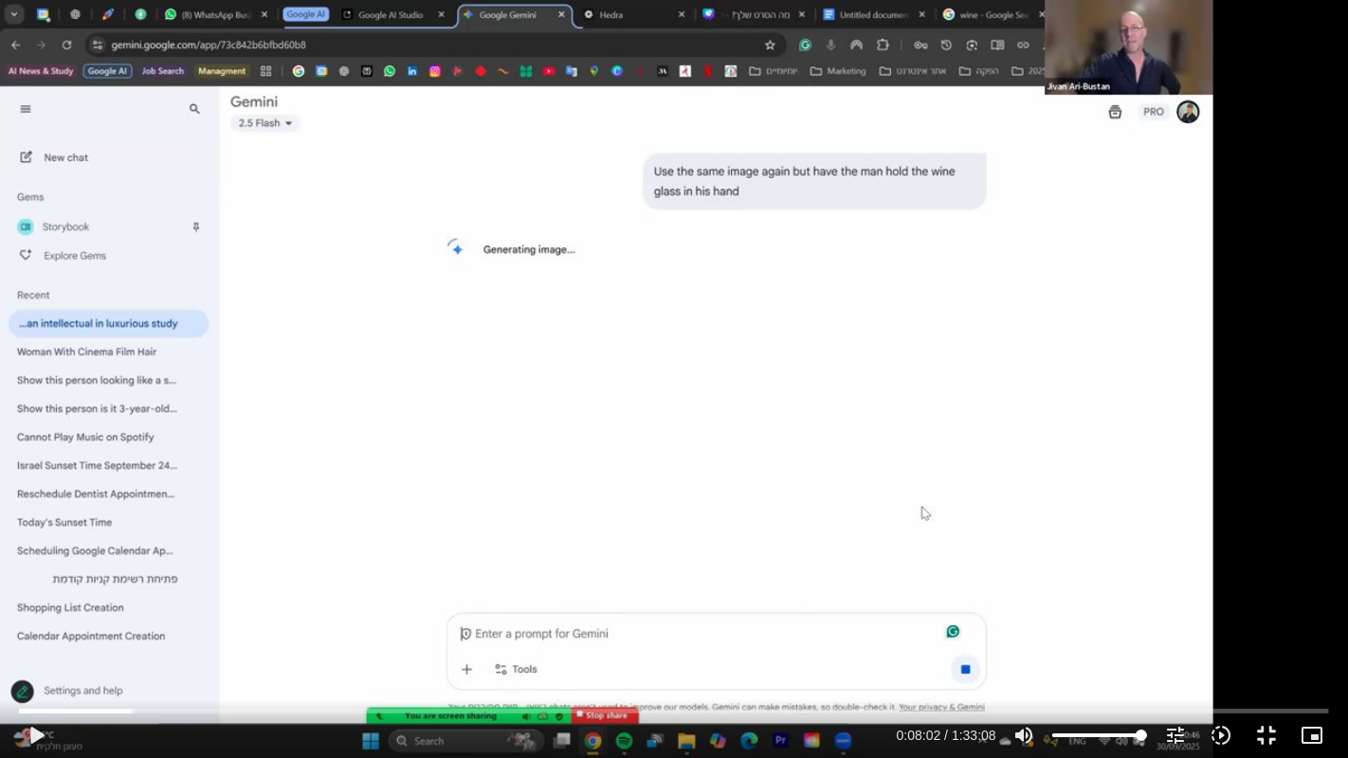
click at [628, 402] on div "تخطّي الإعلان 1:25:09 play_arrow 0:08:02 / 1:33:08 volume_up كتم الصوت tune درج…" at bounding box center [674, 379] width 1348 height 758
click at [428, 415] on div "تخطّي الإعلان 1:25:09 pause 0:08:04 / 1:33:08 volume_up كتم الصوت tune درجة الد…" at bounding box center [674, 379] width 1348 height 758
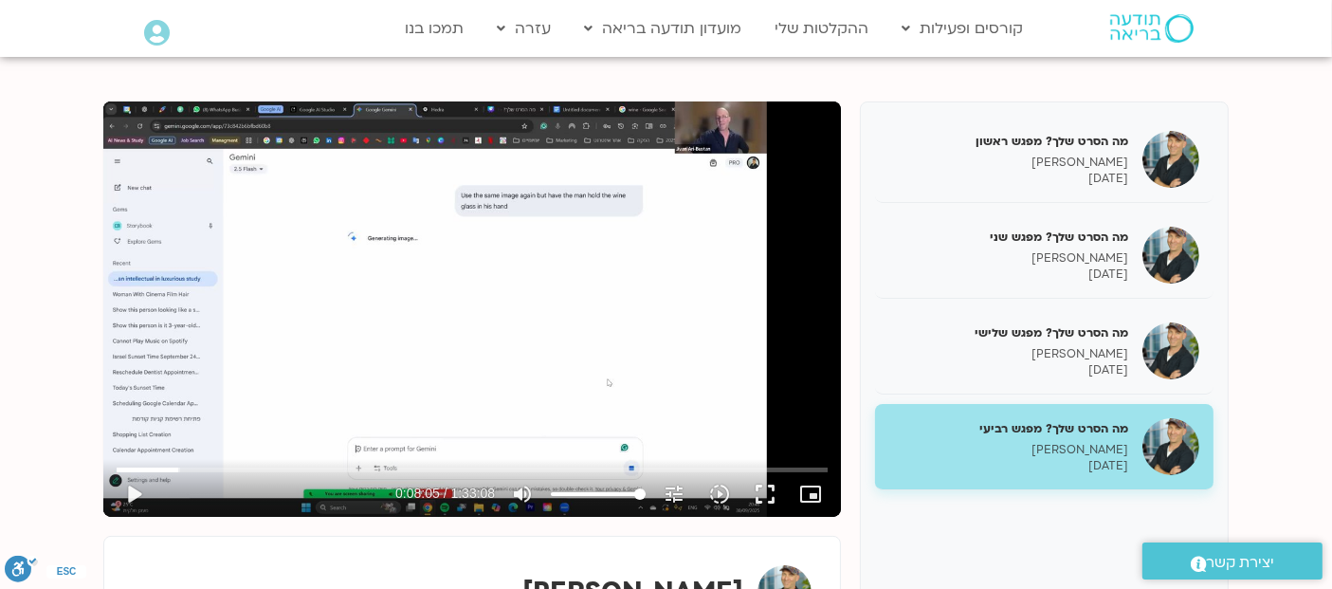
click at [479, 302] on div "تخطّي الإعلان 10:22 play_arrow 0:08:05 / 1:33:08 volume_up كتم الصوت tune درجة …" at bounding box center [471, 308] width 737 height 415
click at [759, 497] on button "fullscreen" at bounding box center [764, 493] width 45 height 45
click at [757, 499] on button "fullscreen" at bounding box center [764, 493] width 45 height 45
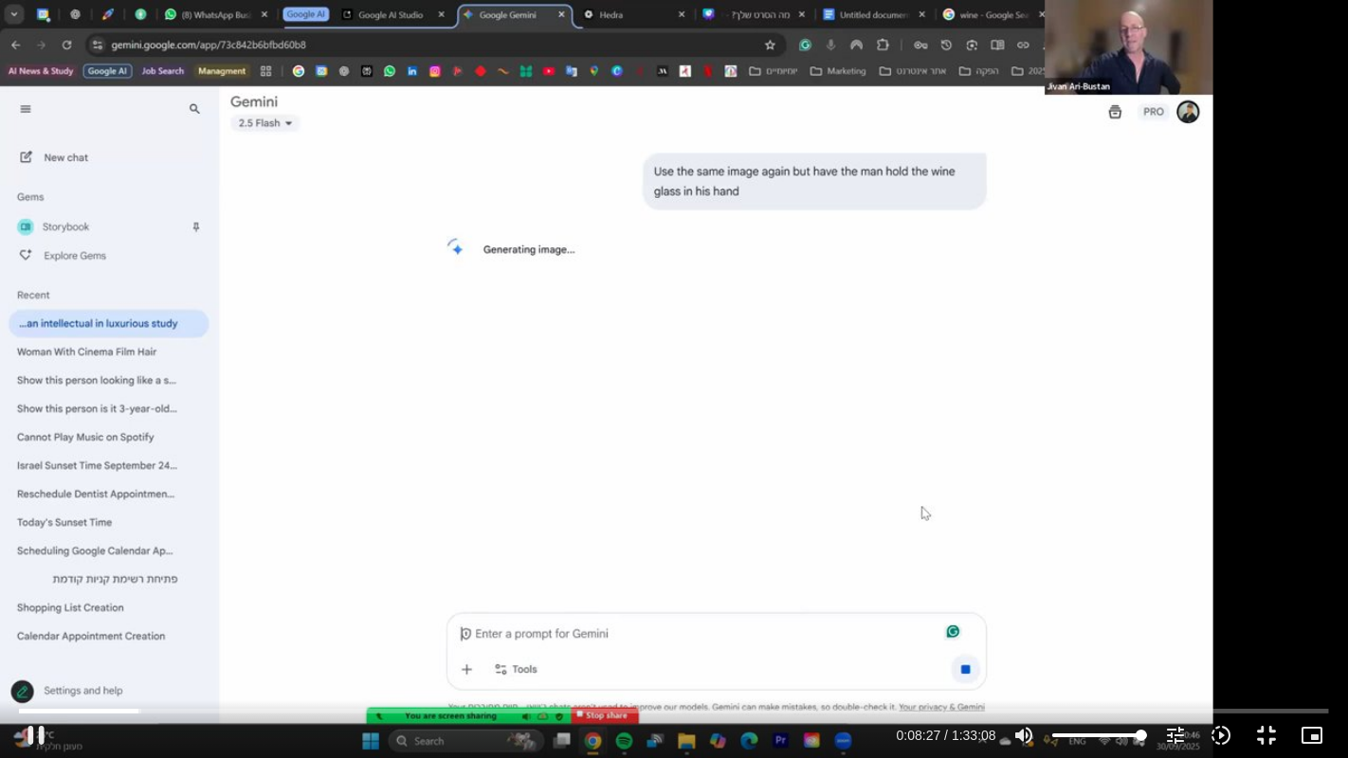
click at [708, 363] on div "تخطّي الإعلان 1:25:01 pause 0:08:27 / 1:33:08 volume_up كتم الصوت tune درجة الد…" at bounding box center [674, 379] width 1348 height 758
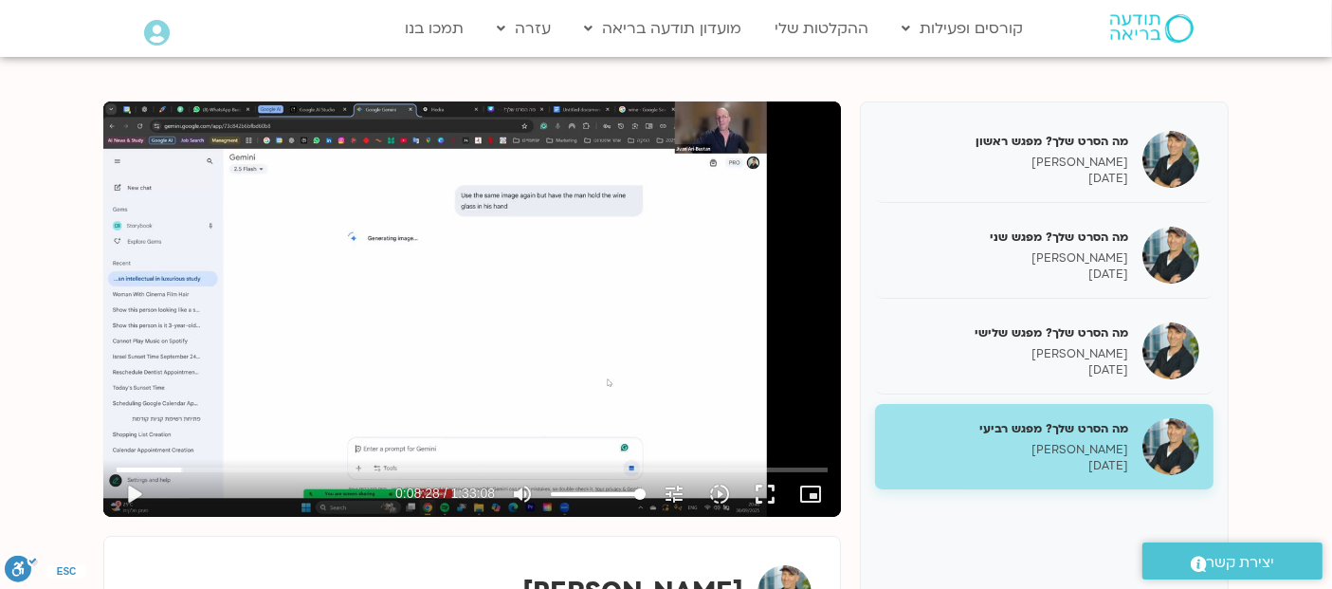
click at [457, 345] on div "تخطّي الإعلان 1:00:41 play_arrow 0:08:28 / 1:33:08 volume_up كتم الصوت tune درج…" at bounding box center [471, 308] width 737 height 415
click at [764, 494] on button "fullscreen" at bounding box center [764, 493] width 45 height 45
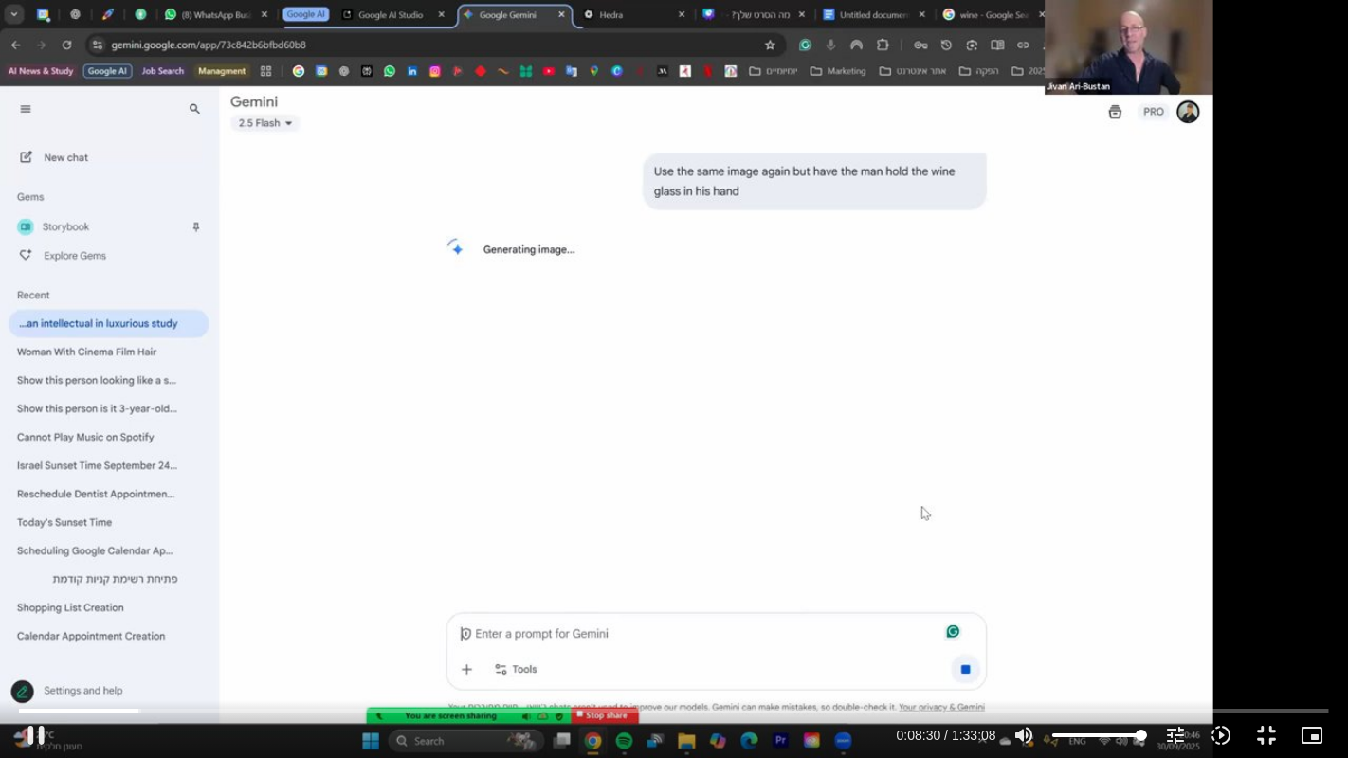
click at [642, 308] on div "تخطّي الإعلان 1:28:33 pause 0:08:30 / 1:33:08 volume_up كتم الصوت tune درجة الد…" at bounding box center [674, 379] width 1348 height 758
click at [642, 308] on div "تخطّي الإعلان 1:28:33 play_arrow 0:08:30 / 1:33:08 volume_up كتم الصوت tune درج…" at bounding box center [674, 379] width 1348 height 758
click at [793, 425] on div "تخطّي الإعلان 1:28:33 pause 0:08:39 / 1:33:08 volume_up كتم الصوت tune درجة الد…" at bounding box center [674, 379] width 1348 height 758
click at [601, 535] on div "تخطّي الإعلان 1:28:33 play_arrow 0:08:39 / 1:33:08 volume_up كتم الصوت tune درج…" at bounding box center [674, 379] width 1348 height 758
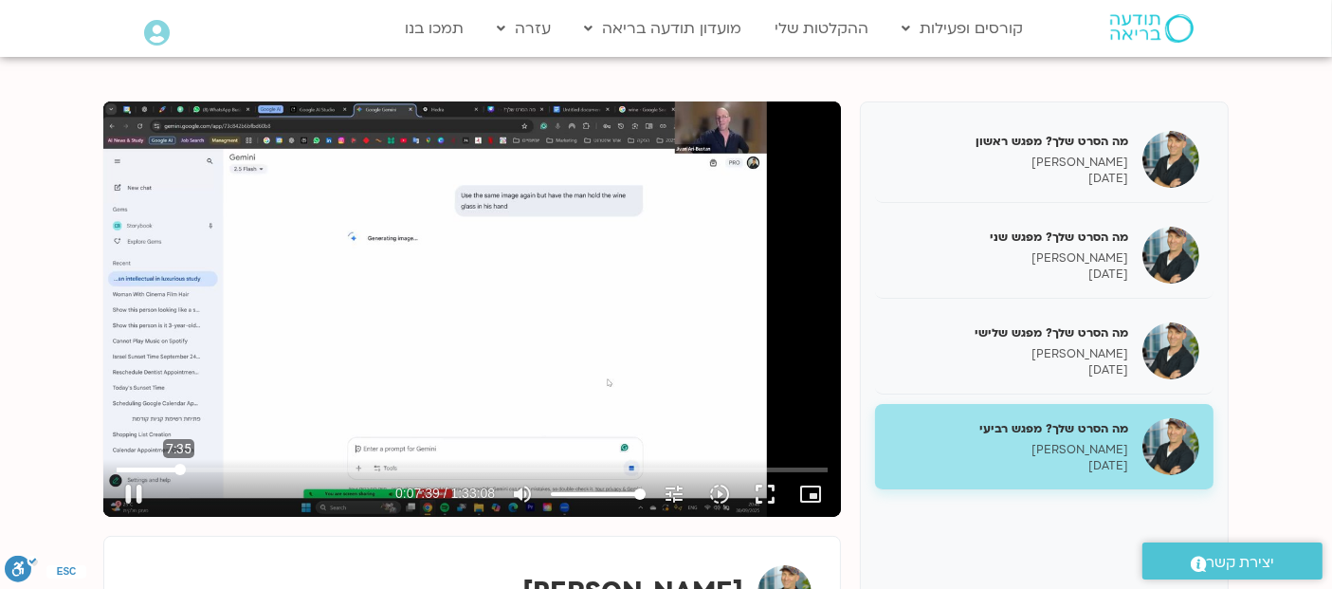
click at [179, 465] on input "البحث بالتمرير" at bounding box center [472, 468] width 711 height 11
click at [186, 465] on input "البحث بالتمرير" at bounding box center [472, 468] width 711 height 11
click at [465, 360] on div "تخطّي الإعلان 8:21 pause 0:08:31 / 1:33:08 volume_up كتم الصوت tune درجة الدقة …" at bounding box center [471, 308] width 737 height 415
click at [776, 490] on button "fullscreen" at bounding box center [764, 493] width 45 height 45
click at [628, 275] on div "تخطّي الإعلان 1:23:38 play_arrow 0:08:31 / 1:33:08 volume_up كتم الصوت tune درج…" at bounding box center [471, 308] width 737 height 415
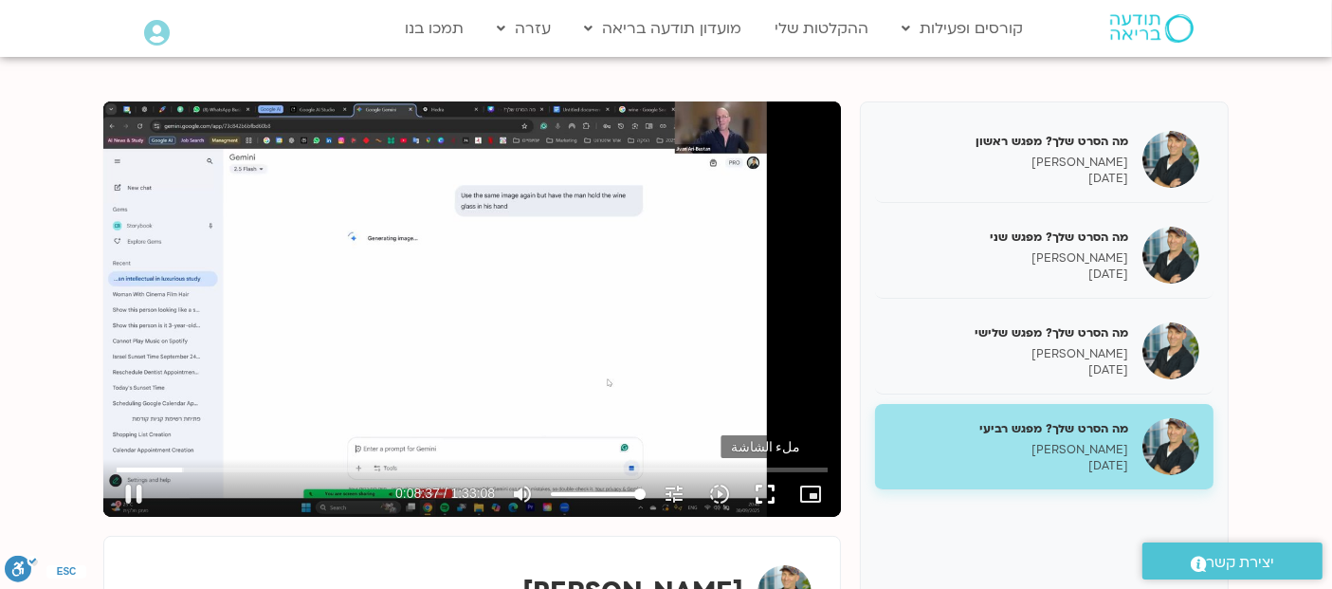
click at [769, 484] on button "fullscreen" at bounding box center [764, 493] width 45 height 45
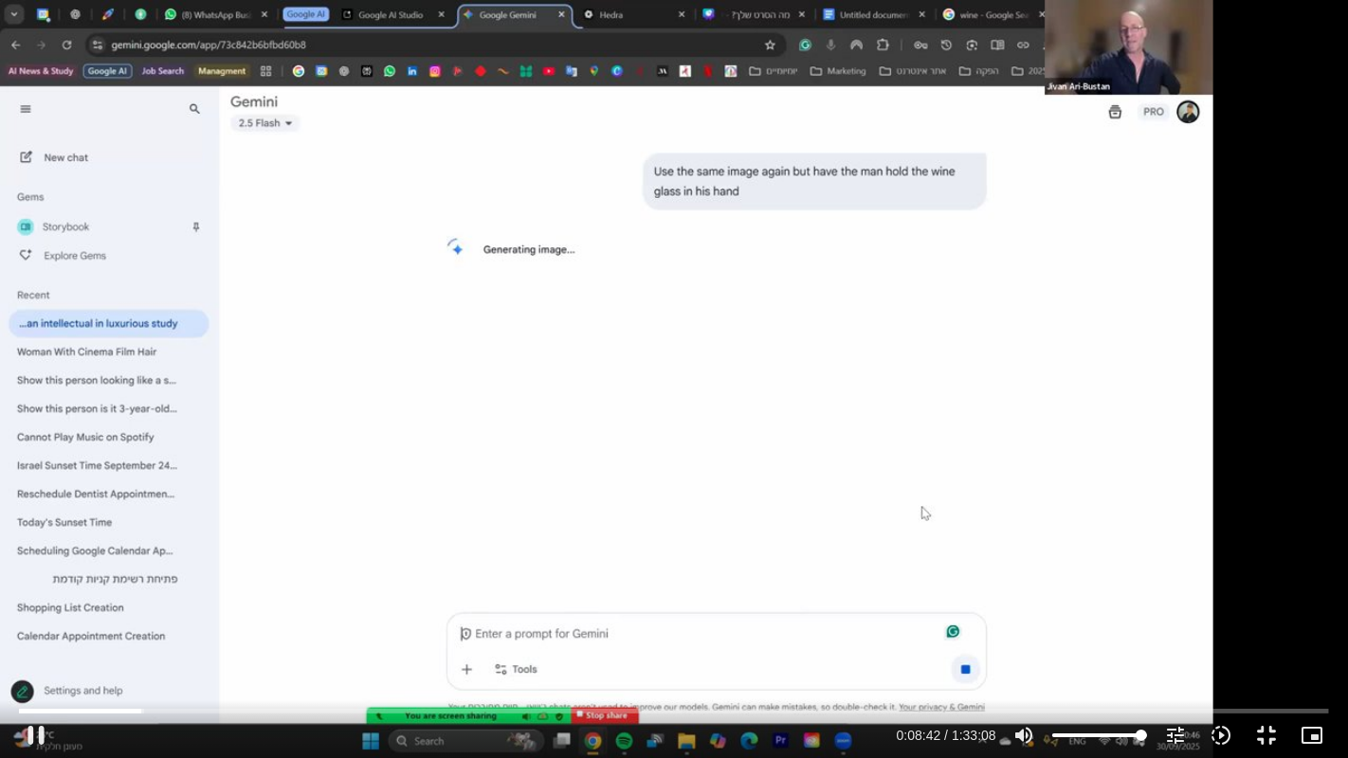
click at [525, 378] on div "تخطّي الإعلان 1:28:11 pause 0:08:42 / 1:33:08 volume_up كتم الصوت tune درجة الد…" at bounding box center [674, 379] width 1348 height 758
click at [735, 426] on div "تخطّي الإعلان 1:28:11 play_arrow 0:08:42 / 1:33:08 volume_up كتم الصوت tune درج…" at bounding box center [674, 379] width 1348 height 758
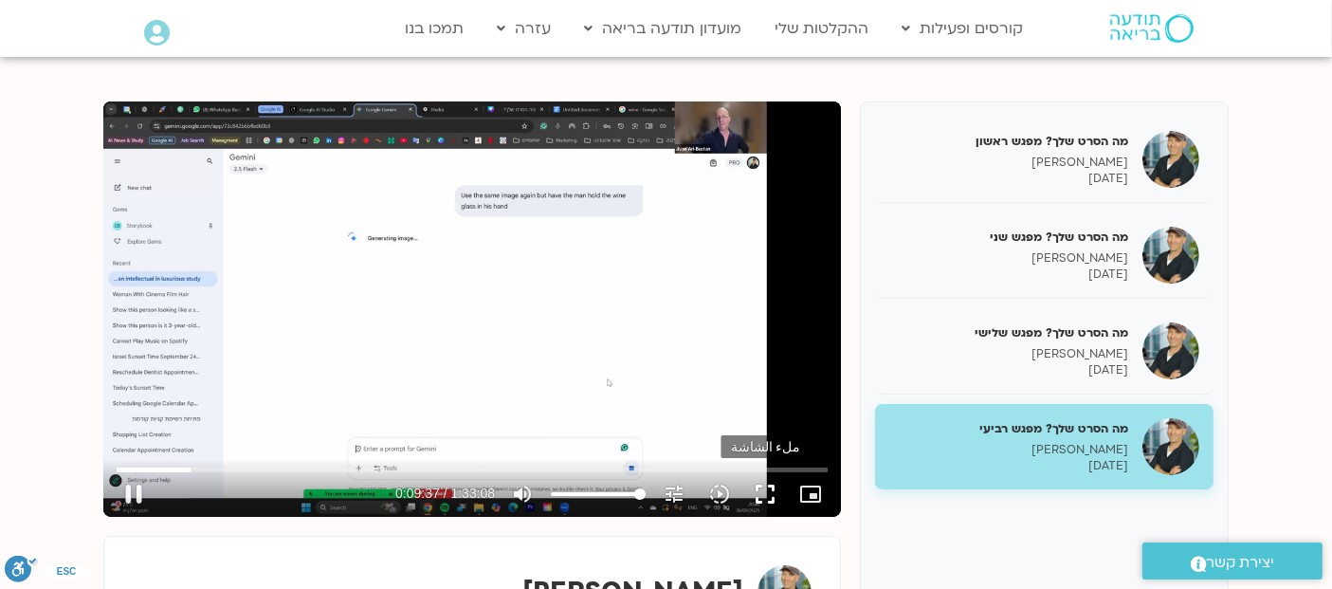
click at [771, 496] on button "fullscreen" at bounding box center [764, 493] width 45 height 45
click at [765, 488] on button "fullscreen" at bounding box center [764, 493] width 45 height 45
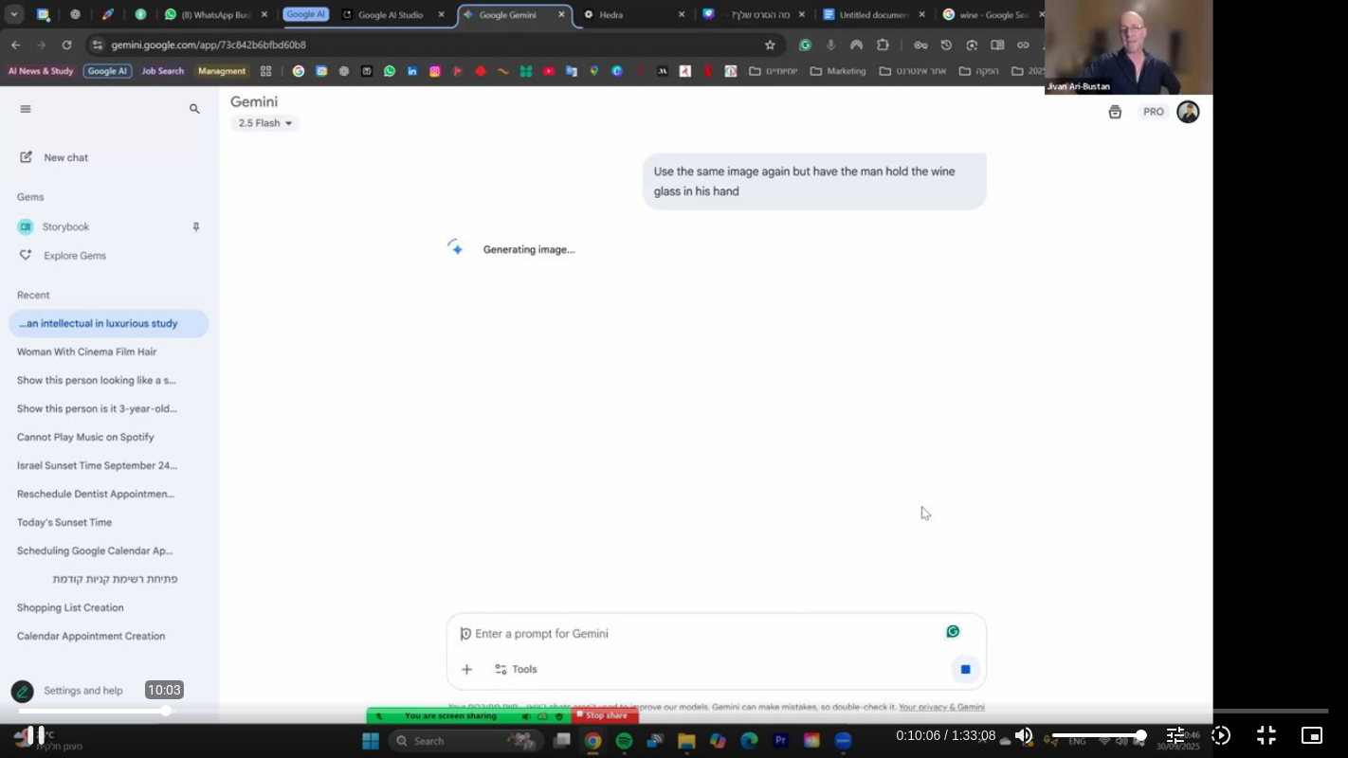
click at [165, 711] on input "البحث بالتمرير" at bounding box center [674, 710] width 1310 height 11
click at [768, 313] on div "تخطّي الإعلان 10:03 pause 0:10:42 / 1:33:08 volume_up كتم الصوت tune درجة الدقة…" at bounding box center [674, 379] width 1348 height 758
click at [768, 313] on div "تخطّي الإعلان 10:03 play_arrow 0:10:42 / 1:33:08 volume_up كتم الصوت tune درجة …" at bounding box center [674, 379] width 1348 height 758
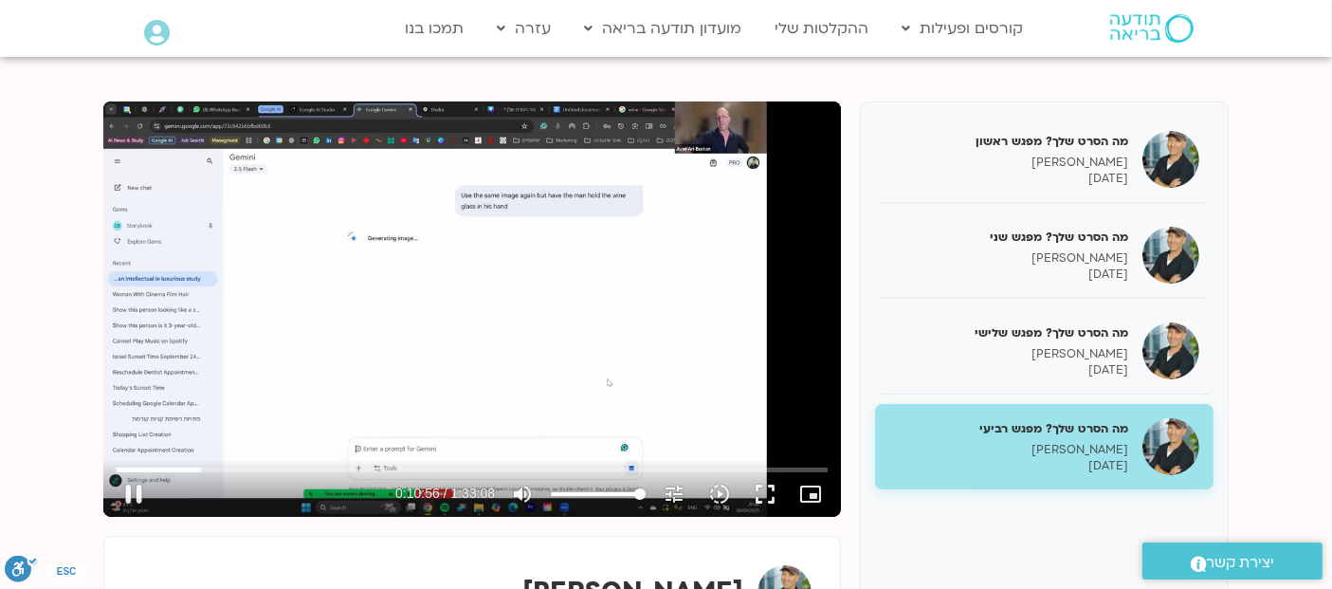
click at [609, 264] on div "تخطّي الإعلان 10:03 pause 0:10:56 / 1:33:08 volume_up كتم الصوت tune درجة الدقة…" at bounding box center [471, 308] width 737 height 415
click at [766, 497] on button "fullscreen" at bounding box center [764, 493] width 45 height 45
click at [771, 495] on button "fullscreen" at bounding box center [764, 493] width 45 height 45
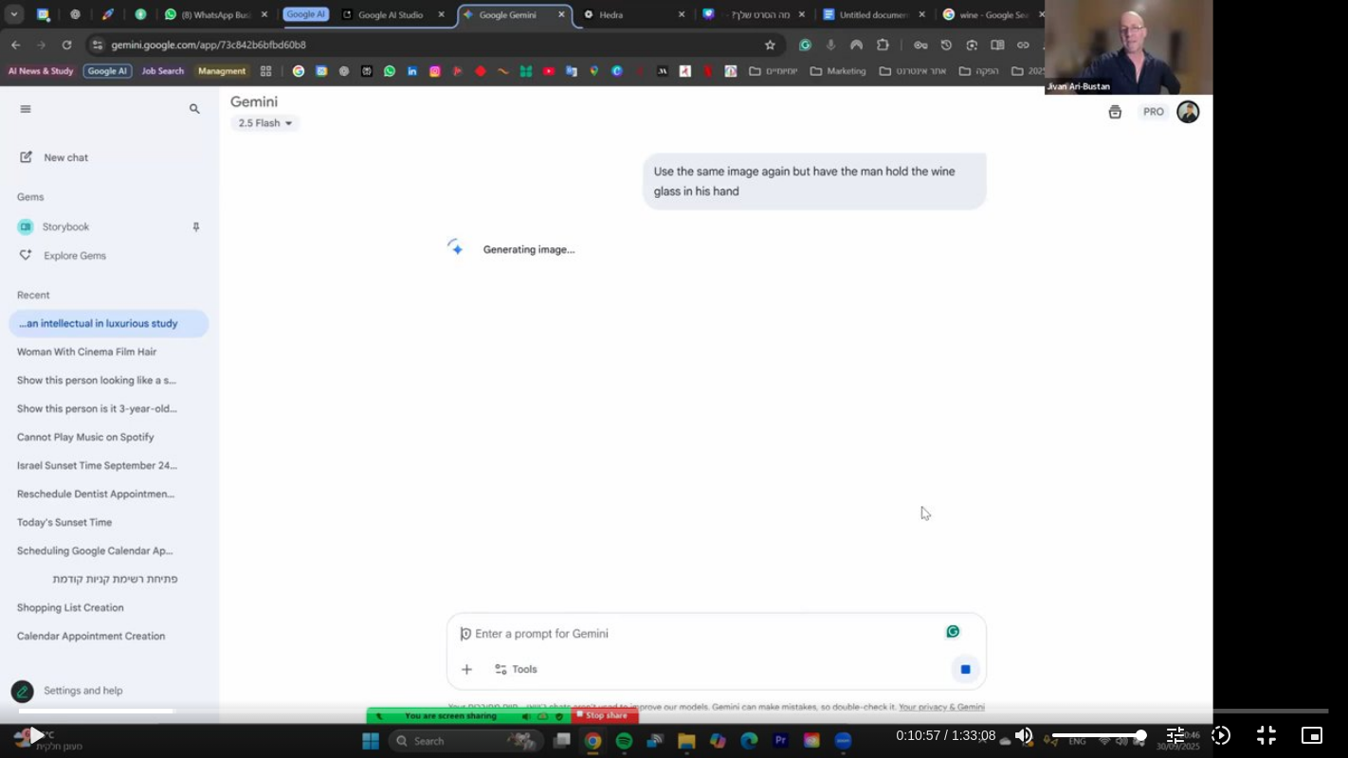
click at [779, 400] on div "تخطّي الإعلان 1:27:40 play_arrow 0:10:57 / 1:33:08 volume_up كتم الصوت tune درج…" at bounding box center [674, 379] width 1348 height 758
click at [181, 708] on input "البحث بالتمرير" at bounding box center [674, 710] width 1310 height 11
click at [177, 709] on input "البحث بالتمرير" at bounding box center [674, 710] width 1310 height 11
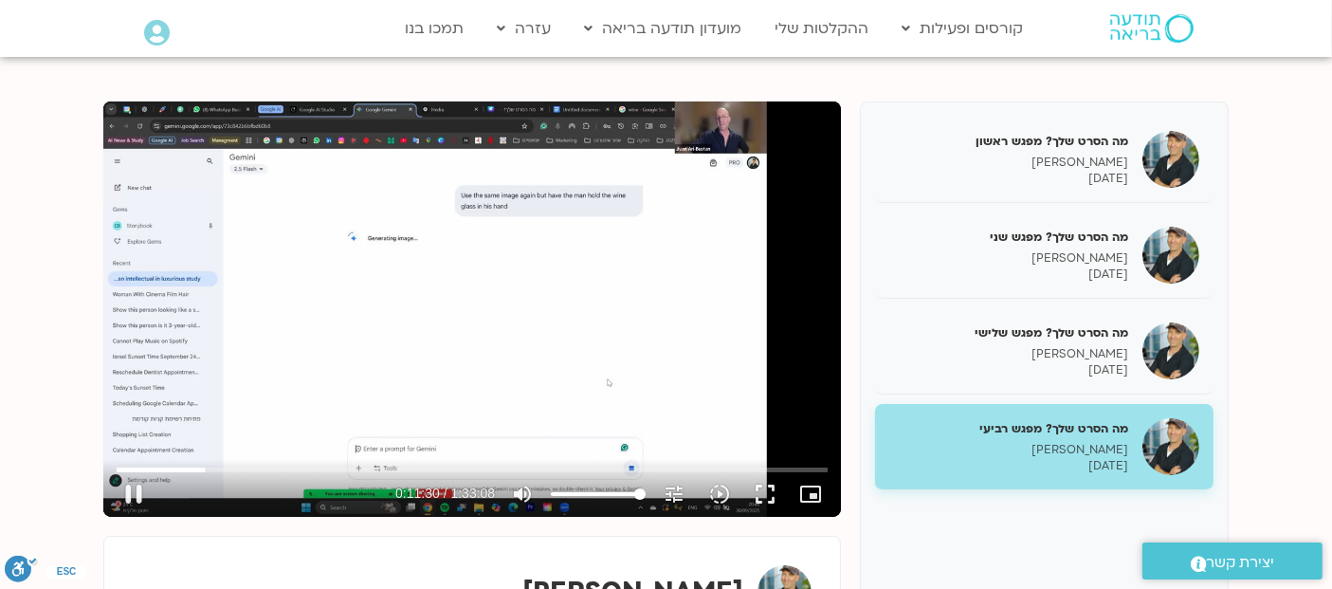
click at [679, 341] on div "تخطّي الإعلان 1:20:21 pause 0:11:30 / 1:33:08 volume_up كتم الصوت tune درجة الد…" at bounding box center [471, 308] width 737 height 415
click at [758, 494] on button "fullscreen" at bounding box center [764, 493] width 45 height 45
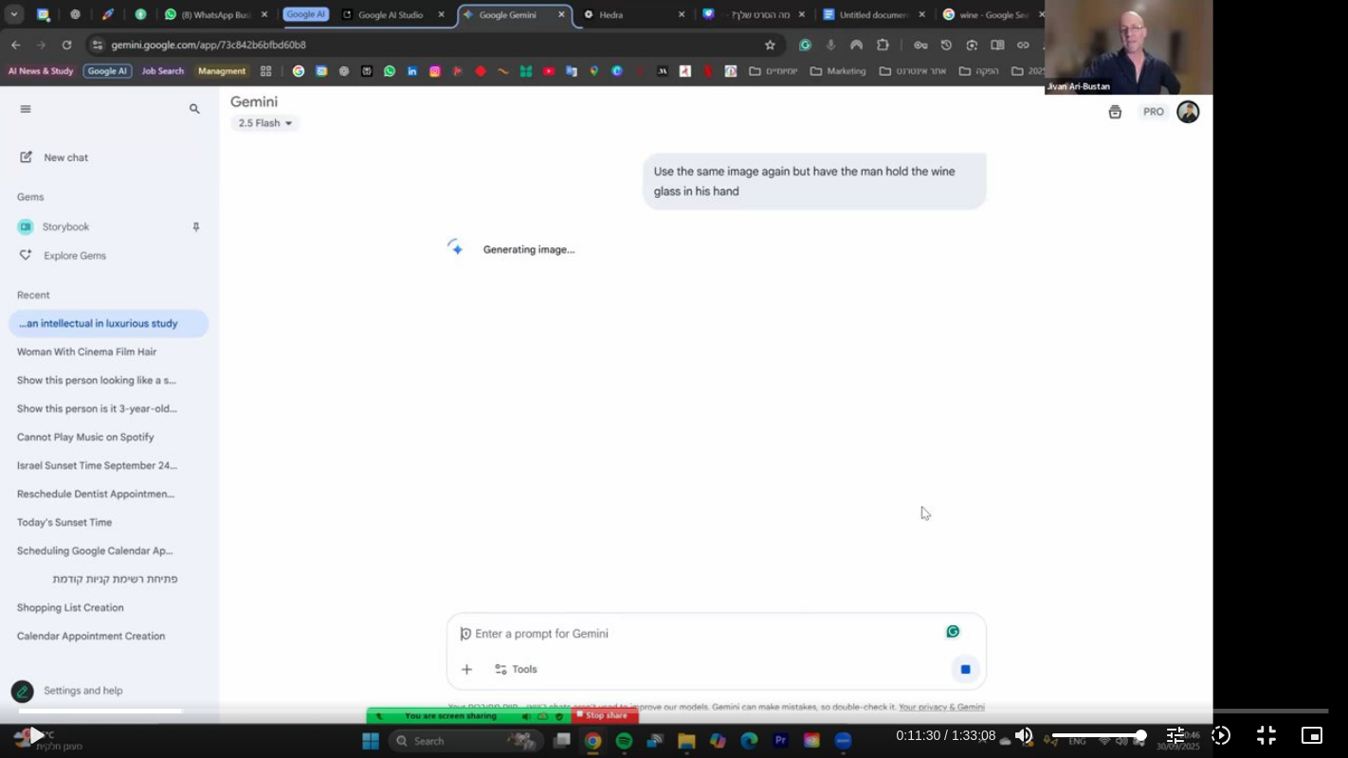
click at [646, 269] on div "تخطّي الإعلان 1:24:01 play_arrow 0:11:30 / 1:33:08 volume_up كتم الصوت tune درج…" at bounding box center [674, 379] width 1348 height 758
click at [764, 331] on div "تخطّي الإعلان 1:24:01 pause 0:11:36 / 1:33:08 volume_up كتم الصوت tune درجة الد…" at bounding box center [674, 379] width 1348 height 758
click at [764, 331] on div "تخطّي الإعلان 1:24:01 play_arrow 0:11:36 / 1:33:08 volume_up كتم الصوت tune درج…" at bounding box center [674, 379] width 1348 height 758
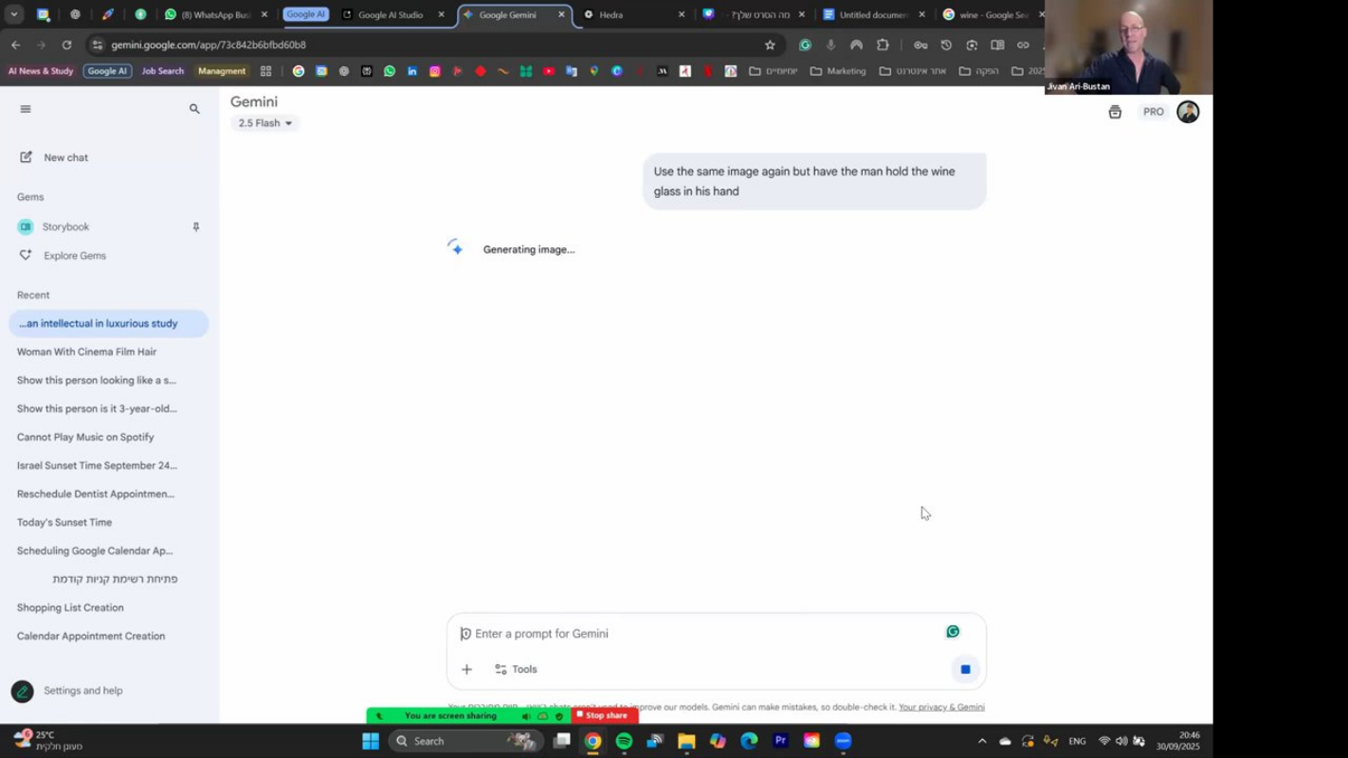
click at [764, 331] on div "تخطّي الإعلان 1:24:01 pause 0:11:37 / 1:33:08 volume_up كتم الصوت tune درجة الد…" at bounding box center [674, 379] width 1348 height 758
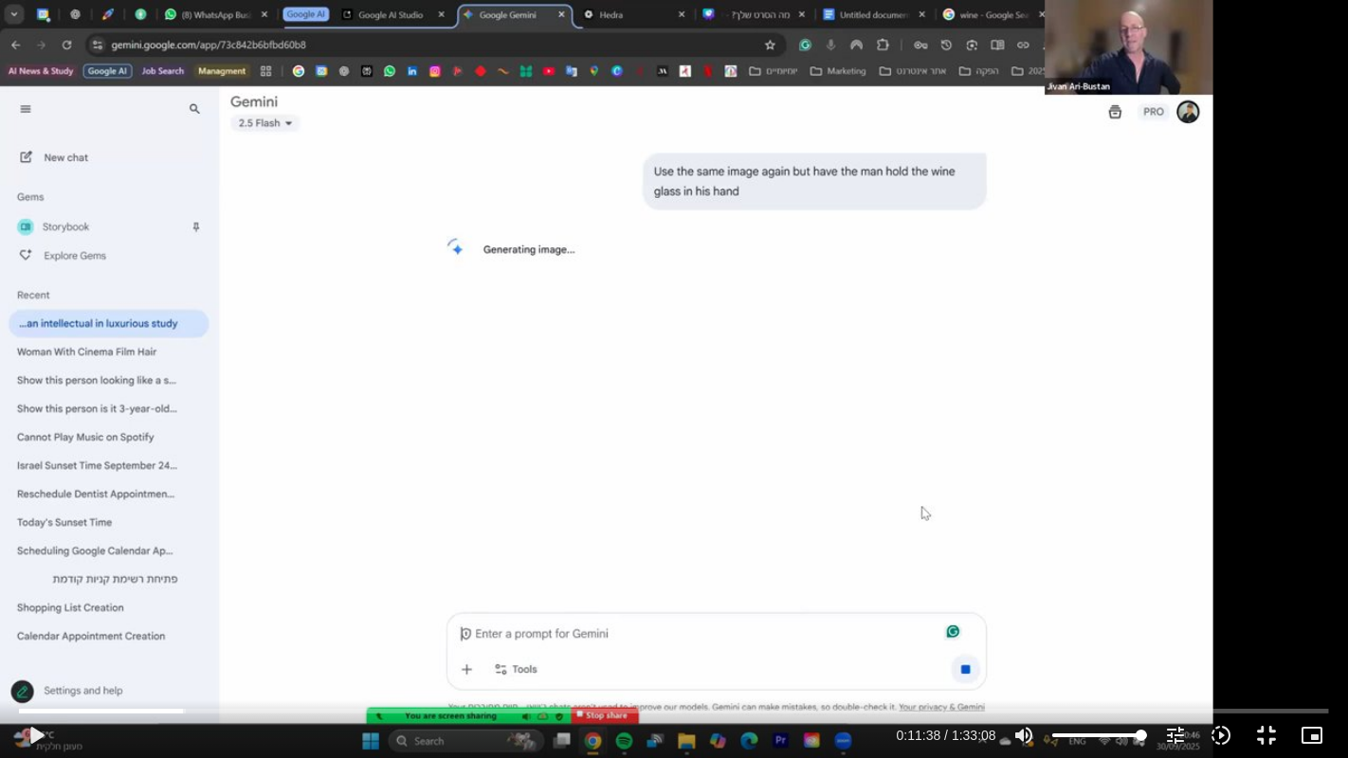
click at [764, 331] on div "تخطّي الإعلان 1:24:01 play_arrow 0:11:38 / 1:33:08 volume_up كتم الصوت tune درج…" at bounding box center [674, 379] width 1348 height 758
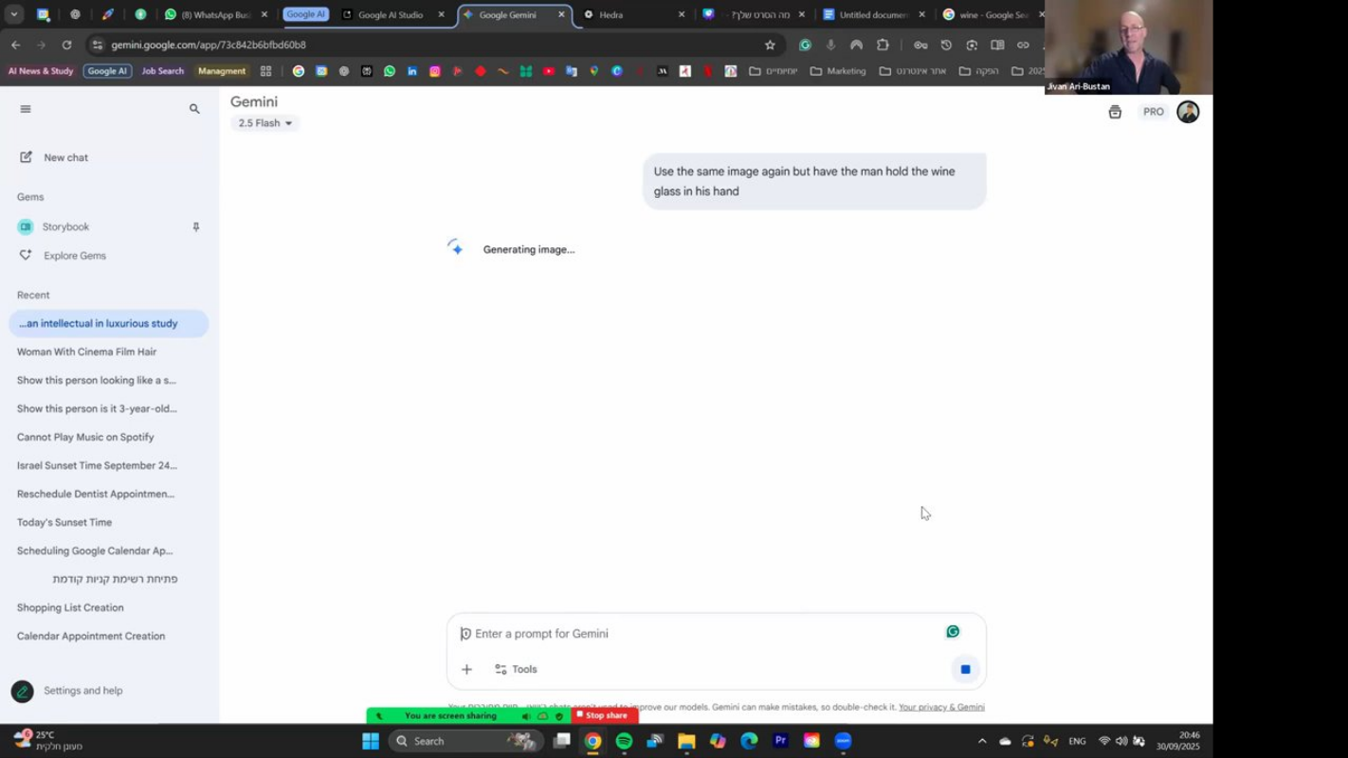
click at [764, 331] on div "تخطّي الإعلان 1:24:01 pause 0:11:38 / 1:33:08 volume_up كتم الصوت tune درجة الد…" at bounding box center [674, 379] width 1348 height 758
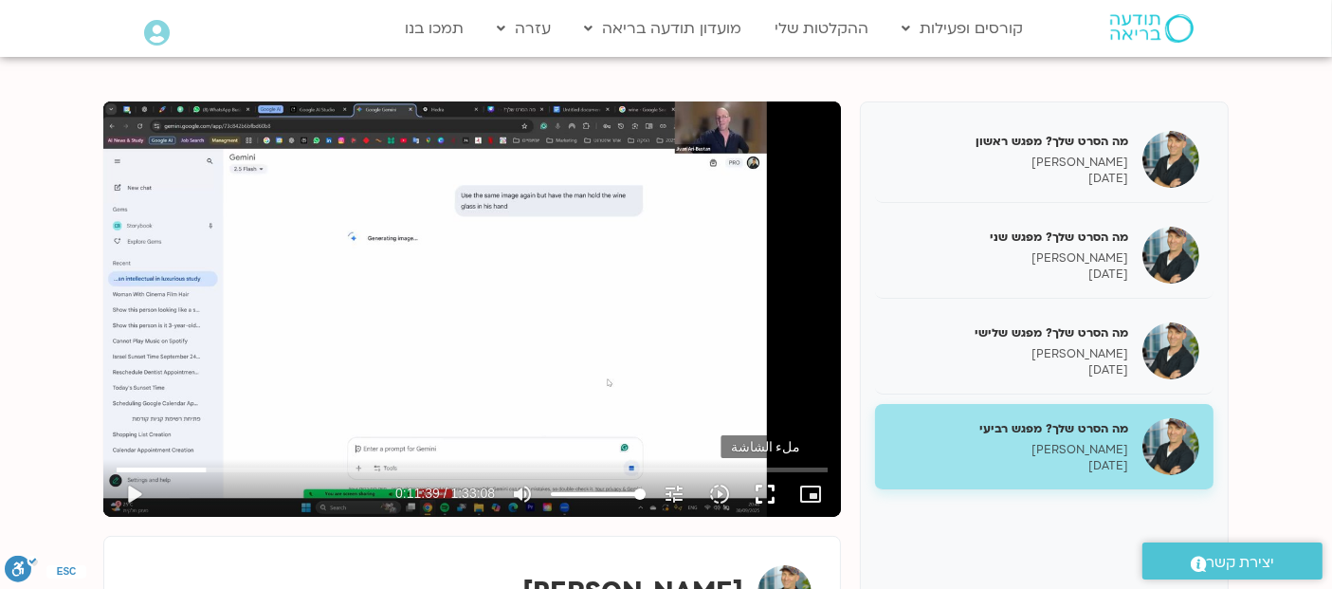
click at [763, 494] on button "fullscreen" at bounding box center [764, 493] width 45 height 45
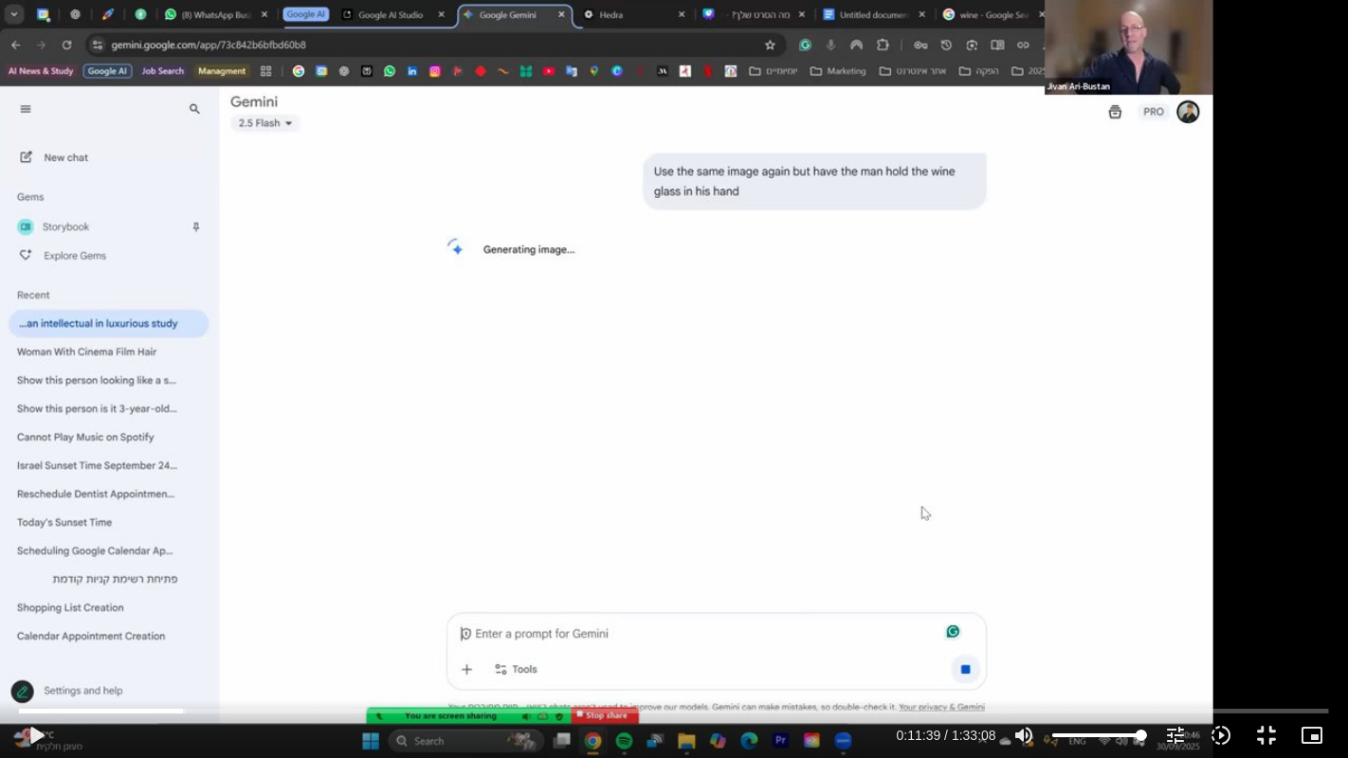
click at [755, 460] on div "تخطّي الإعلان 1:04:20 play_arrow 0:11:39 / 1:33:08 volume_up كتم الصوت tune درج…" at bounding box center [674, 379] width 1348 height 758
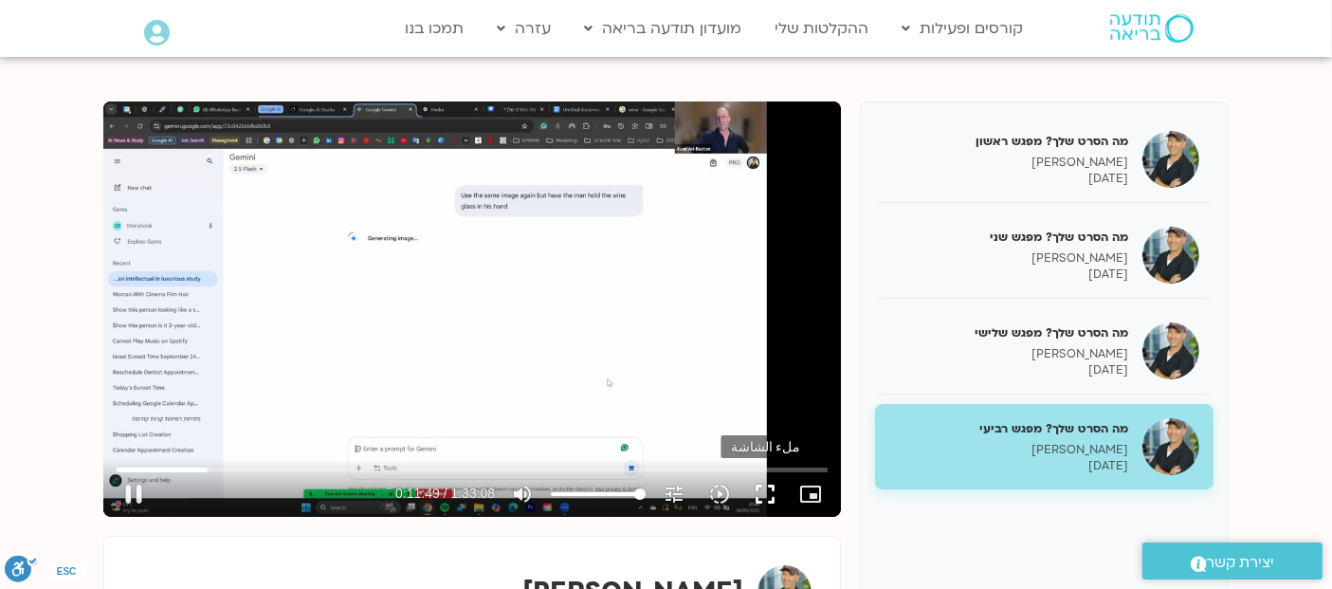
click at [770, 491] on button "fullscreen" at bounding box center [764, 493] width 45 height 45
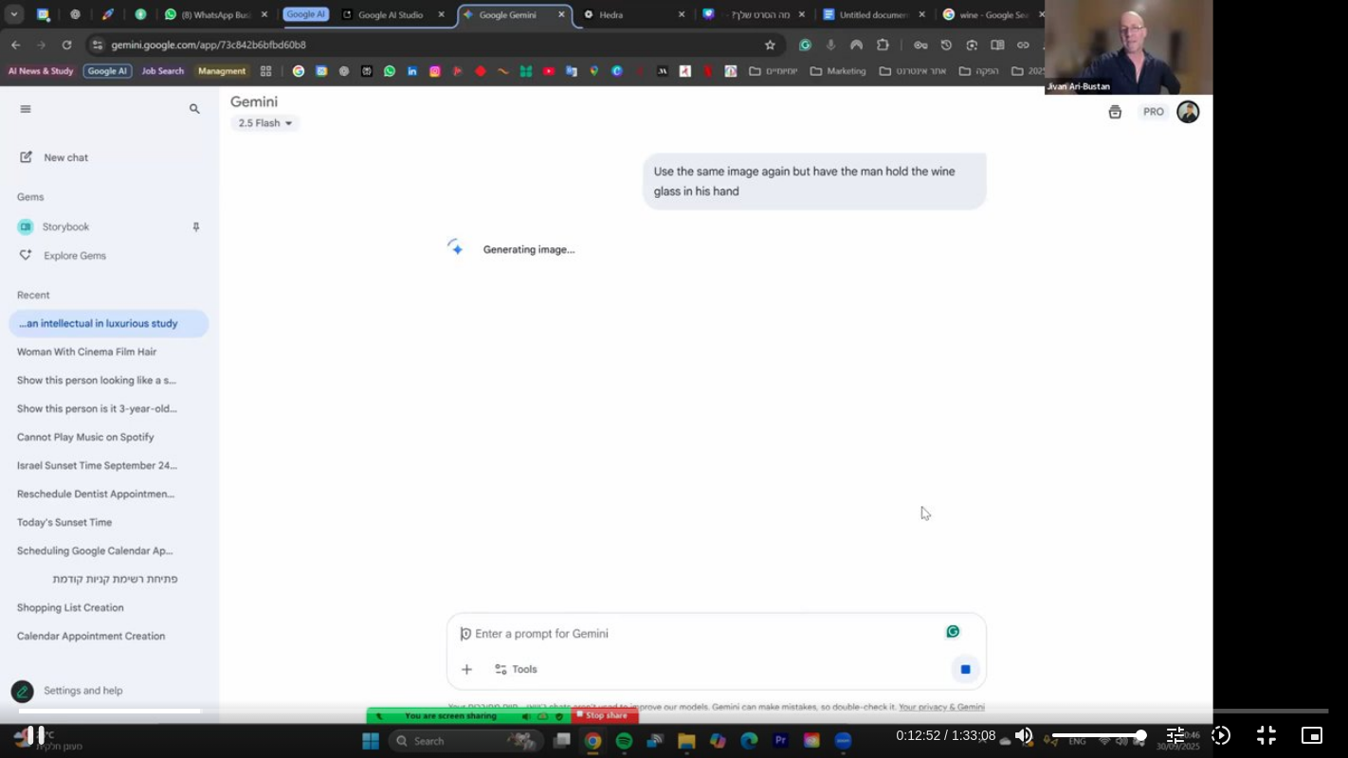
click at [955, 485] on div "تخطّي الإعلان 1:07:14 pause 0:12:52 / 1:33:08 volume_up كتم الصوت tune درجة الد…" at bounding box center [674, 379] width 1348 height 758
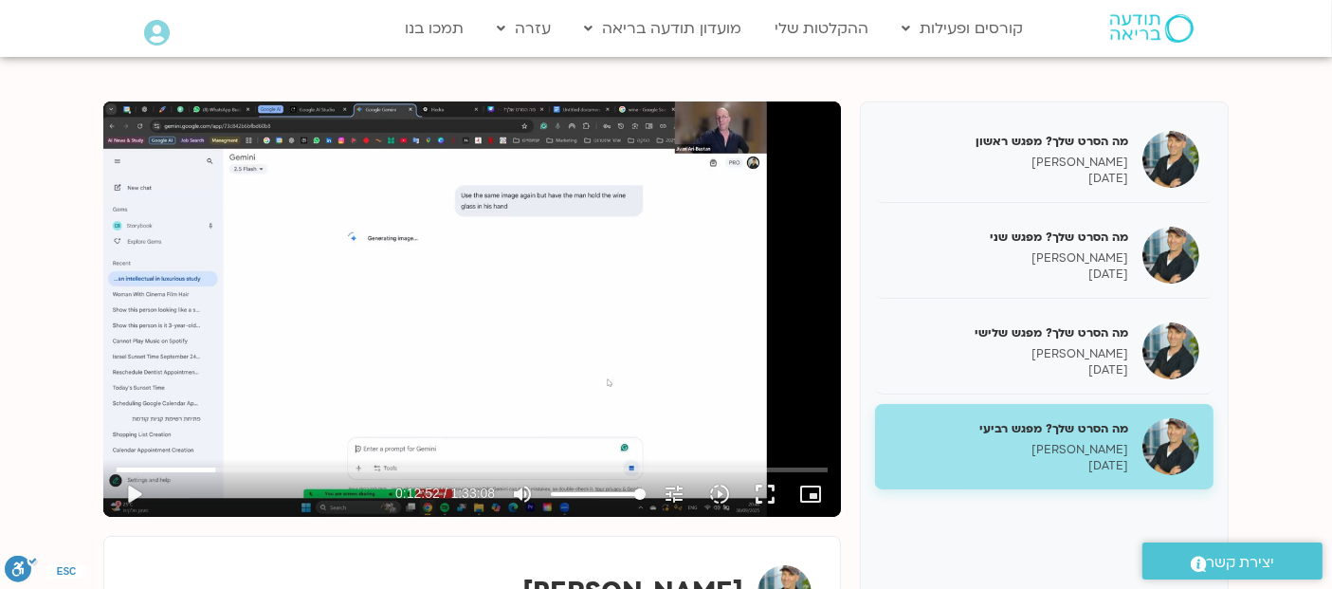
click at [665, 294] on div "تخطّي الإعلان 1:31:35 play_arrow 0:12:52 / 1:33:08 volume_up كتم الصوت tune درج…" at bounding box center [471, 308] width 737 height 415
click at [766, 493] on button "fullscreen" at bounding box center [764, 493] width 45 height 45
click at [766, 488] on button "fullscreen" at bounding box center [764, 493] width 45 height 45
click at [552, 262] on div "تخطّي الإعلان 1:26:47 pause 0:14:01 / 1:33:08 volume_up كتم الصوت tune درجة الد…" at bounding box center [471, 308] width 737 height 415
click at [771, 501] on button "fullscreen" at bounding box center [764, 493] width 45 height 45
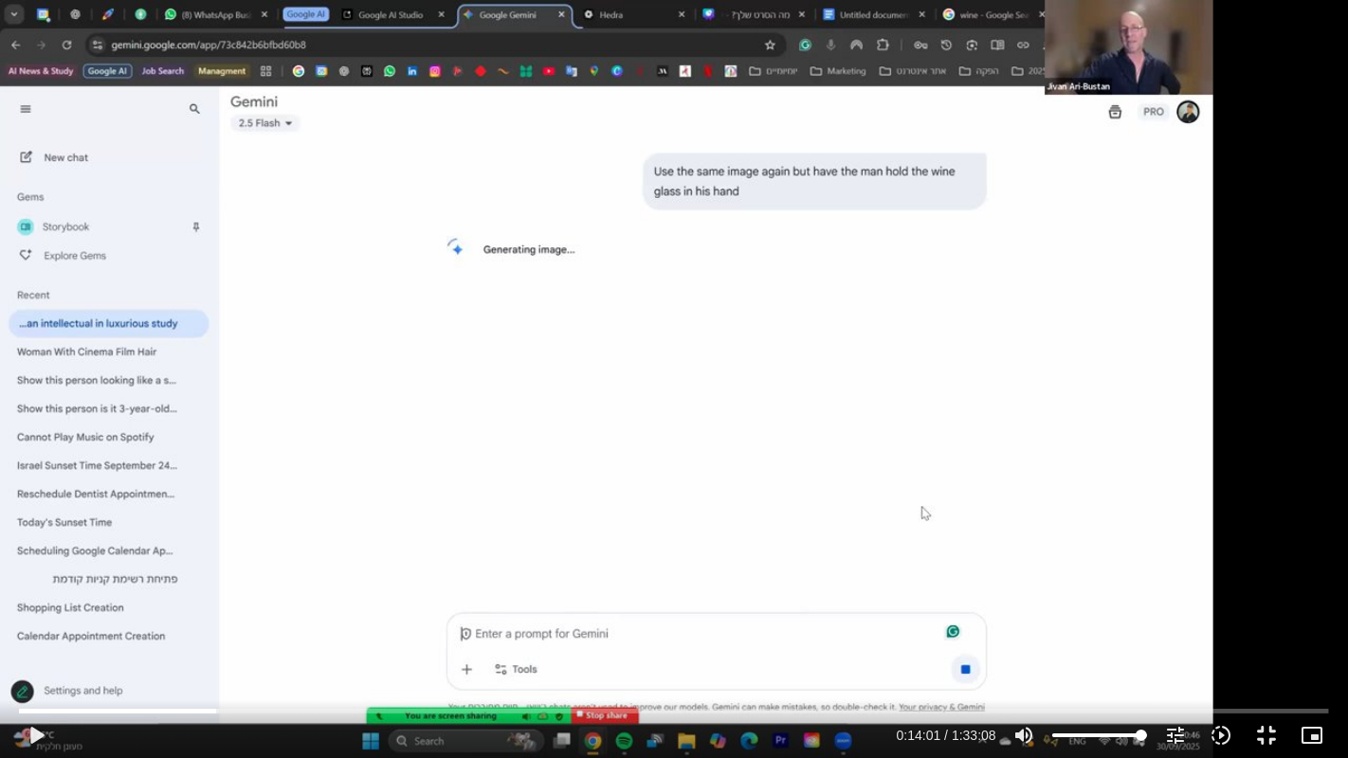
click at [753, 281] on div "تخطّي الإعلان 1:16:19 play_arrow 0:14:01 / 1:33:08 volume_up كتم الصوت tune درج…" at bounding box center [674, 379] width 1348 height 758
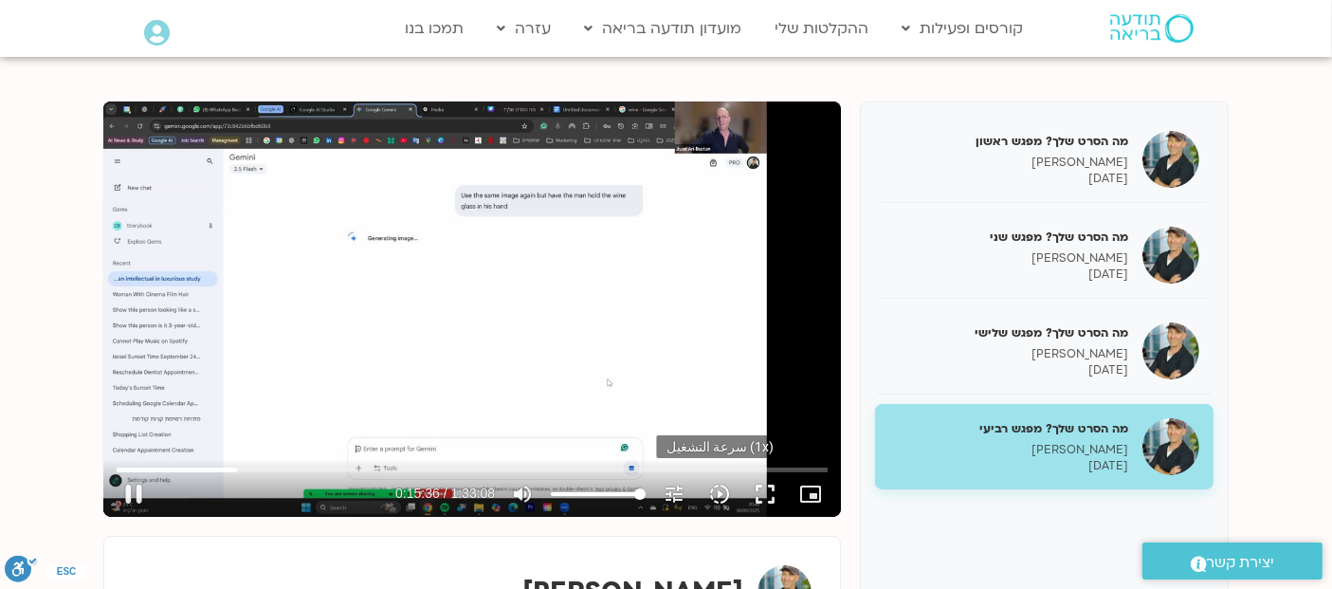
click at [716, 489] on icon "slow_motion_video" at bounding box center [719, 493] width 23 height 23
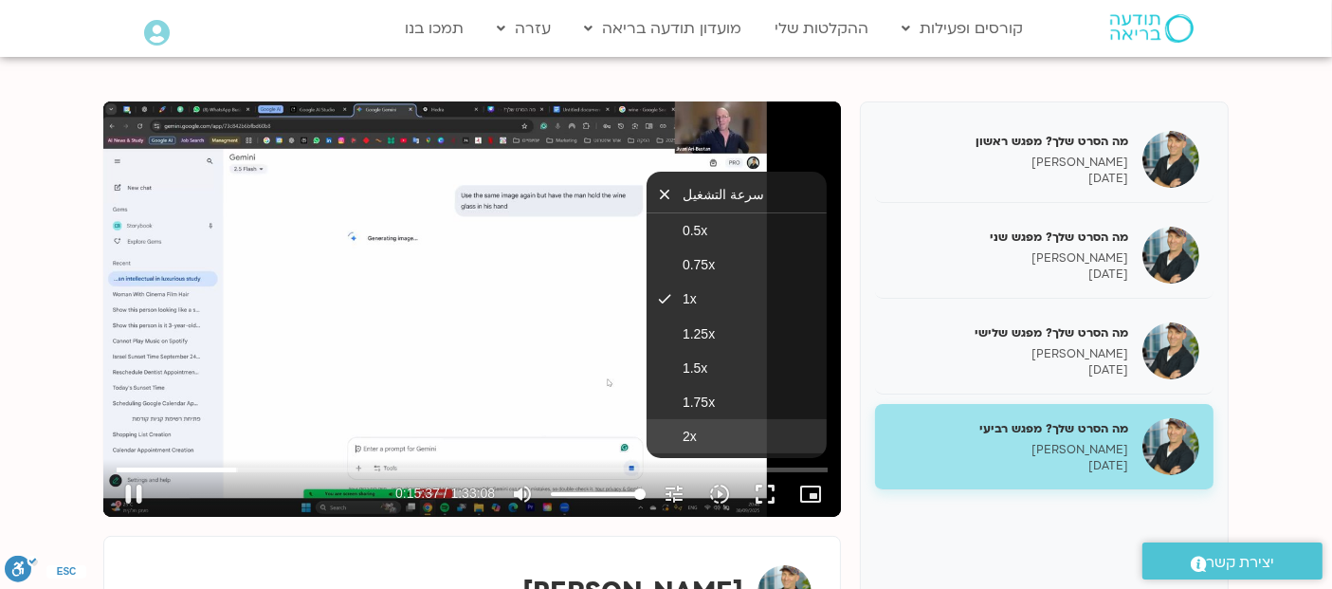
click at [693, 429] on span "2x" at bounding box center [689, 435] width 14 height 15
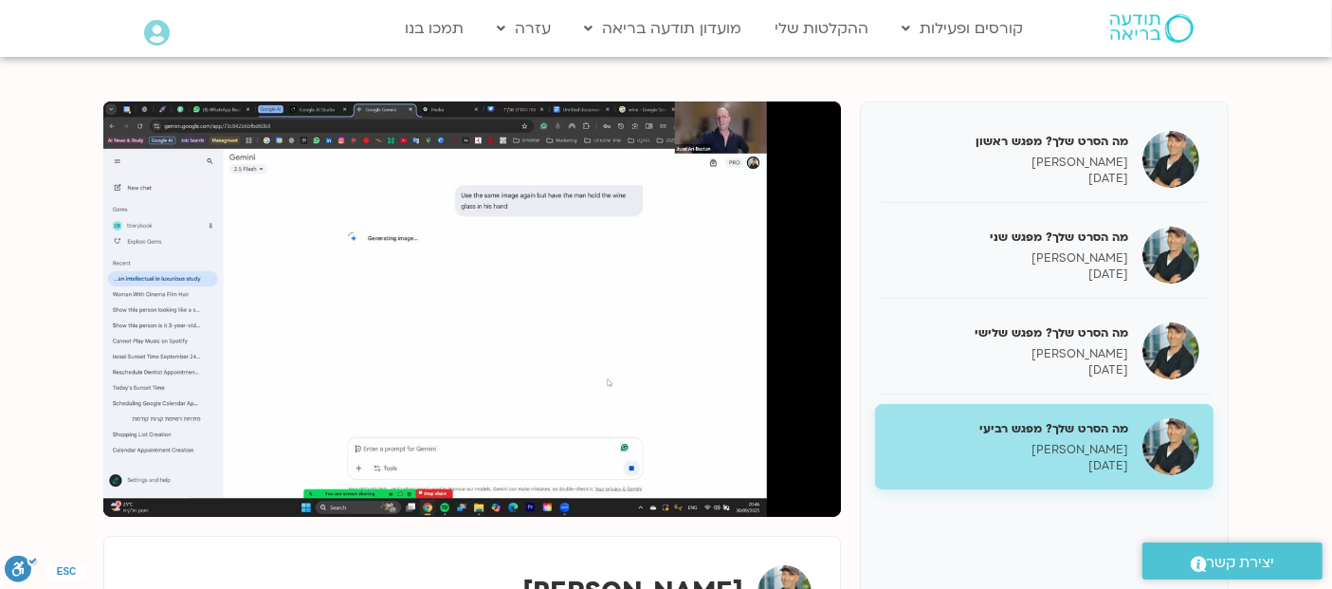
click at [47, 329] on section "מה הסרט שלך? מפגש ראשון [PERSON_NAME] [DATE] מה הסרט שלך? מפגש שני [PERSON_NAME…" at bounding box center [666, 410] width 1332 height 731
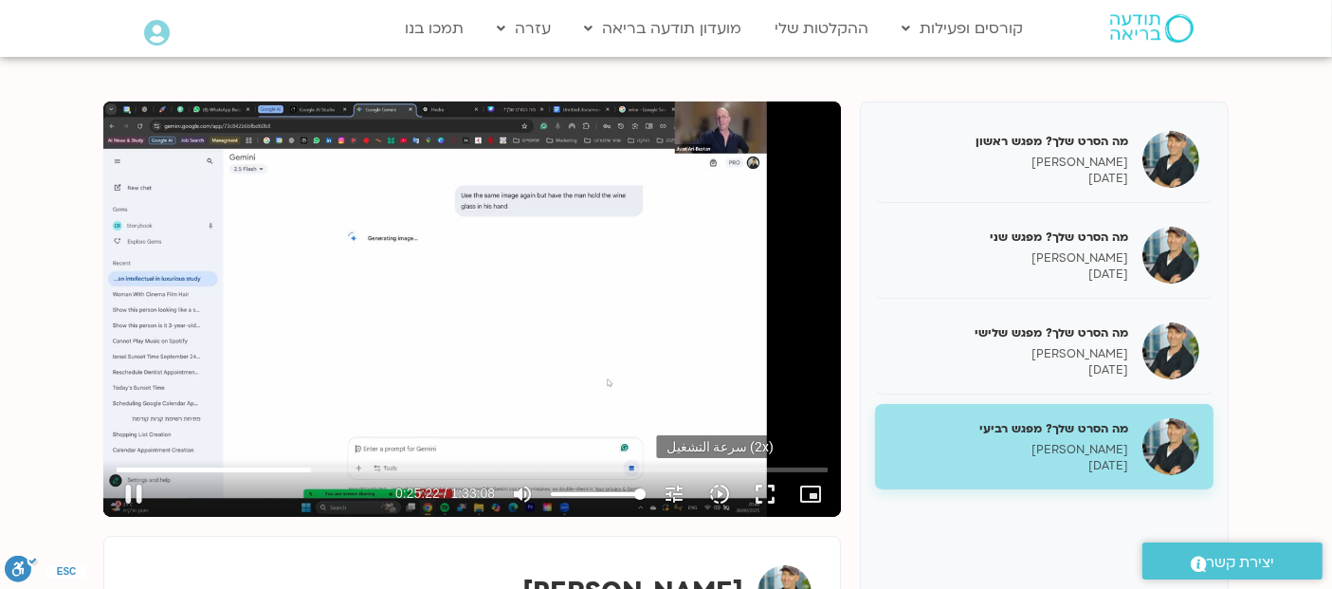
click at [724, 493] on icon "slow_motion_video" at bounding box center [719, 493] width 23 height 23
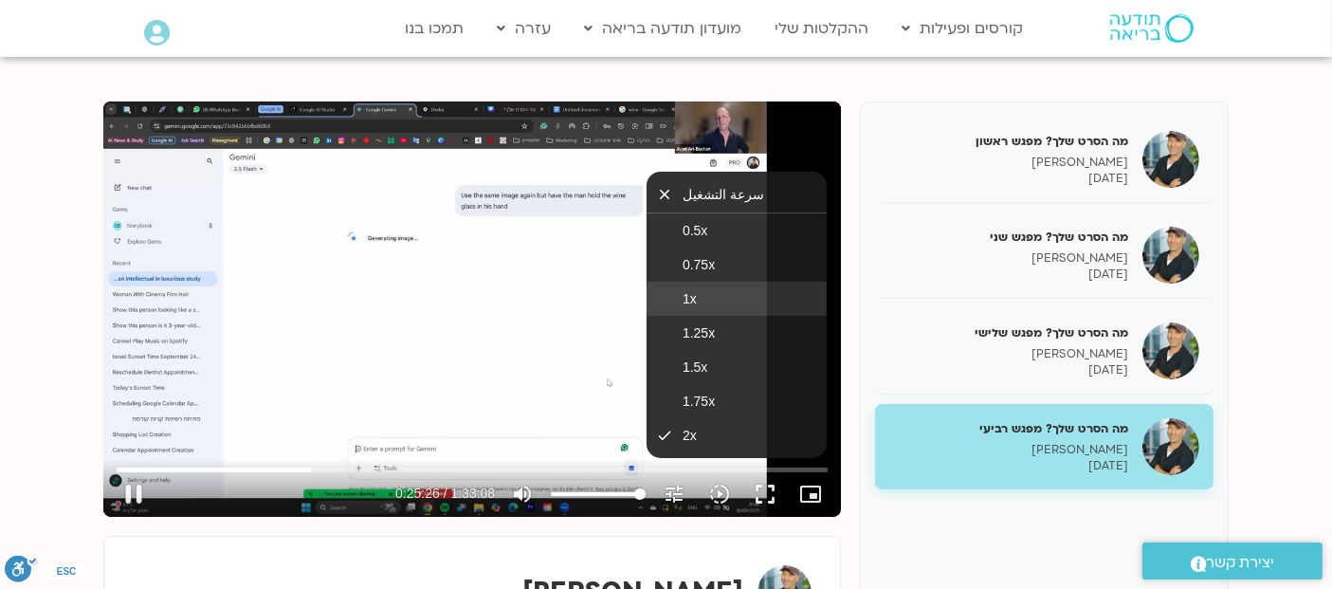
click at [681, 294] on button "1x" at bounding box center [736, 298] width 180 height 34
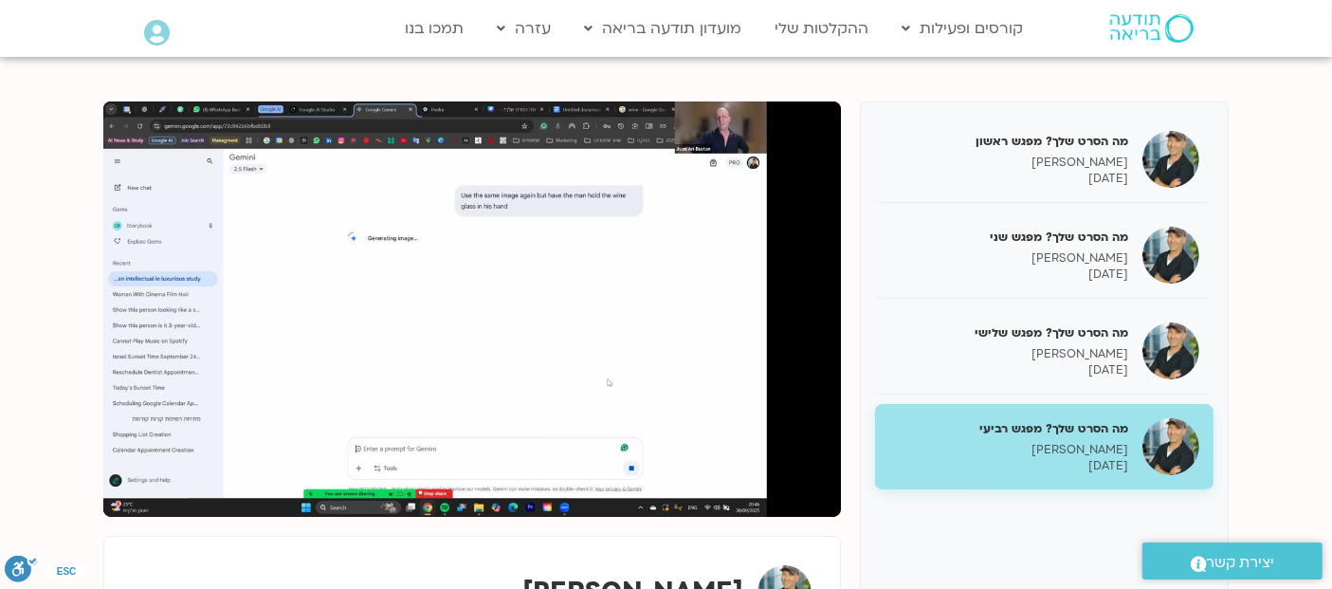
click at [58, 282] on section "מה הסרט שלך? מפגש ראשון [PERSON_NAME] [DATE] מה הסרט שלך? מפגש שני [PERSON_NAME…" at bounding box center [666, 410] width 1332 height 731
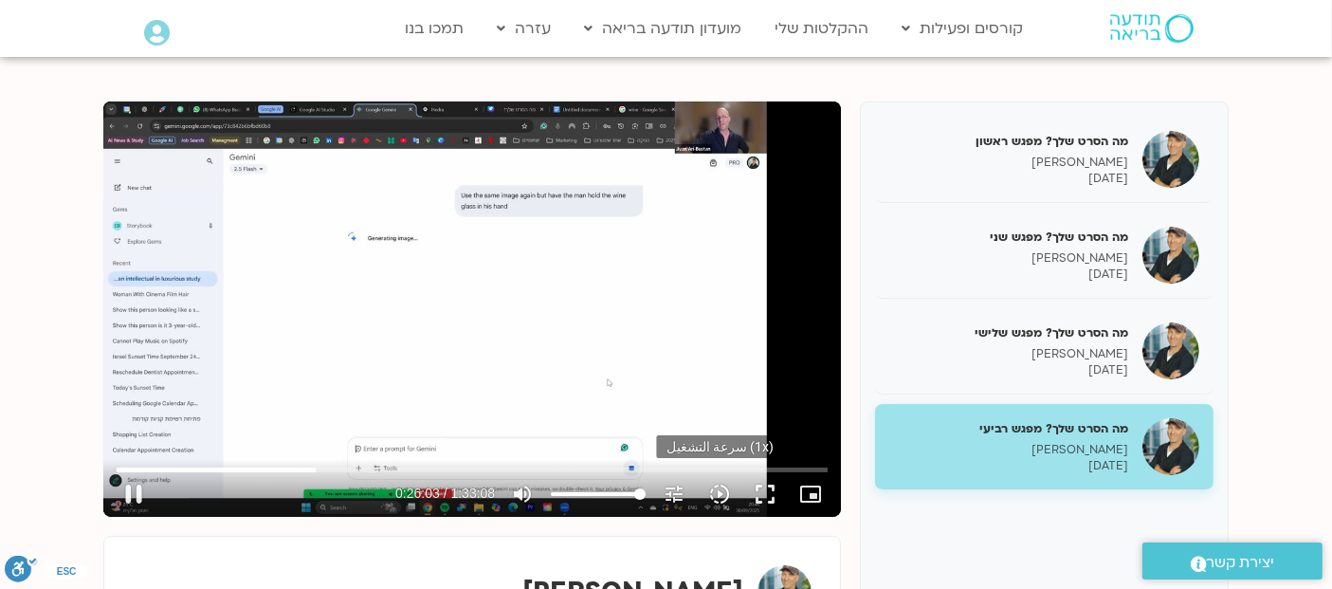
click at [712, 490] on icon "slow_motion_video" at bounding box center [719, 493] width 23 height 23
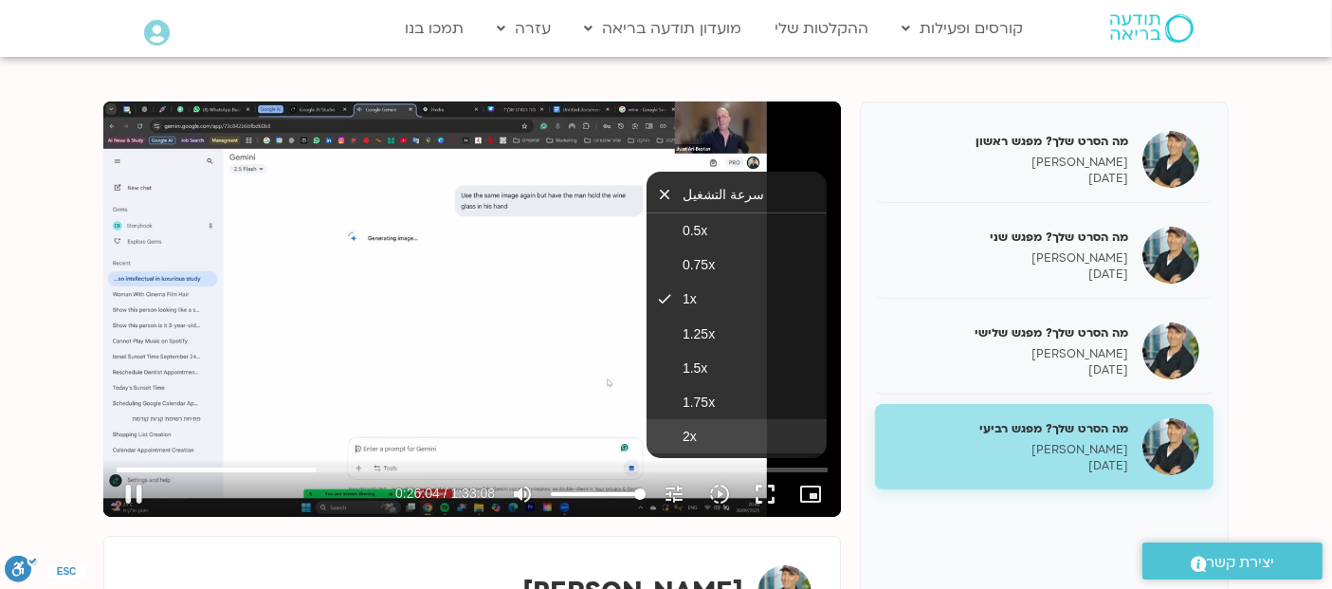
click at [696, 432] on span "2x" at bounding box center [689, 435] width 14 height 15
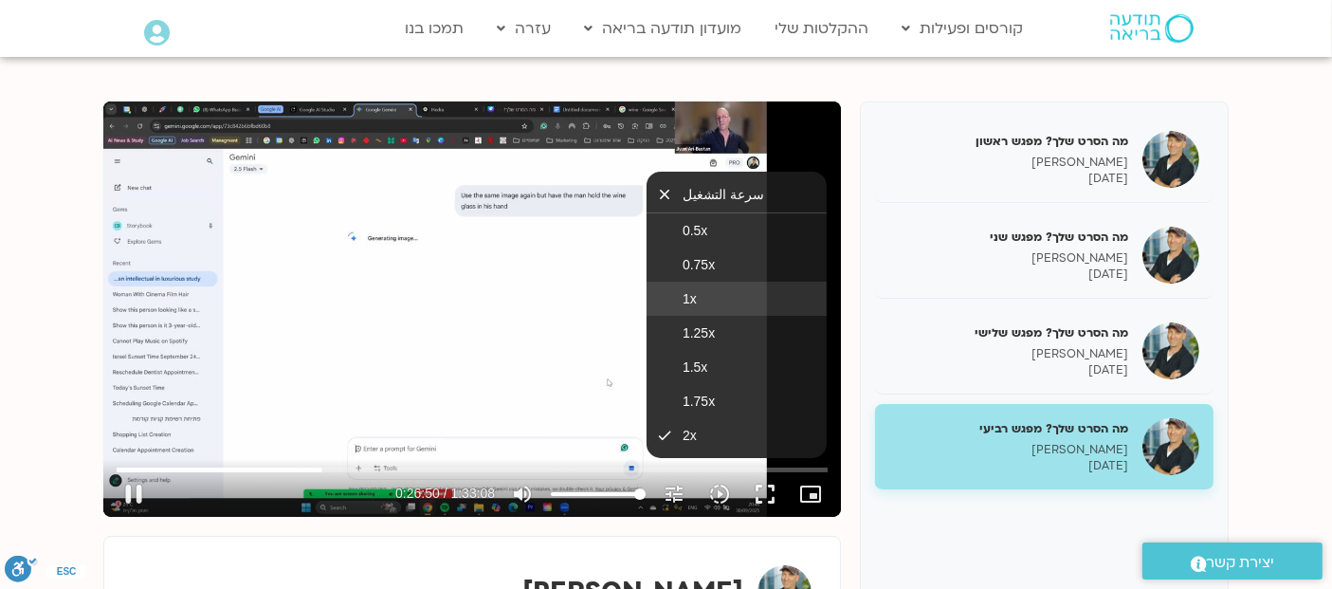
click at [689, 296] on span "1x" at bounding box center [689, 298] width 14 height 15
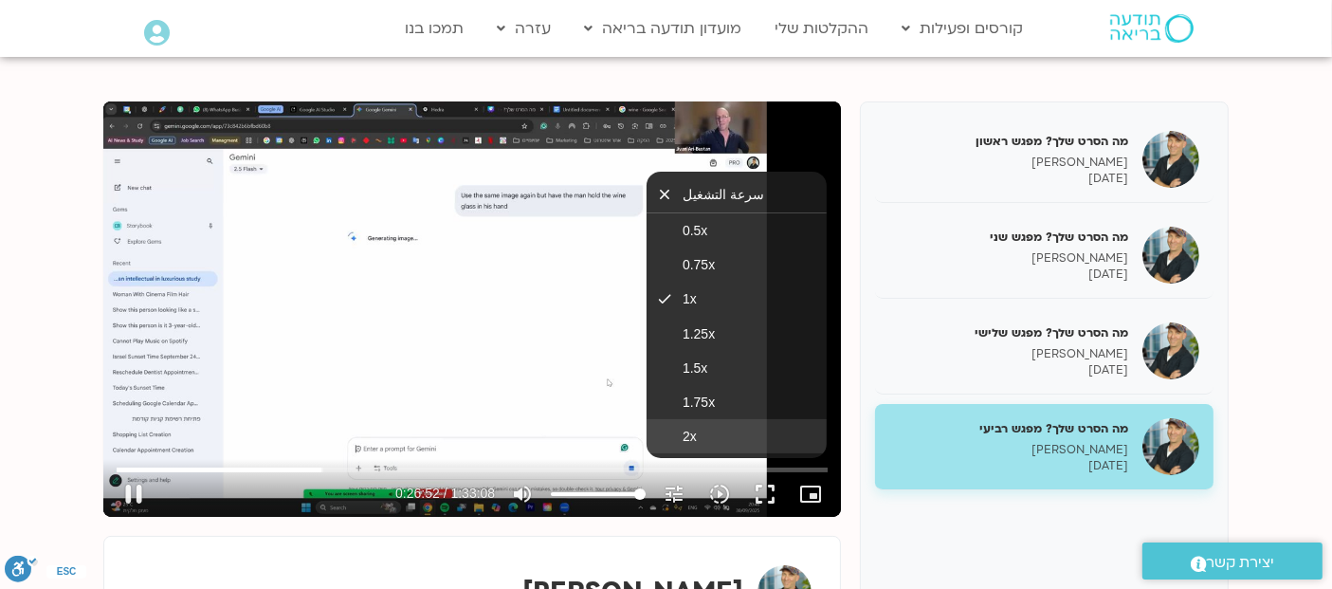
click at [693, 426] on button "2x" at bounding box center [736, 436] width 180 height 34
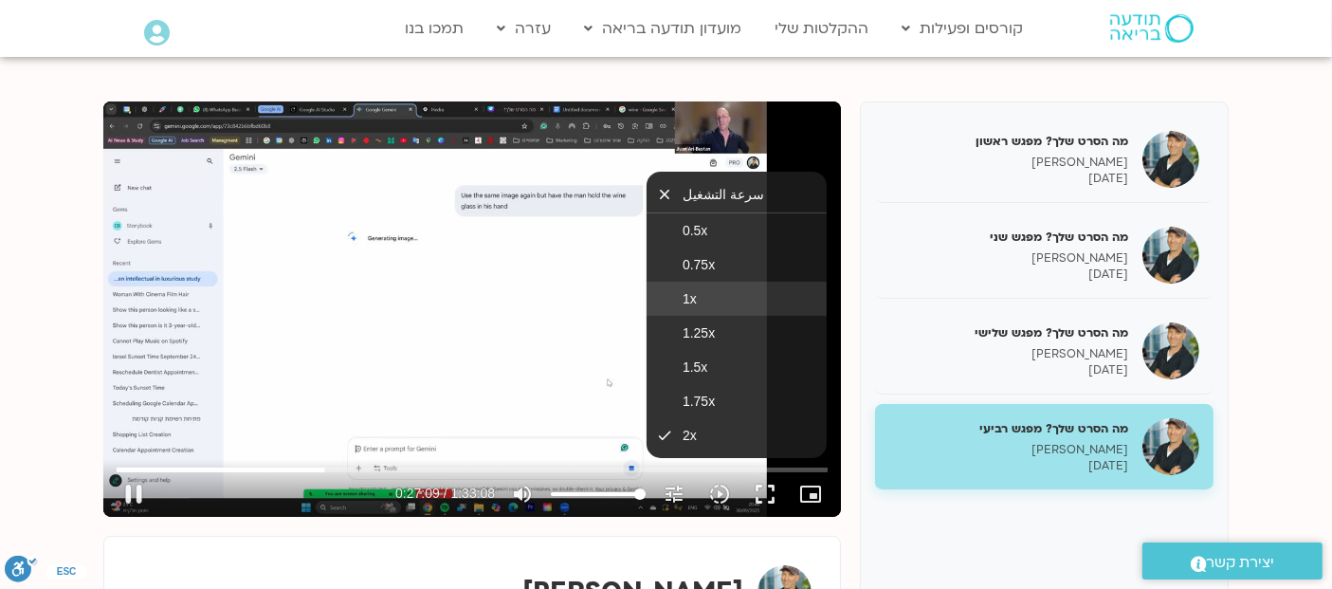
click at [680, 292] on button "1x" at bounding box center [736, 298] width 180 height 34
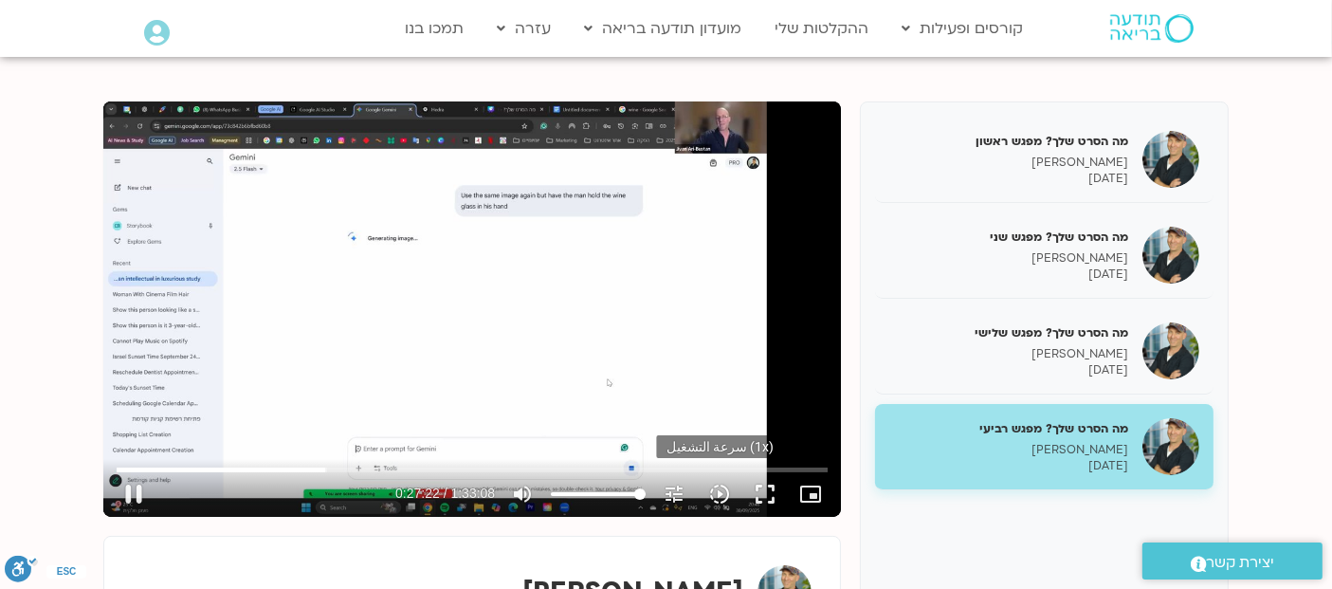
click at [722, 491] on icon "slow_motion_video" at bounding box center [719, 493] width 23 height 23
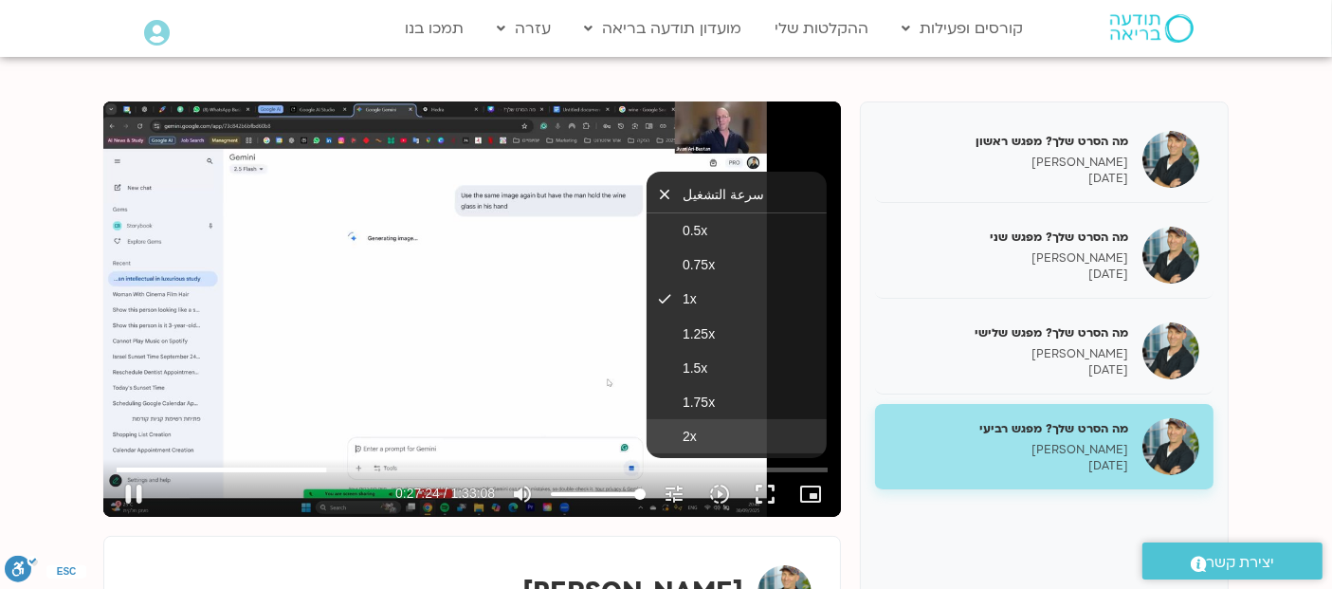
click at [689, 434] on span "2x" at bounding box center [689, 435] width 14 height 15
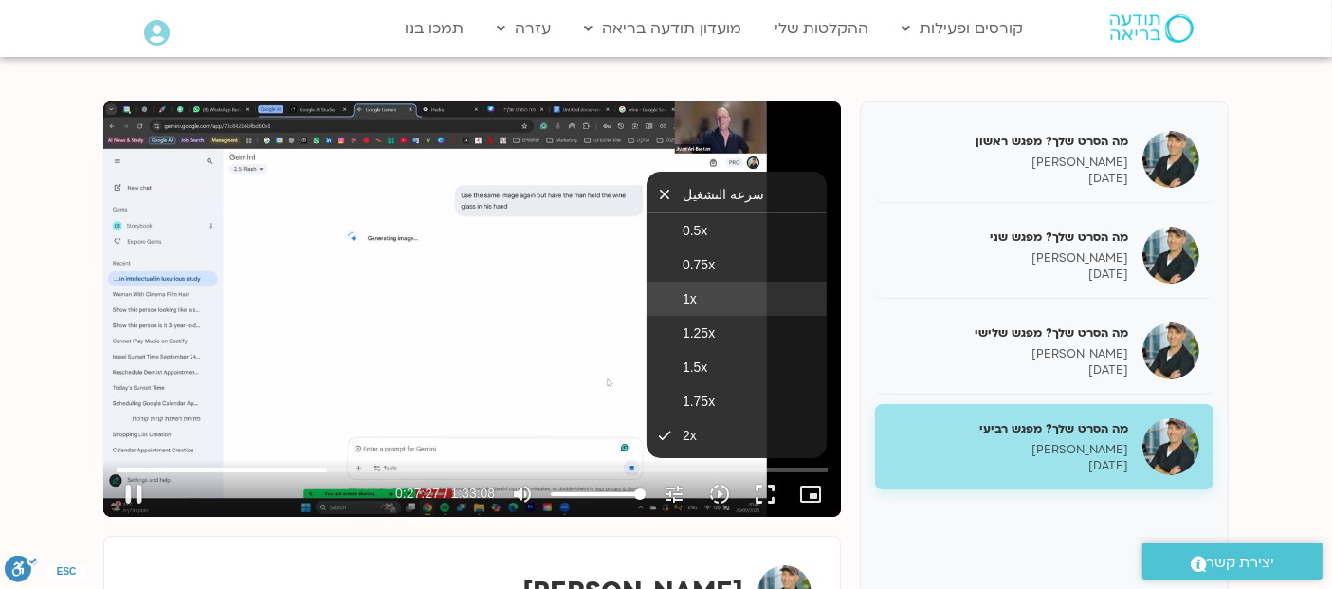
click at [687, 303] on span "1x" at bounding box center [689, 298] width 14 height 15
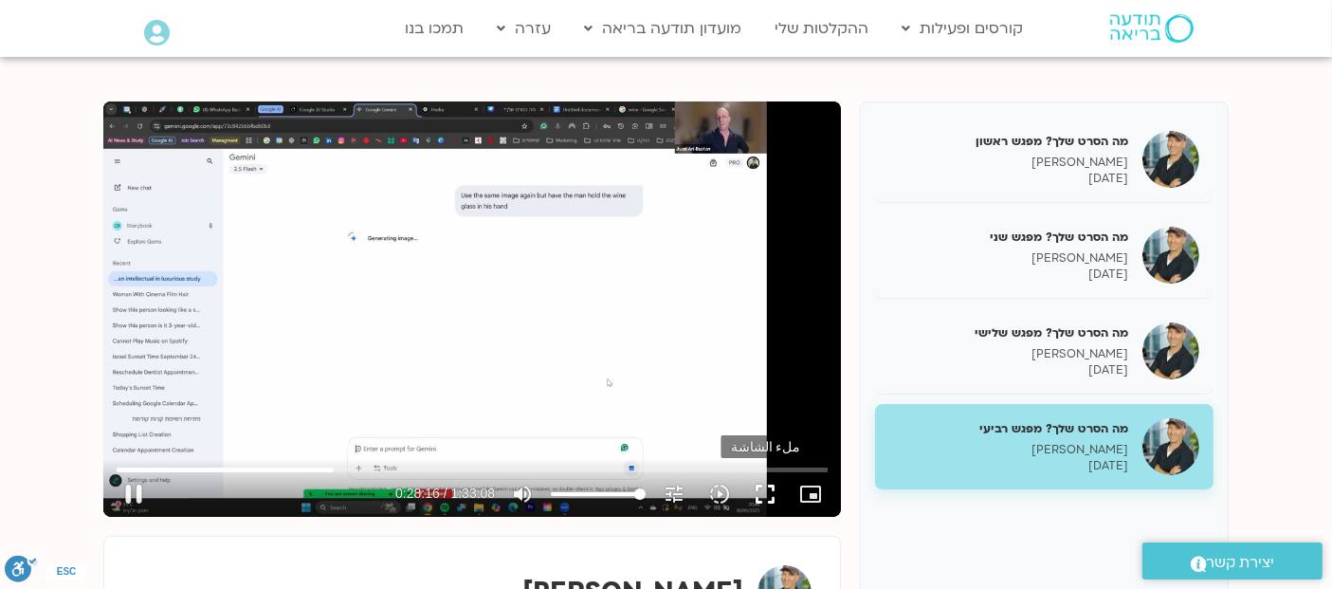
click at [769, 491] on button "fullscreen" at bounding box center [764, 493] width 45 height 45
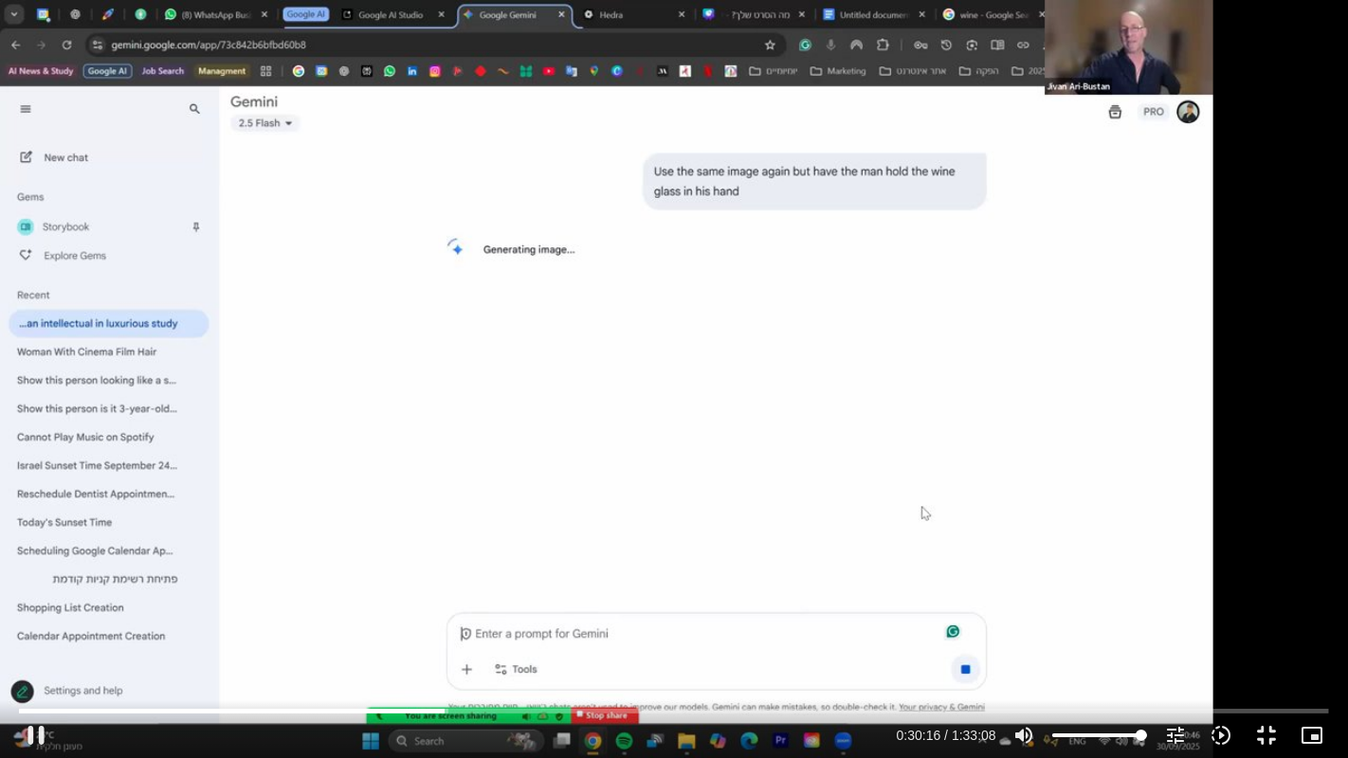
type input "1816.676612"
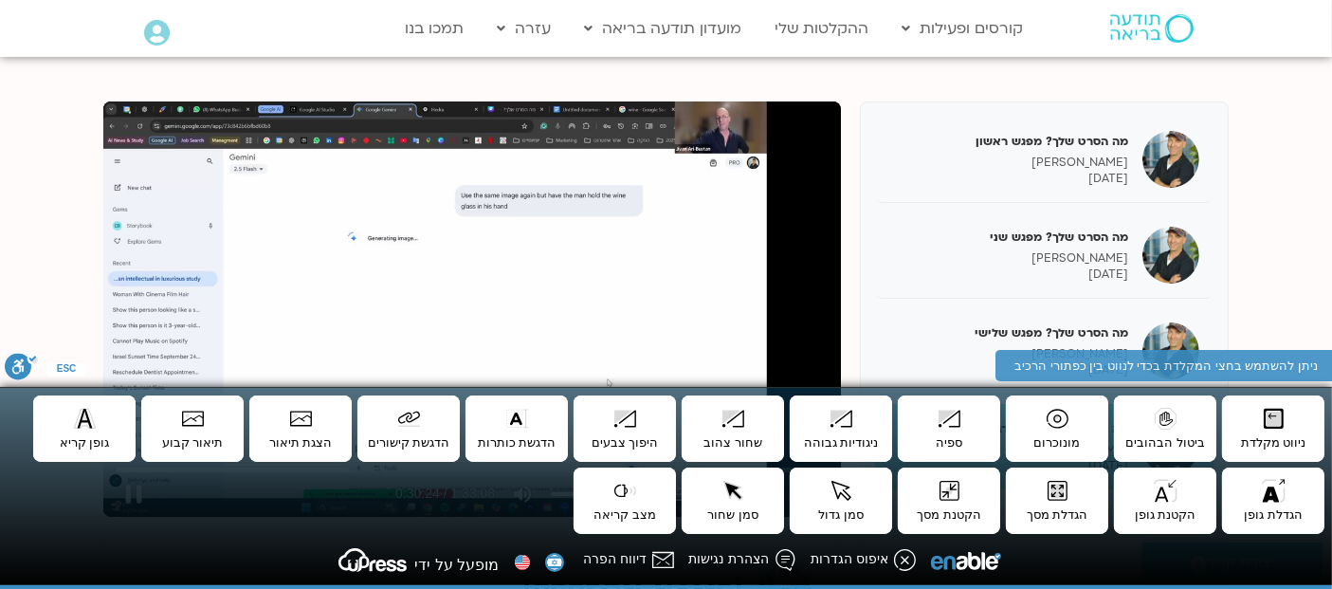
click at [715, 263] on div "تخطّي الإعلان 1:25:01 pause 0:30:24 / 1:33:08 volume_up كتم الصوت tune درجة الد…" at bounding box center [471, 308] width 737 height 415
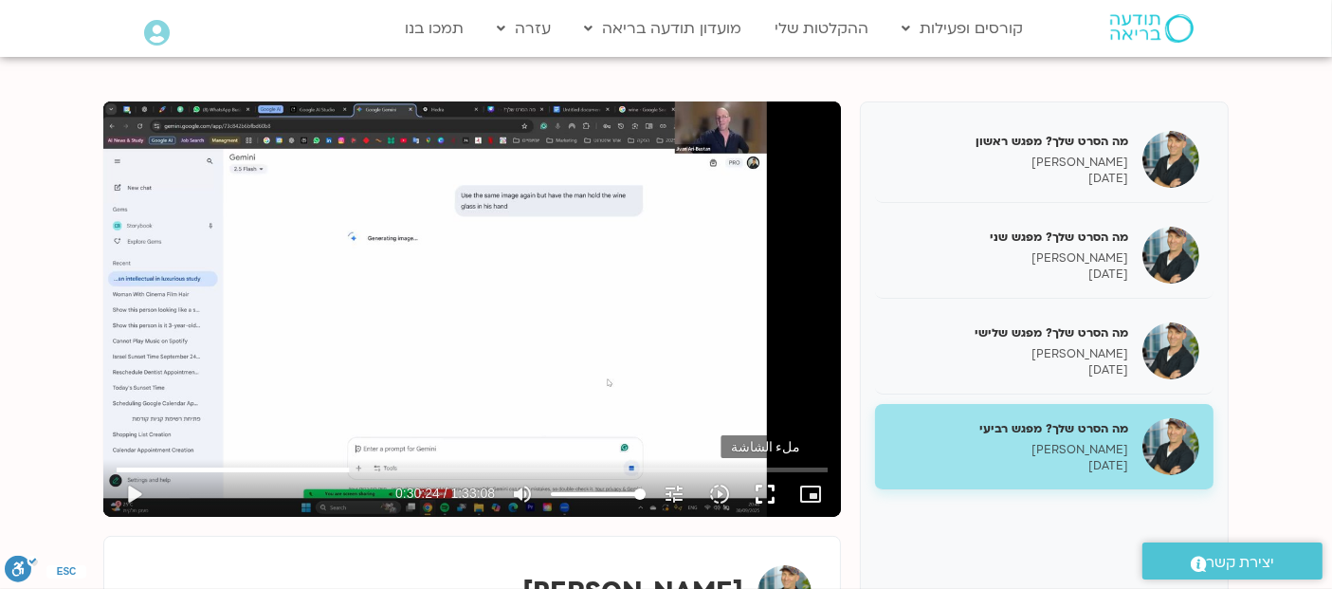
click at [769, 499] on button "fullscreen" at bounding box center [764, 493] width 45 height 45
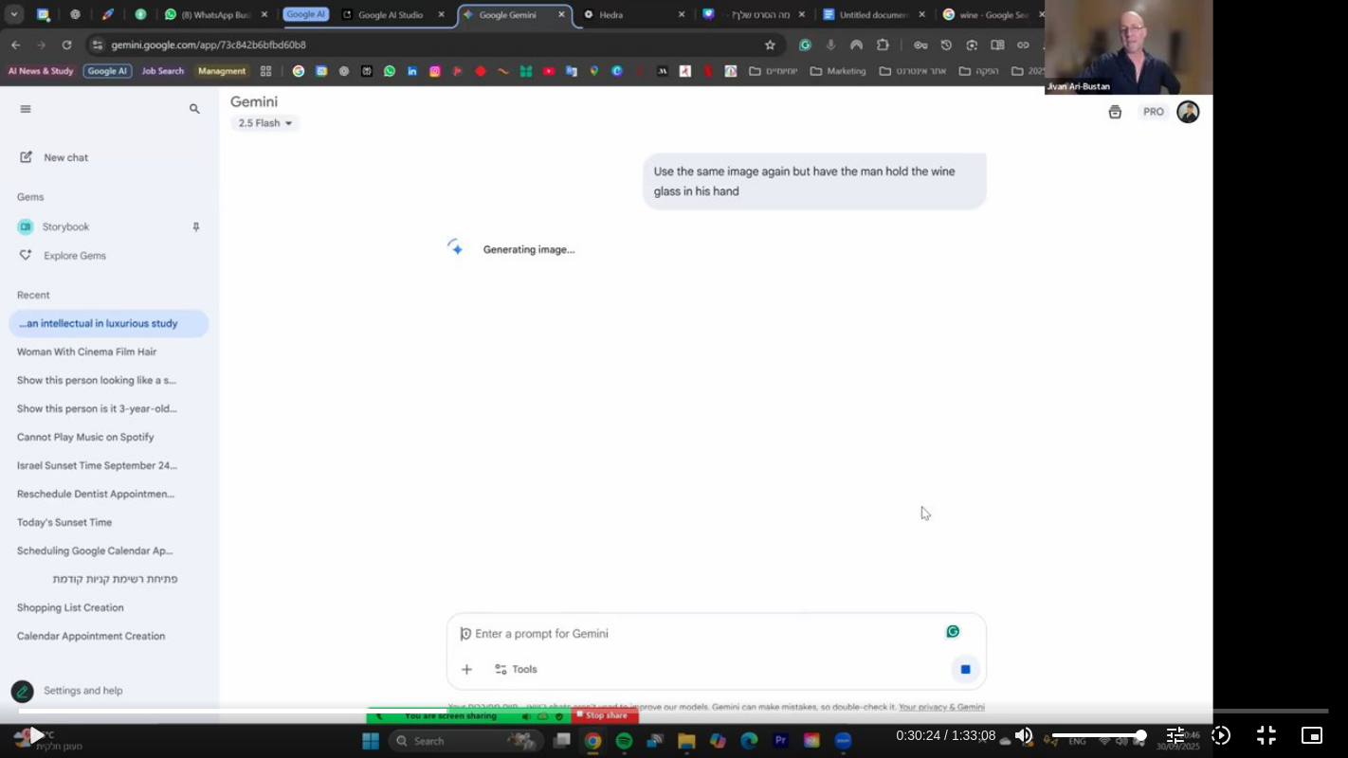
click at [579, 283] on div "تخطّي الإعلان 1:25:01 play_arrow 0:30:24 / 1:33:08 volume_up كتم الصوت tune درج…" at bounding box center [674, 379] width 1348 height 758
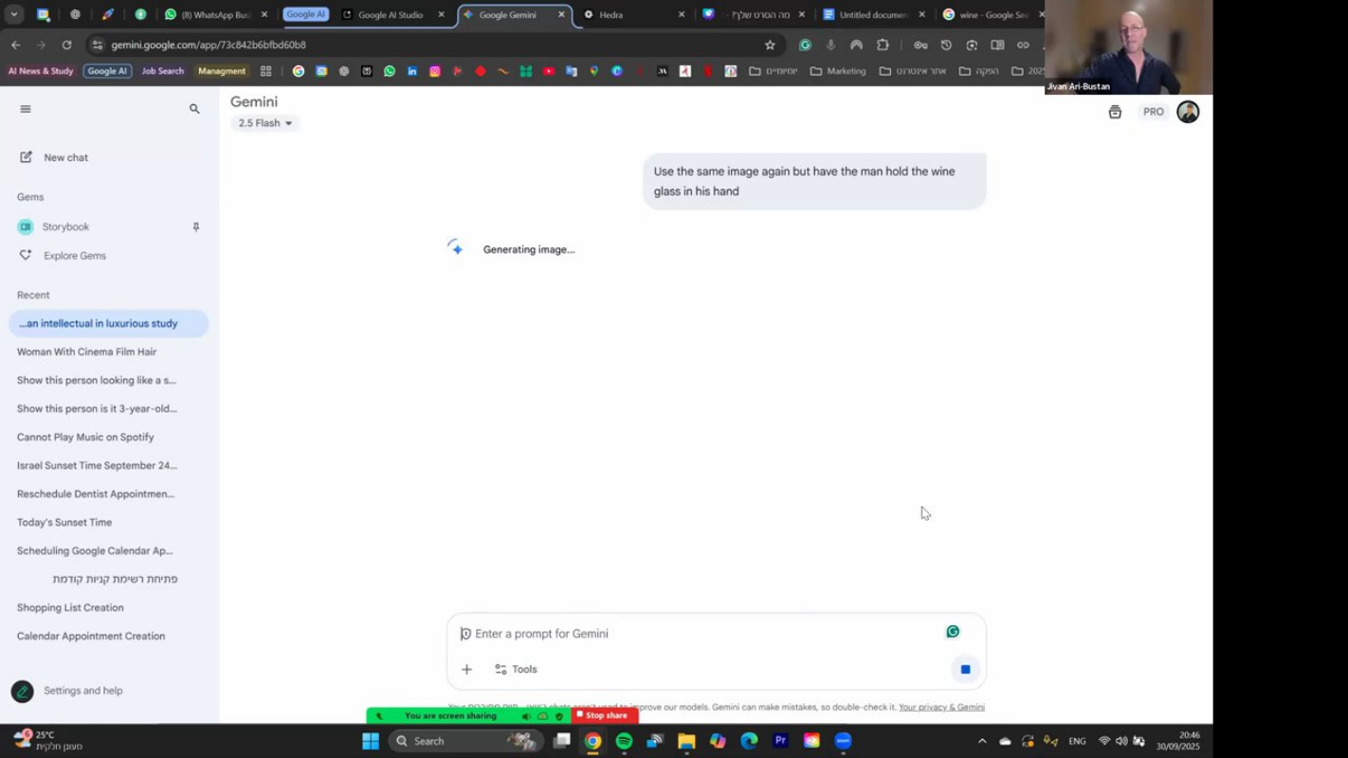
click at [616, 416] on div "تخطّي الإعلان 1:25:01 pause 0:30:44 / 1:33:08 volume_up كتم الصوت tune درجة الد…" at bounding box center [674, 379] width 1348 height 758
type input "1844.83596"
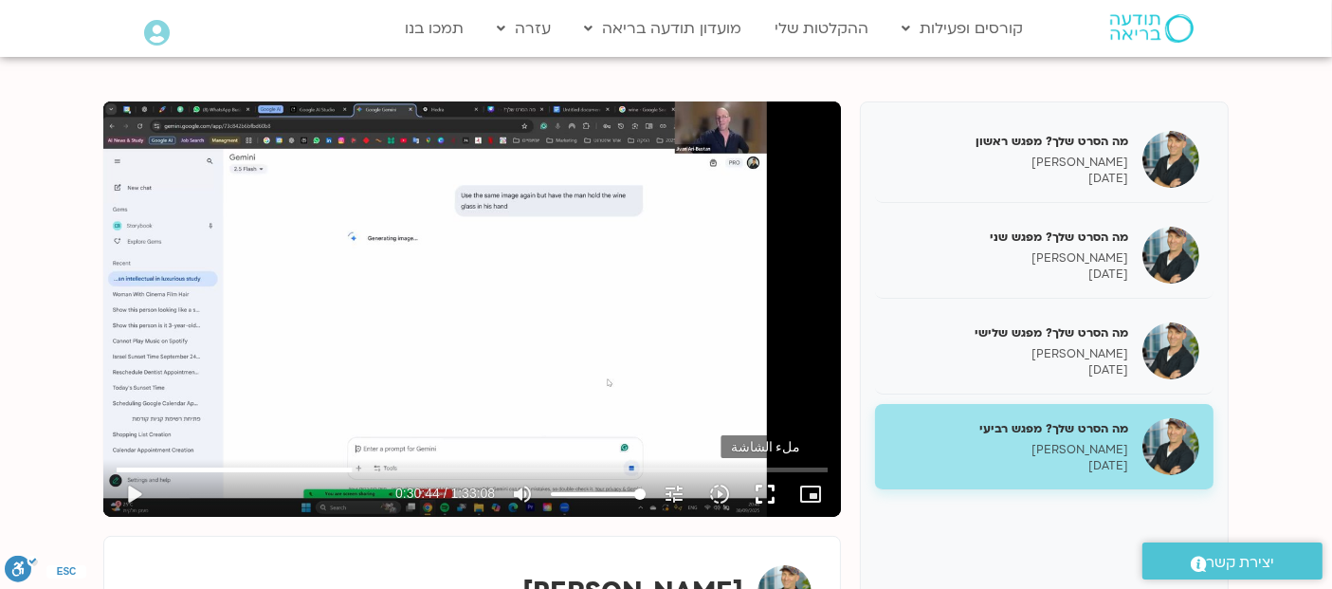
click at [765, 499] on button "fullscreen" at bounding box center [764, 493] width 45 height 45
